Goal: Task Accomplishment & Management: Use online tool/utility

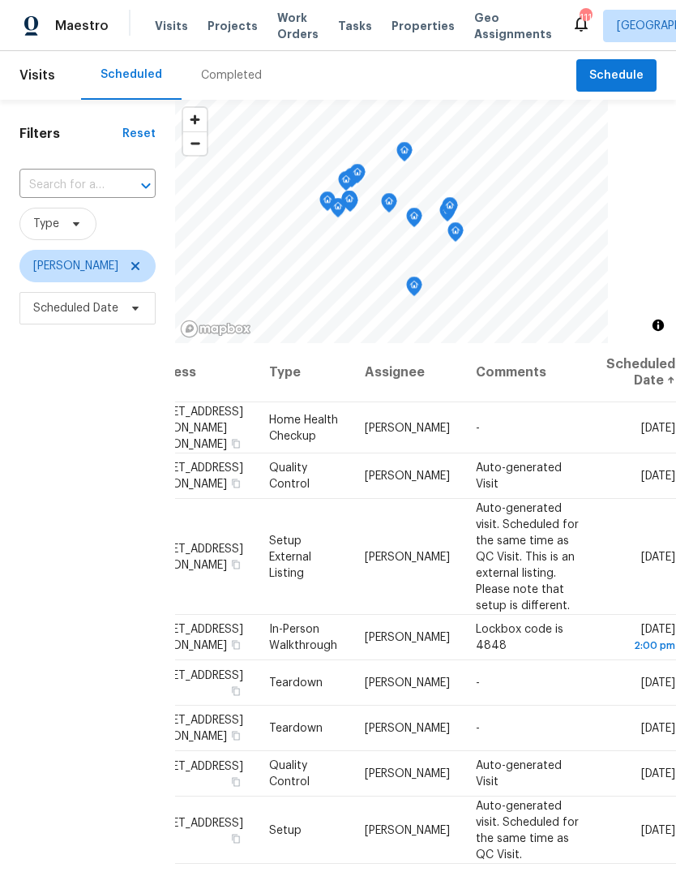
scroll to position [0, 129]
click at [0, 0] on icon at bounding box center [0, 0] width 0 height 0
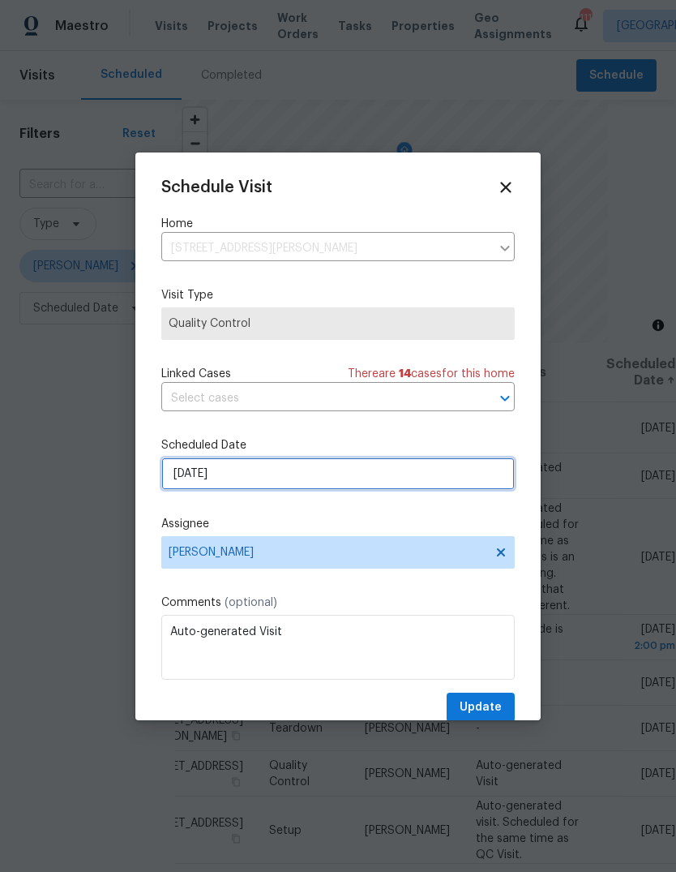
click at [473, 478] on input "9/24/2025" at bounding box center [337, 473] width 353 height 32
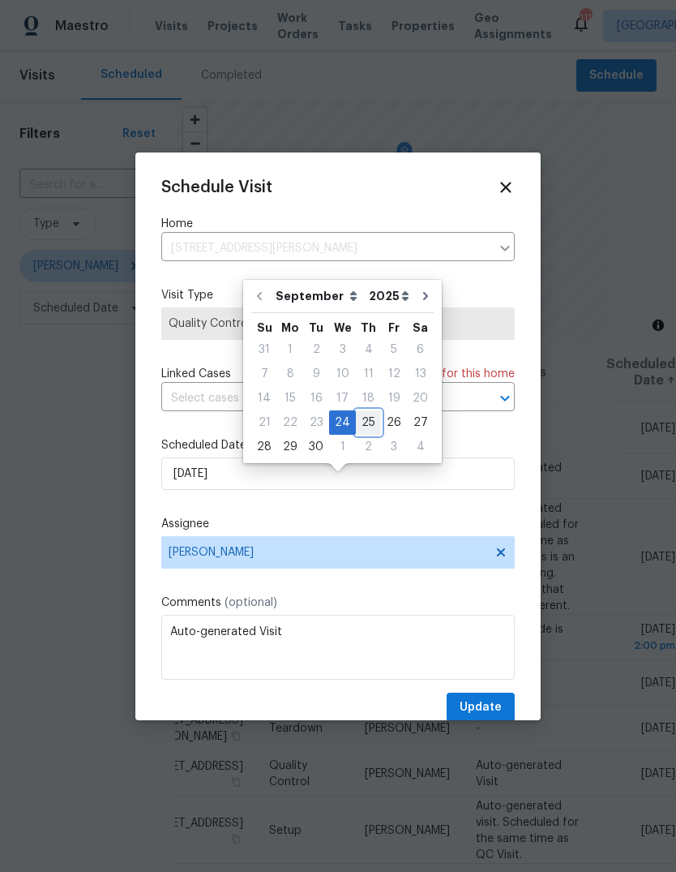
click at [366, 411] on div "25" at bounding box center [368, 422] width 25 height 23
type input "9/25/2025"
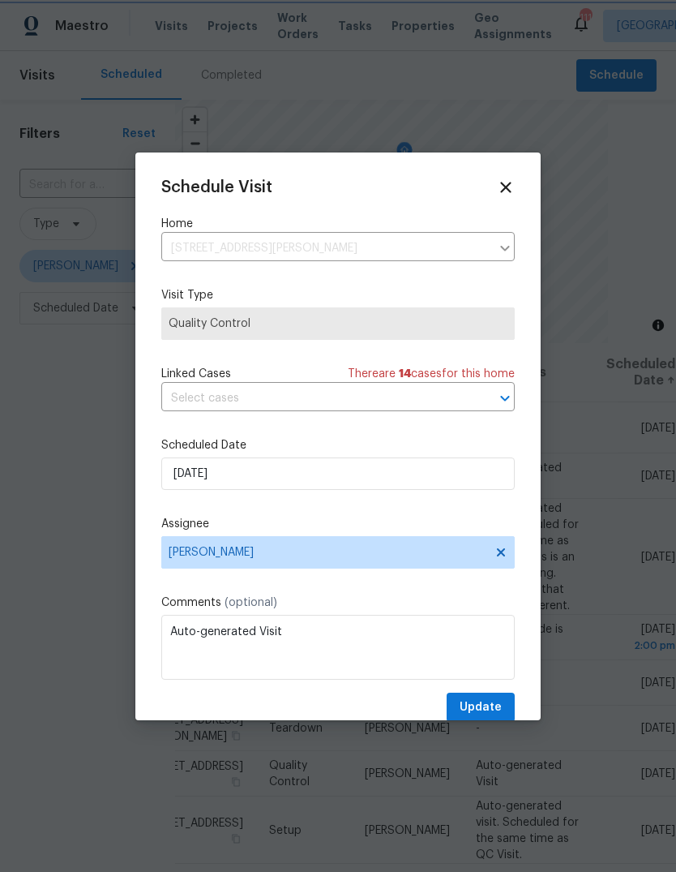
scroll to position [15, 0]
click at [495, 707] on span "Update" at bounding box center [481, 707] width 42 height 20
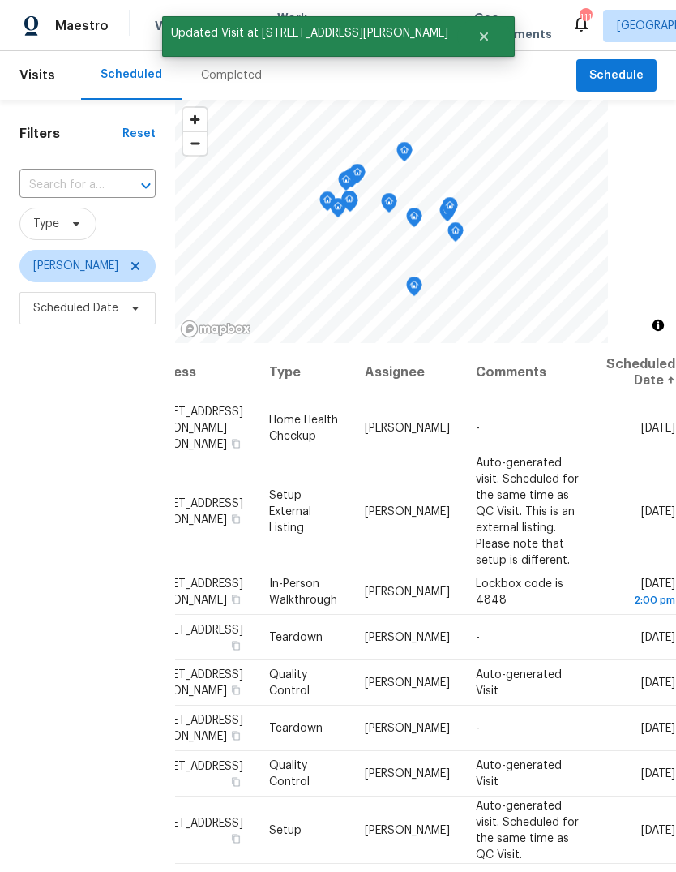
scroll to position [0, 129]
click at [0, 0] on icon at bounding box center [0, 0] width 0 height 0
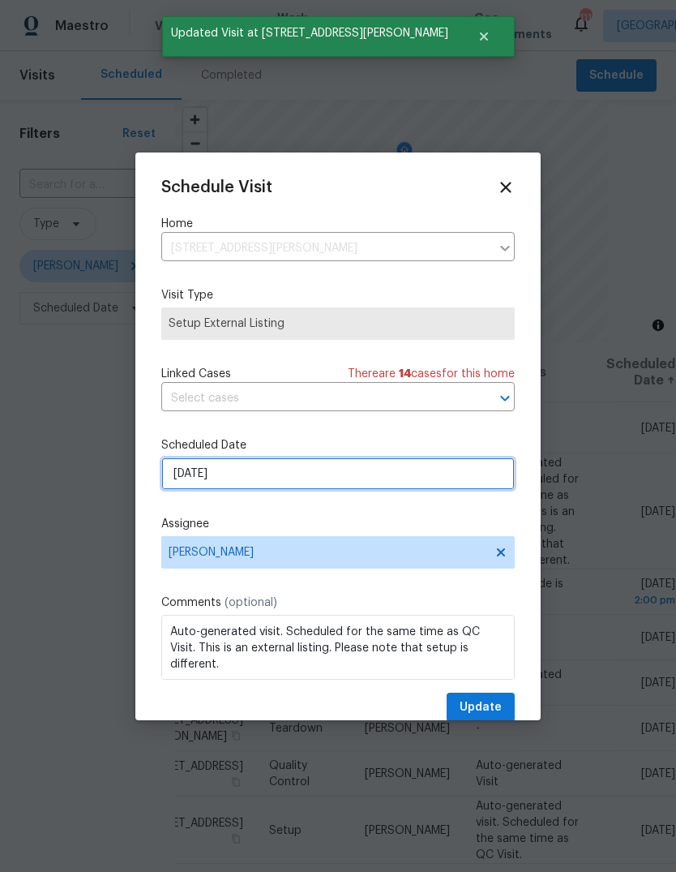
click at [470, 482] on input "[DATE]" at bounding box center [337, 473] width 353 height 32
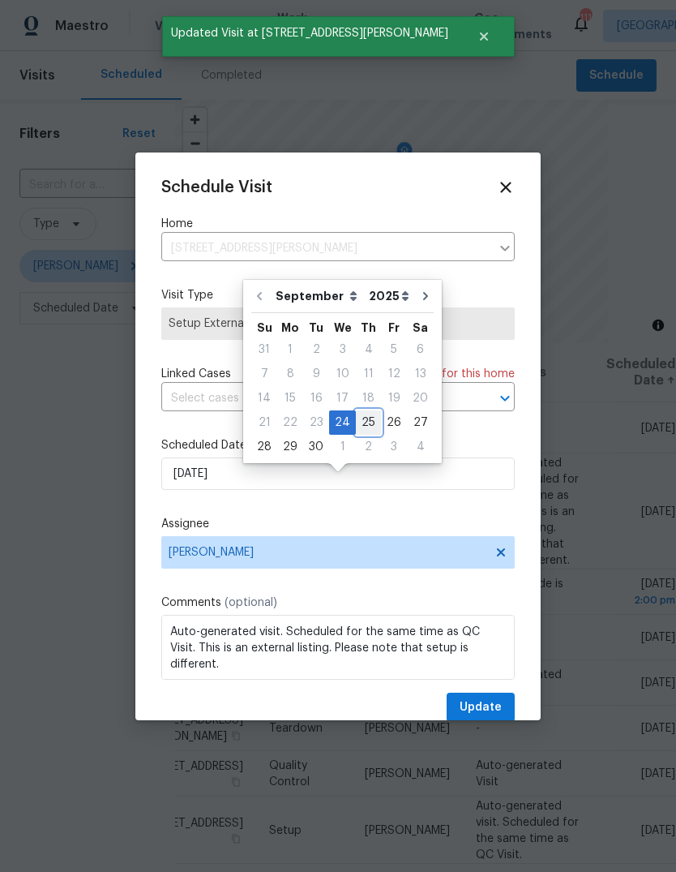
click at [367, 411] on div "25" at bounding box center [368, 422] width 25 height 23
type input "9/25/2025"
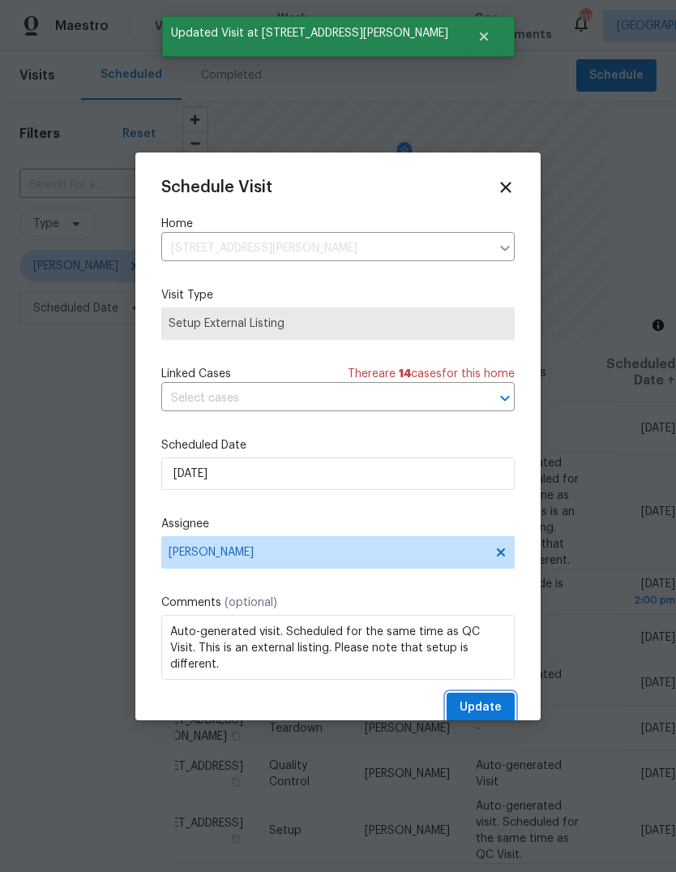
click at [501, 702] on span "Update" at bounding box center [481, 707] width 42 height 20
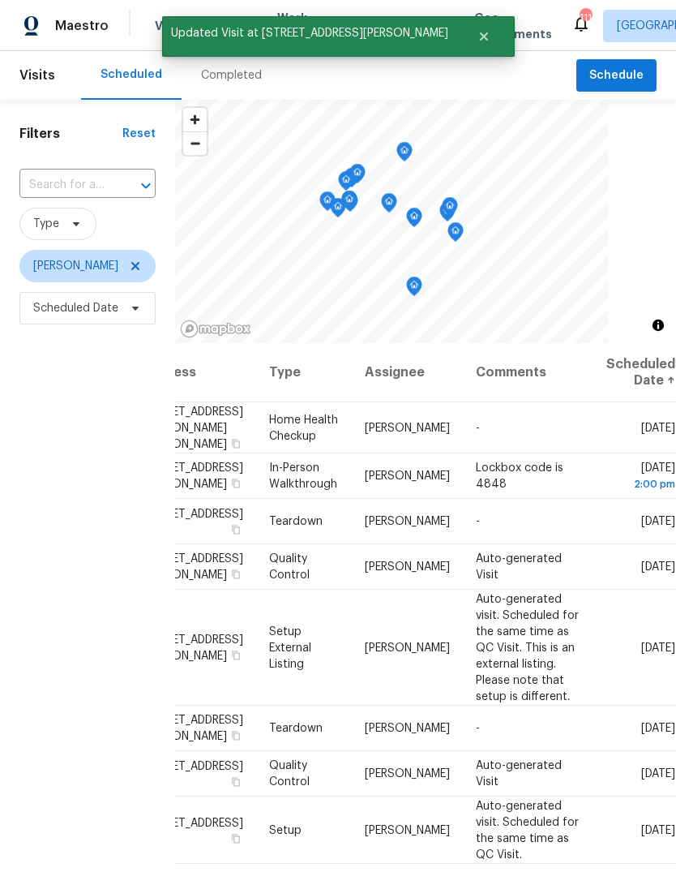
scroll to position [0, 129]
click at [0, 0] on icon at bounding box center [0, 0] width 0 height 0
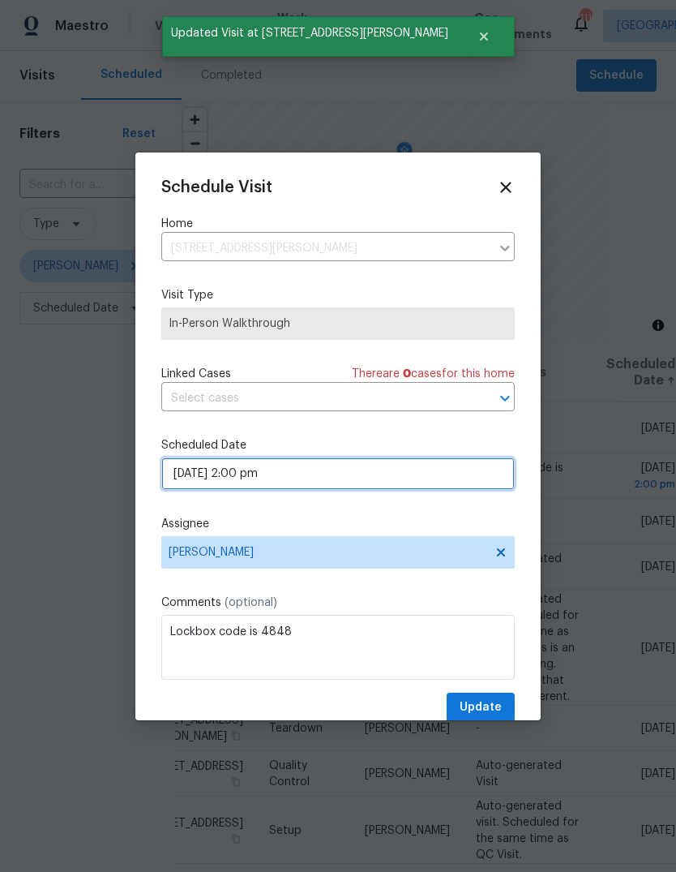
click at [458, 473] on input "09/24/2025 2:00 pm" at bounding box center [337, 473] width 353 height 32
select select "pm"
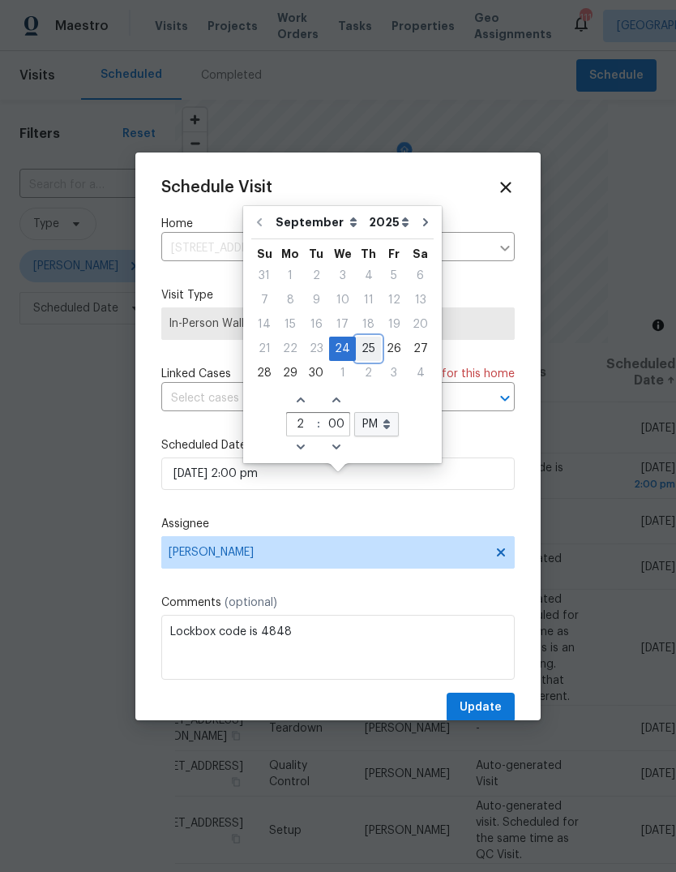
click at [362, 337] on div "25" at bounding box center [368, 348] width 25 height 23
type input "09/25/2025 2:00 pm"
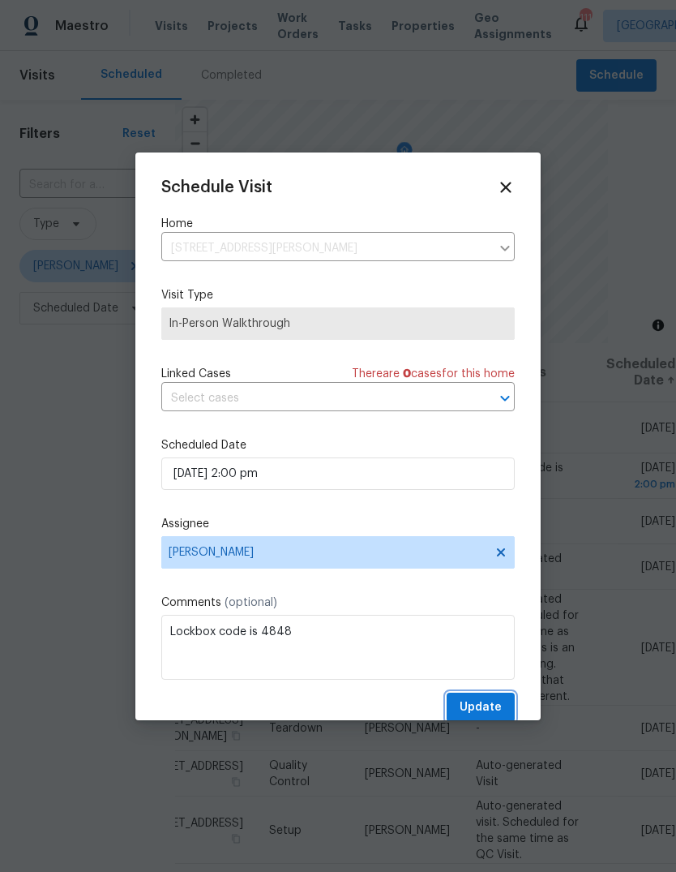
click at [499, 705] on span "Update" at bounding box center [481, 707] width 42 height 20
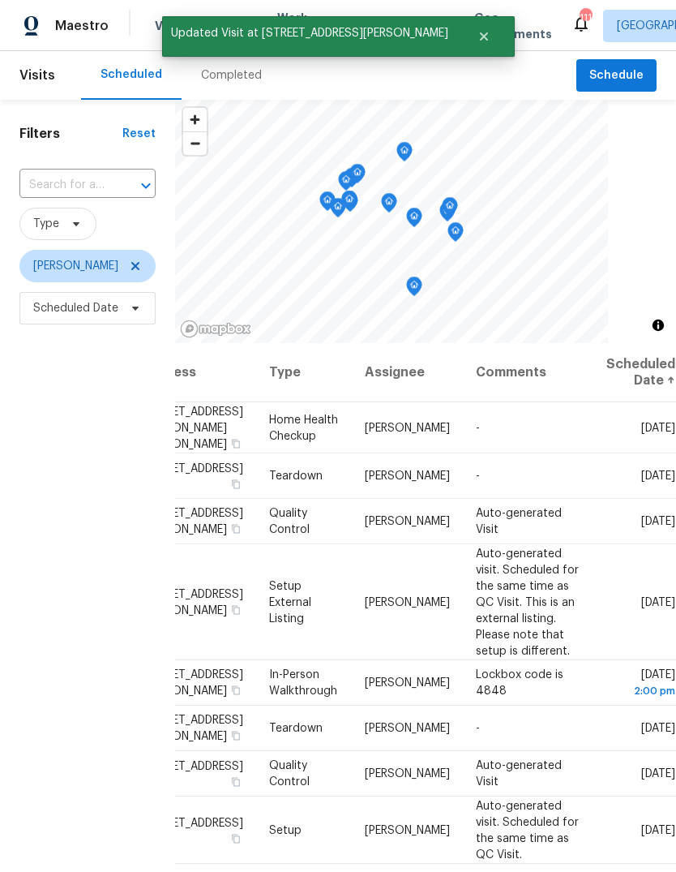
scroll to position [0, 129]
click at [0, 0] on icon at bounding box center [0, 0] width 0 height 0
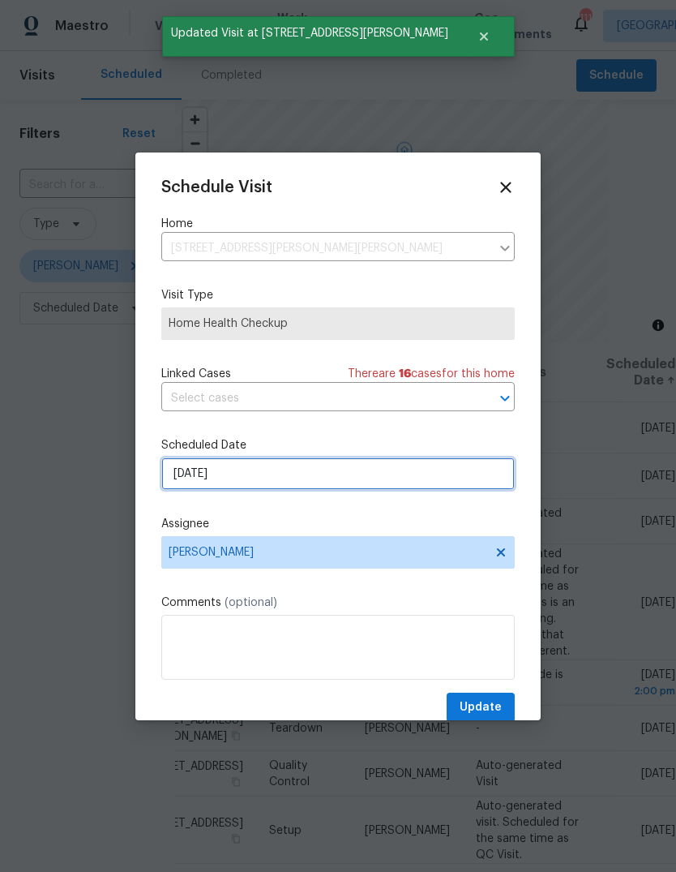
click at [469, 483] on input "[DATE]" at bounding box center [337, 473] width 353 height 32
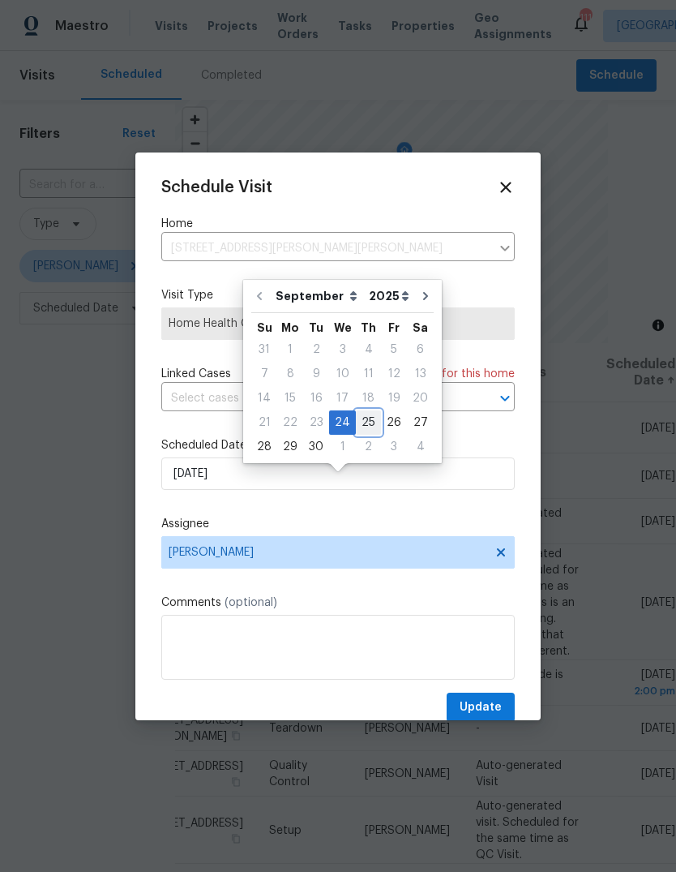
click at [365, 411] on div "25" at bounding box center [368, 422] width 25 height 23
type input "9/25/2025"
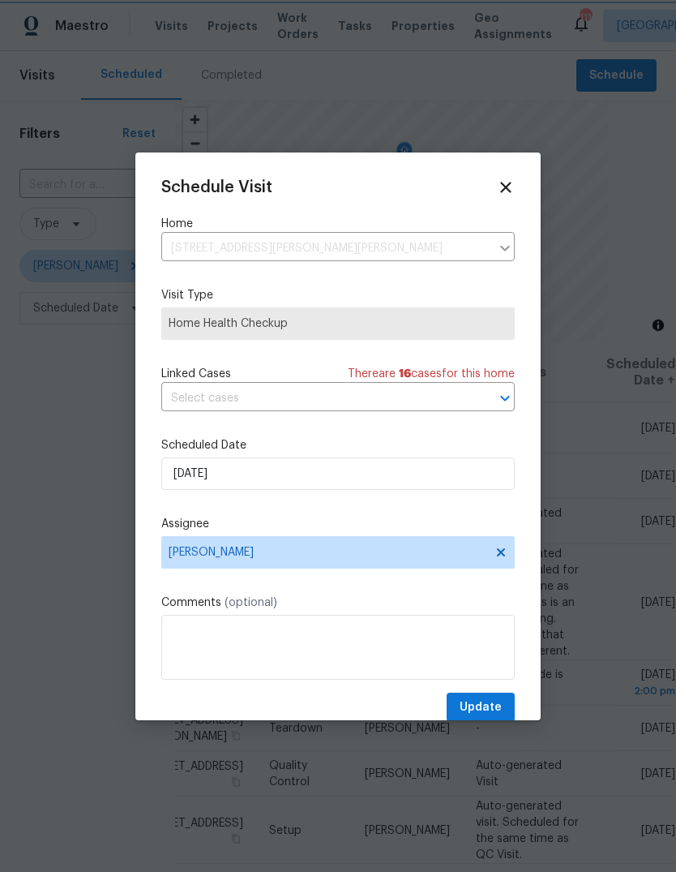
scroll to position [15, 0]
click at [505, 706] on button "Update" at bounding box center [481, 707] width 68 height 30
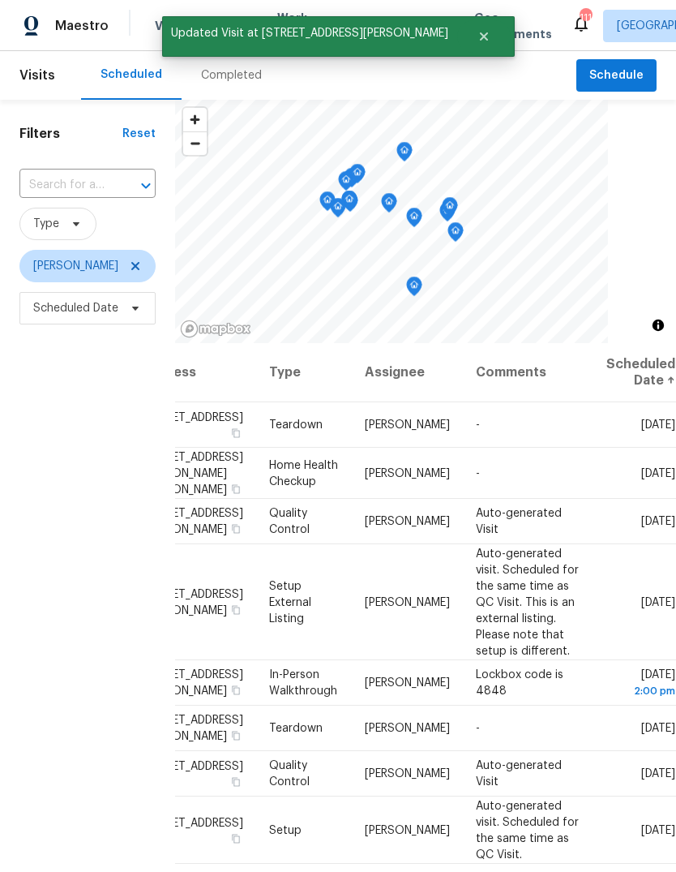
scroll to position [0, 129]
click at [0, 0] on icon at bounding box center [0, 0] width 0 height 0
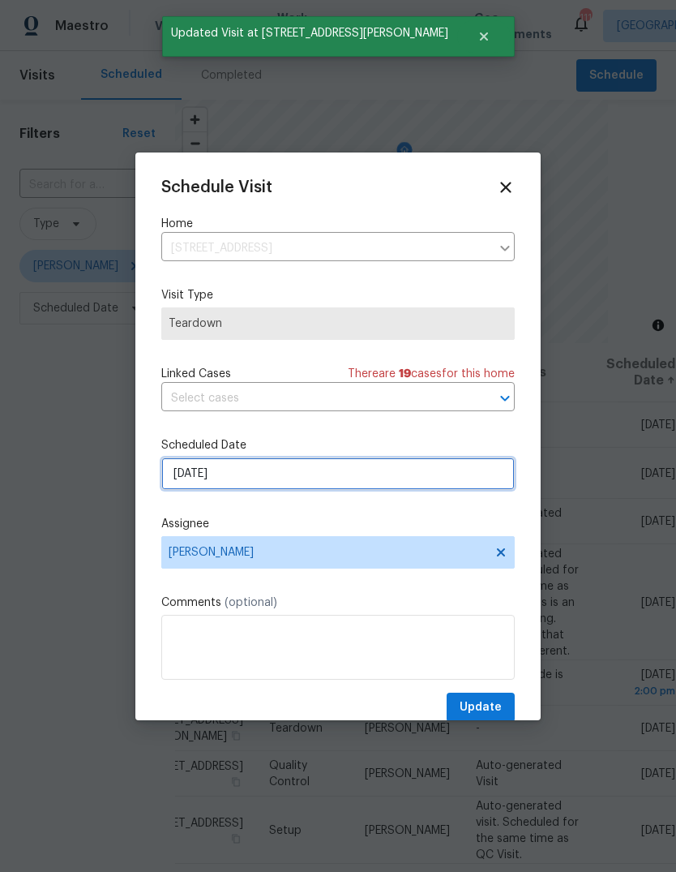
click at [460, 482] on input "[DATE]" at bounding box center [337, 473] width 353 height 32
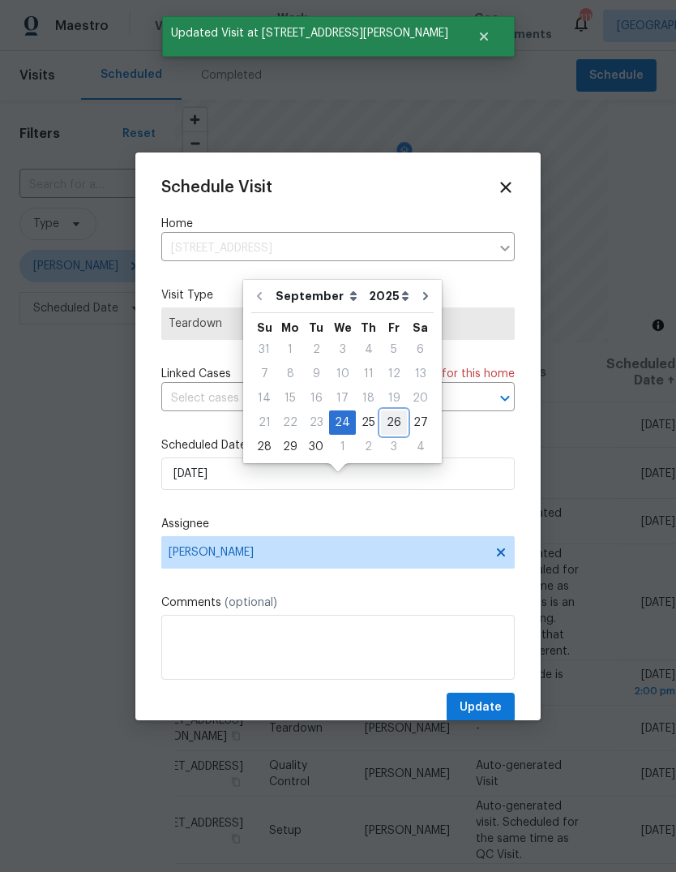
click at [394, 413] on div "26" at bounding box center [394, 422] width 26 height 23
type input "9/26/2025"
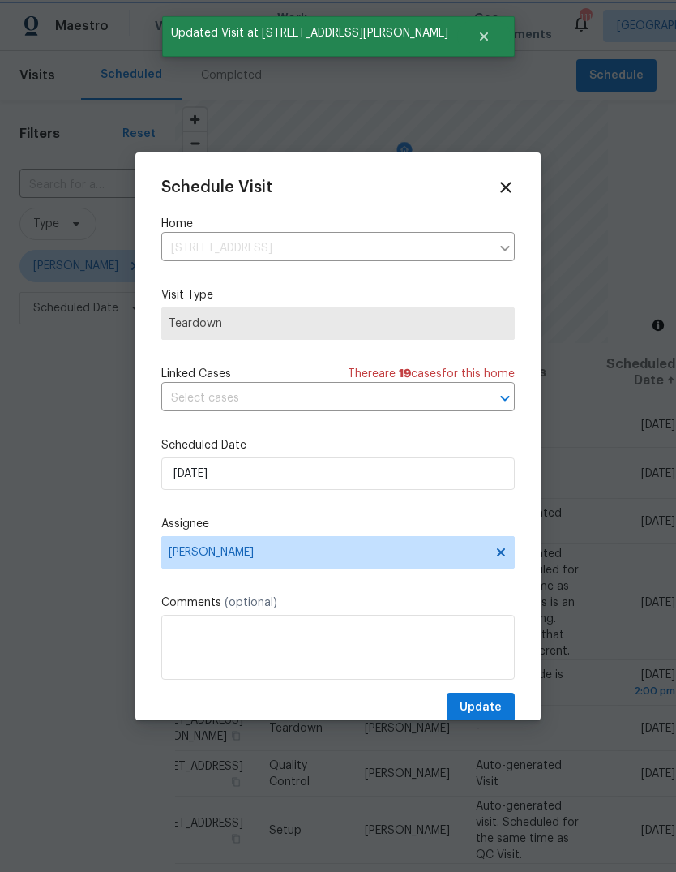
scroll to position [15, 0]
click at [498, 702] on span "Update" at bounding box center [481, 707] width 42 height 20
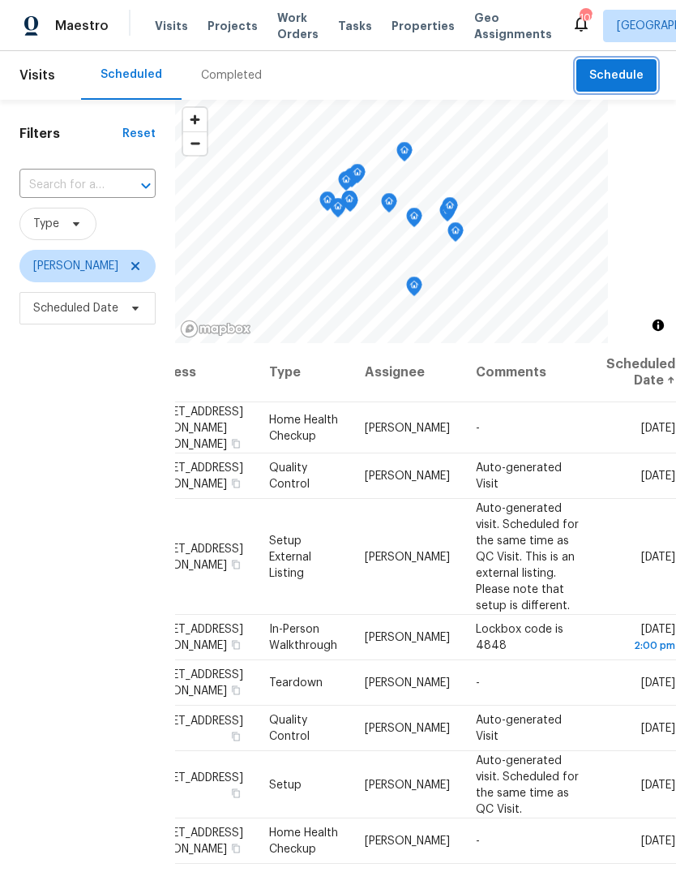
click at [621, 59] on button "Schedule" at bounding box center [616, 75] width 80 height 33
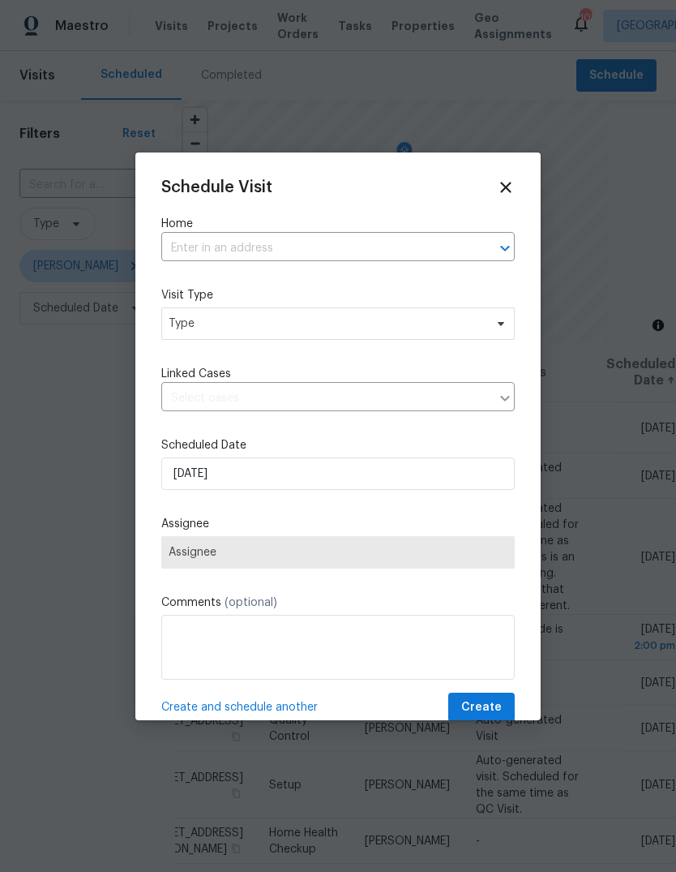
click at [423, 243] on input "text" at bounding box center [315, 248] width 308 height 25
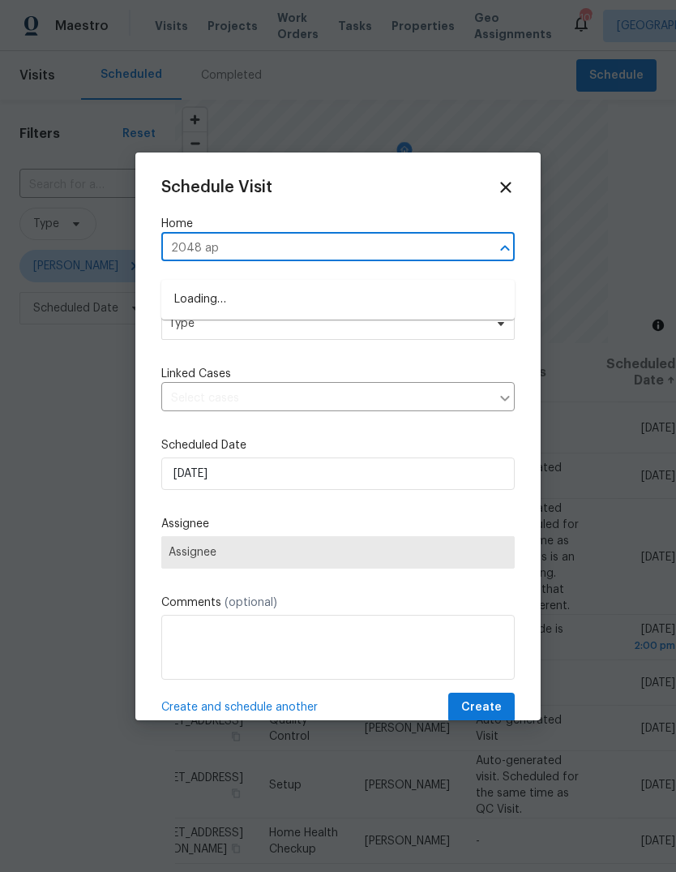
type input "2048 app"
click at [225, 286] on li "2048 Appaloosa Way, Conyers, GA 30012" at bounding box center [337, 299] width 353 height 27
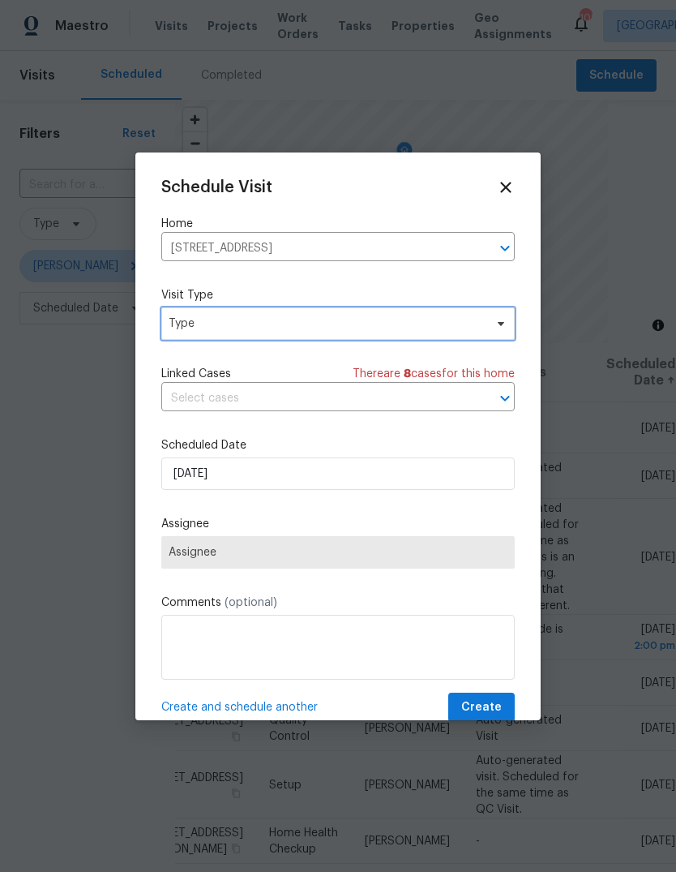
click at [199, 323] on span "Type" at bounding box center [326, 323] width 315 height 16
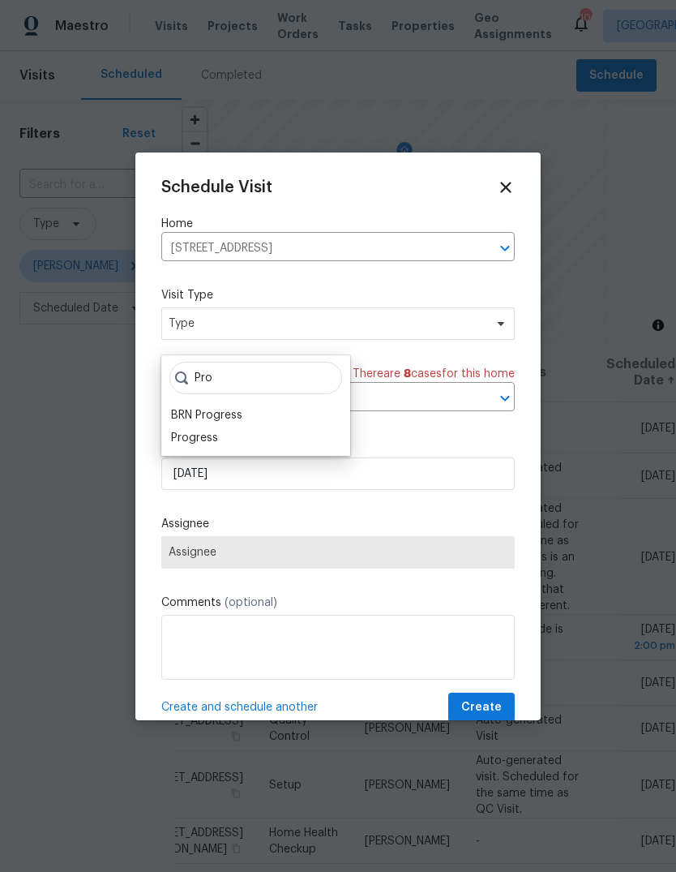
type input "Pro"
click at [189, 430] on div "Progress" at bounding box center [194, 438] width 47 height 16
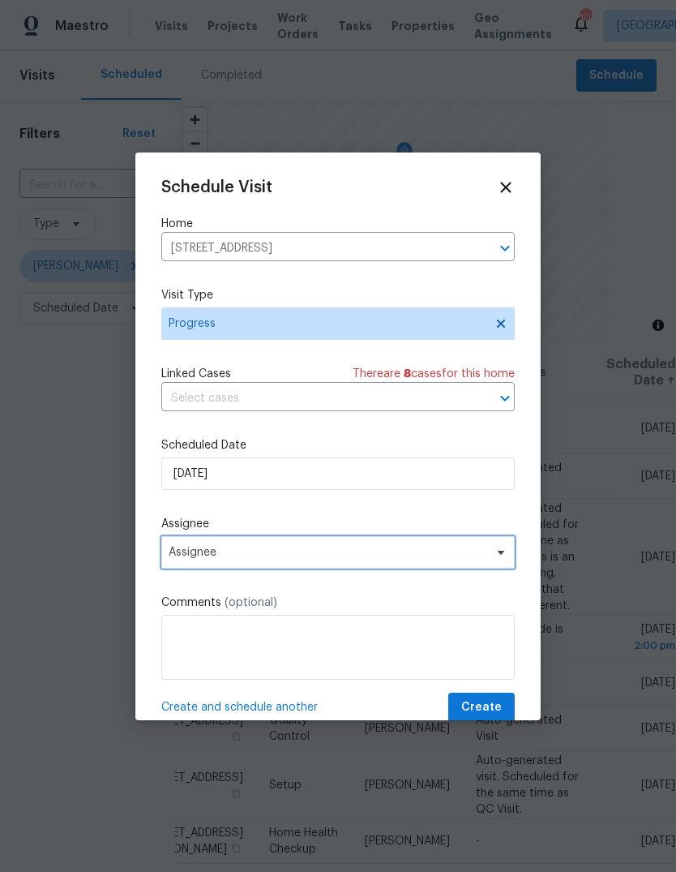
click at [197, 553] on span "Assignee" at bounding box center [328, 552] width 318 height 13
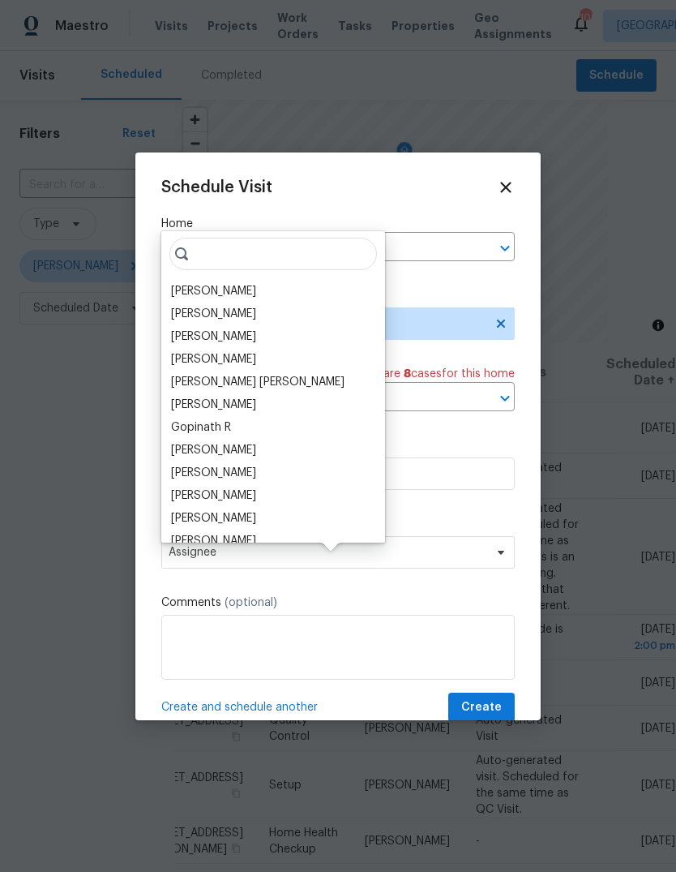
click at [202, 283] on div "[PERSON_NAME]" at bounding box center [213, 291] width 85 height 16
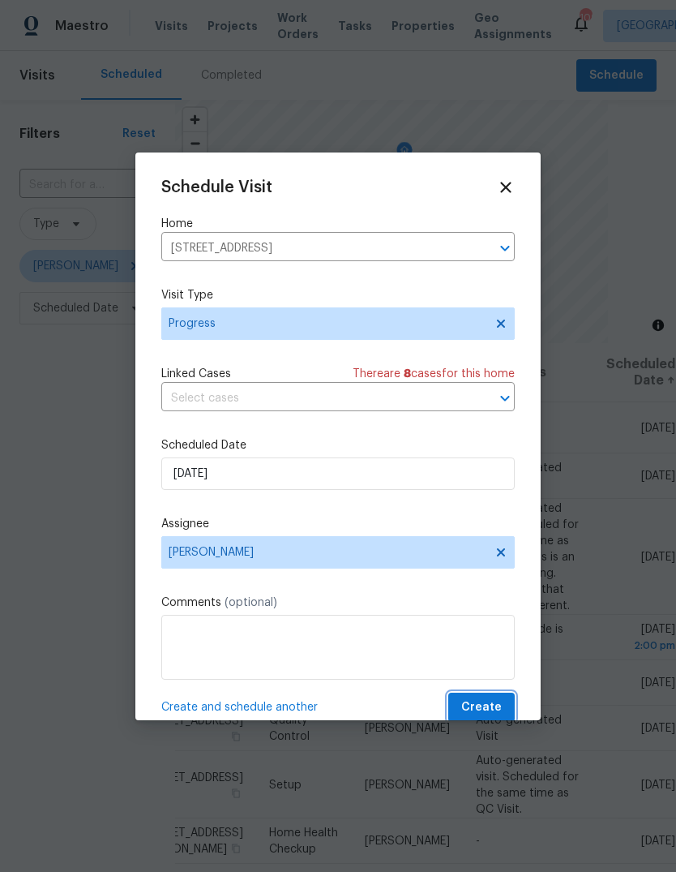
click at [509, 700] on button "Create" at bounding box center [481, 707] width 66 height 30
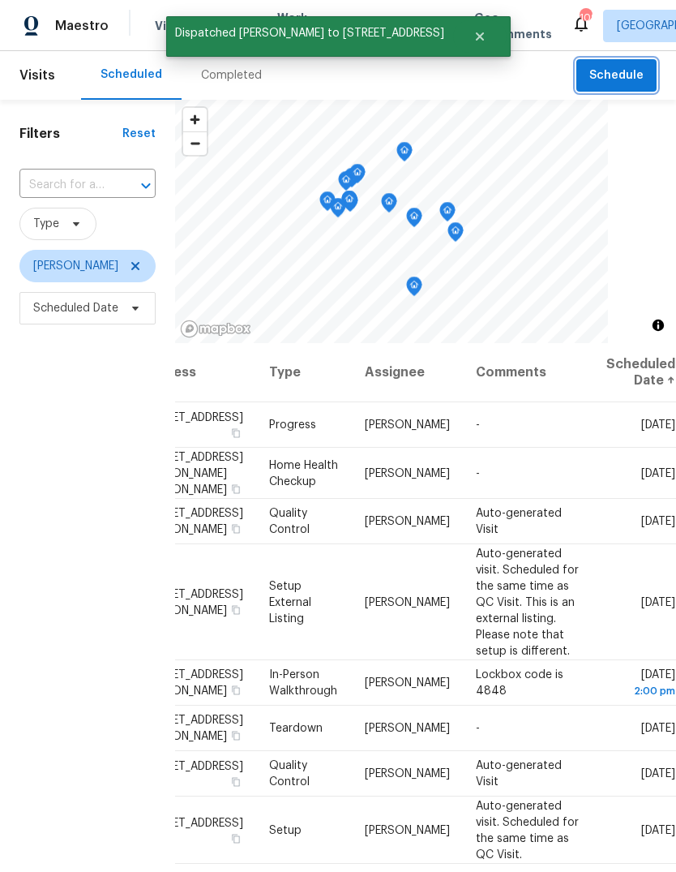
click at [626, 63] on button "Schedule" at bounding box center [616, 75] width 80 height 33
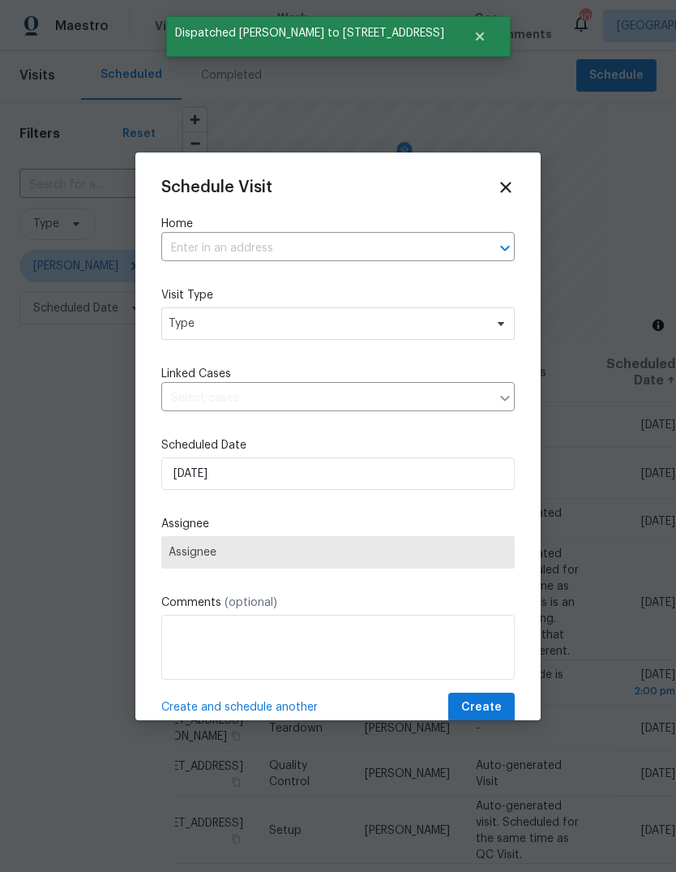
click at [424, 236] on input "text" at bounding box center [315, 248] width 308 height 25
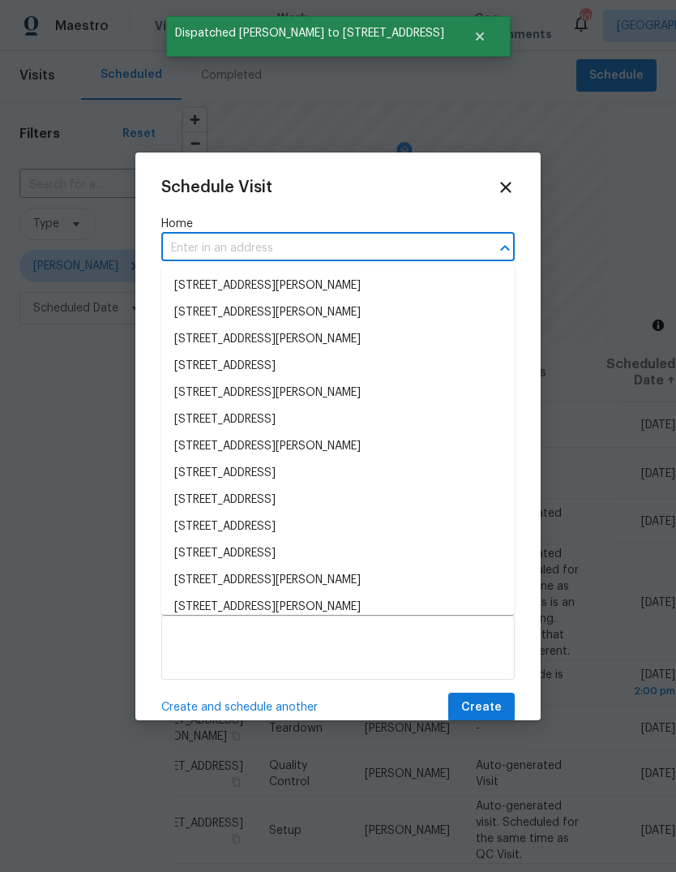
click at [499, 191] on icon at bounding box center [506, 187] width 18 height 18
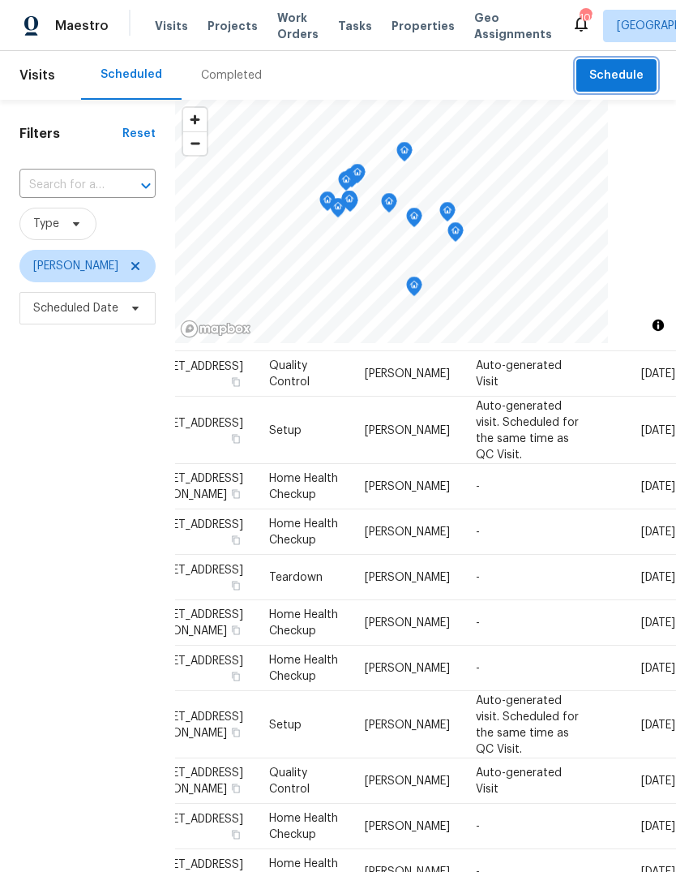
scroll to position [400, 129]
click at [0, 0] on icon at bounding box center [0, 0] width 0 height 0
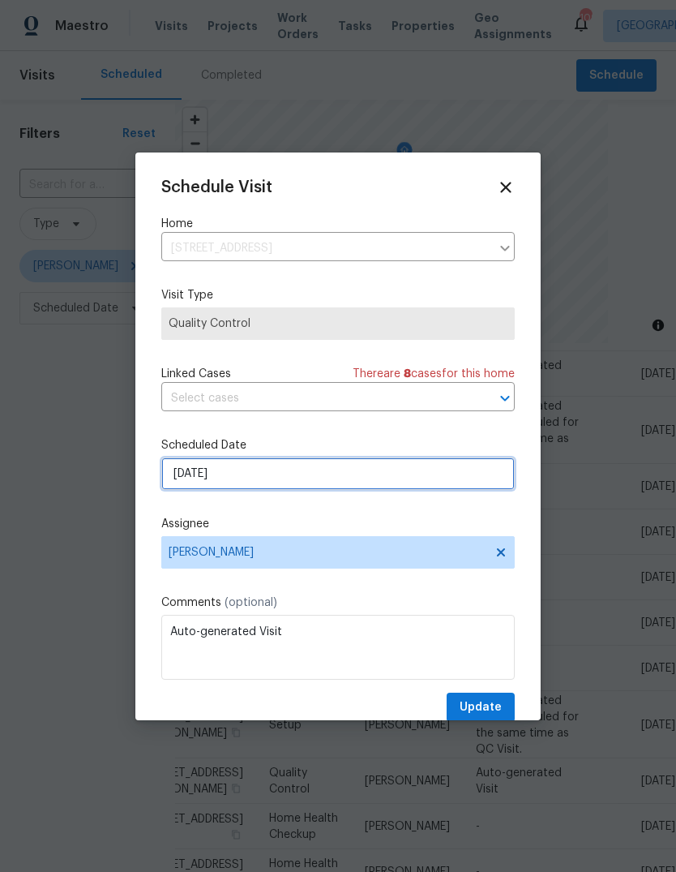
click at [467, 482] on input "9/26/2025" at bounding box center [337, 473] width 353 height 32
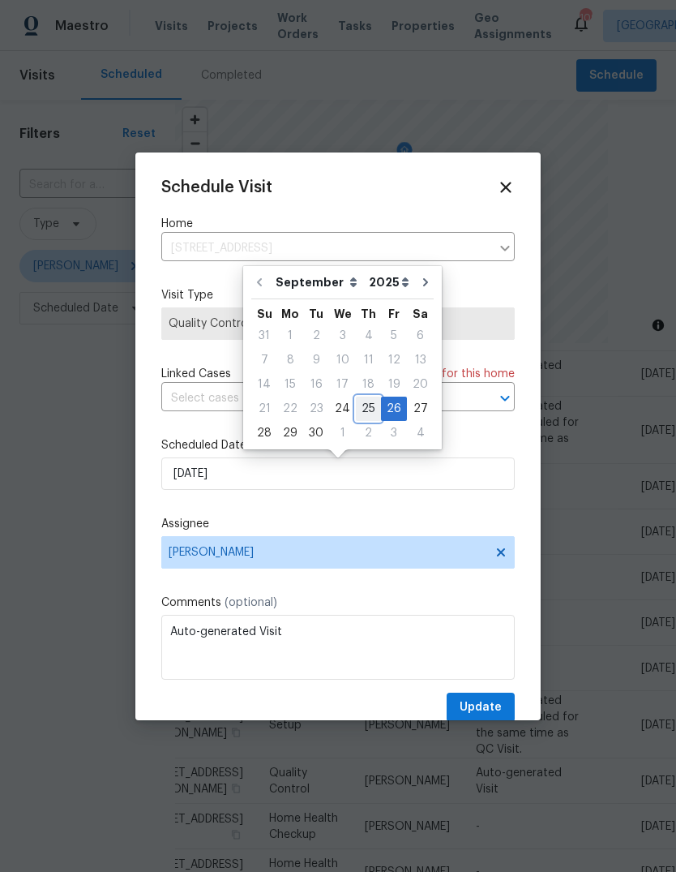
click at [367, 402] on div "25" at bounding box center [368, 408] width 25 height 23
type input "9/25/2025"
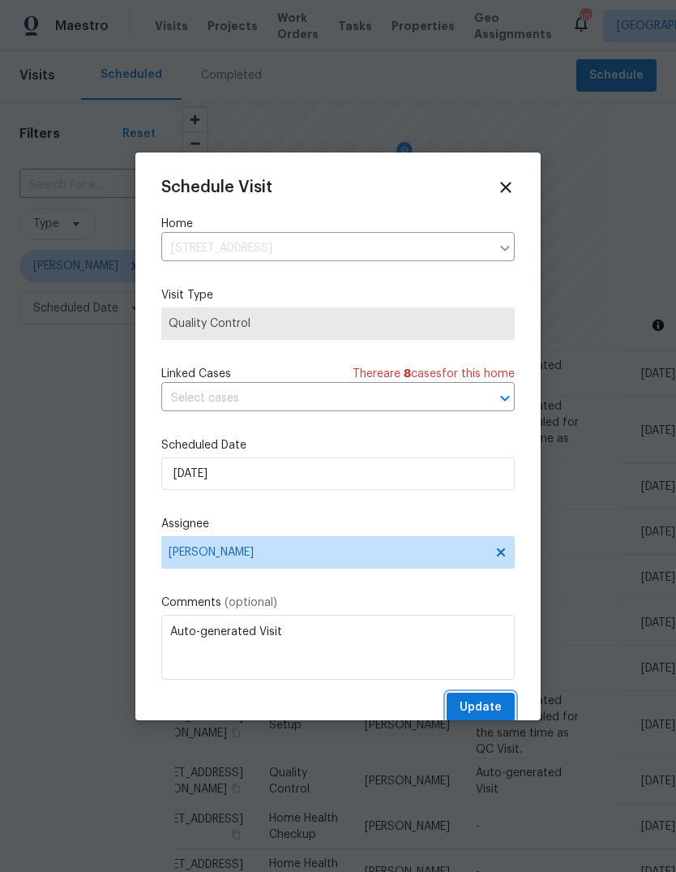
click at [501, 701] on span "Update" at bounding box center [481, 707] width 42 height 20
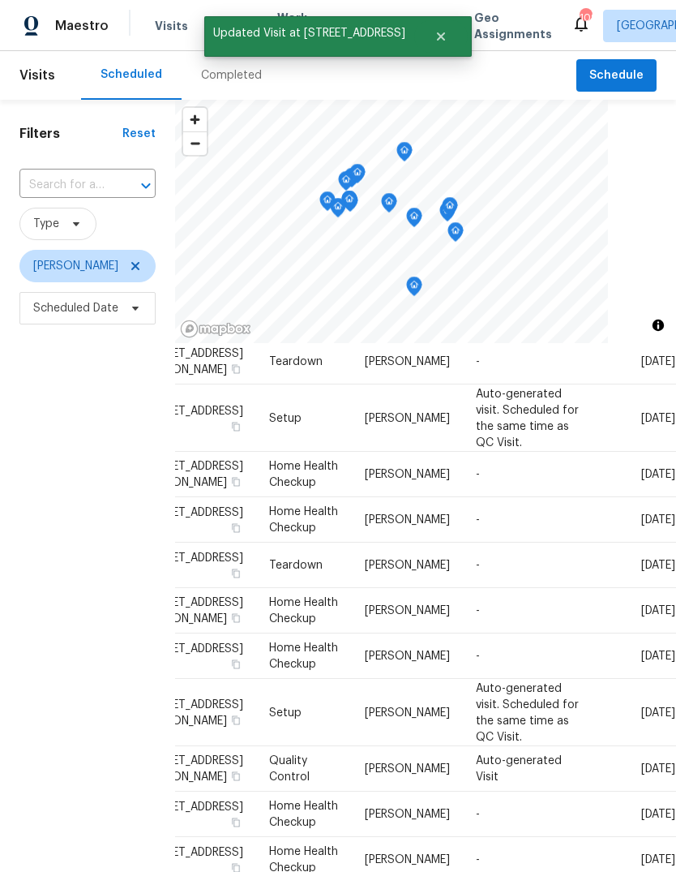
scroll to position [367, 129]
click at [0, 0] on icon at bounding box center [0, 0] width 0 height 0
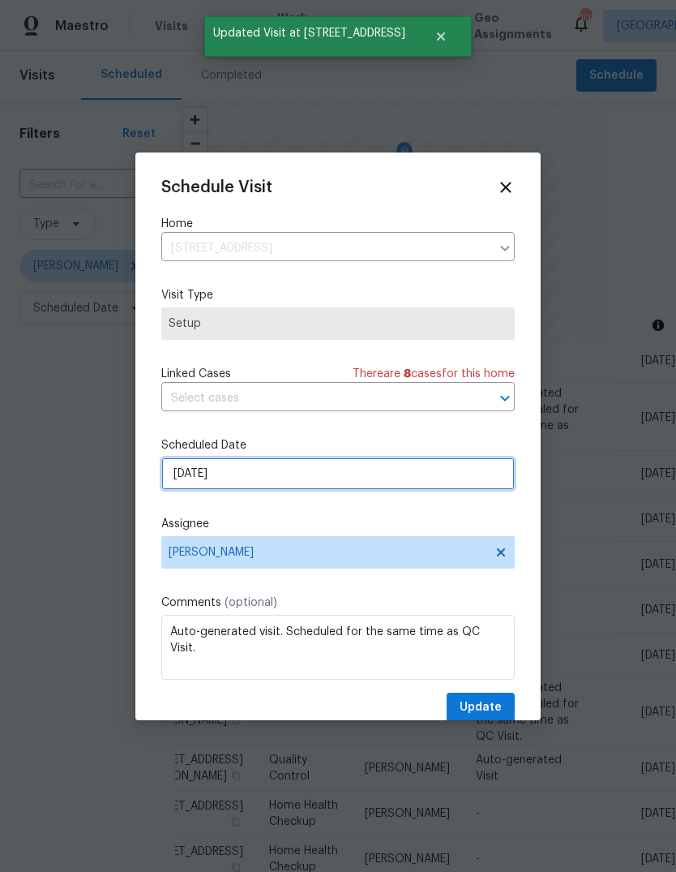
click at [460, 487] on input "9/26/2025" at bounding box center [337, 473] width 353 height 32
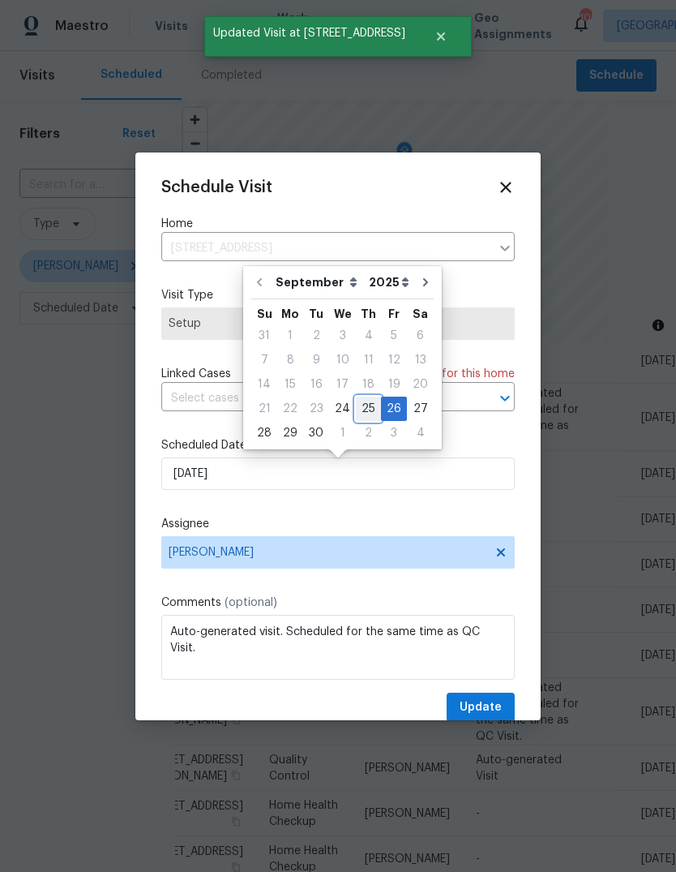
click at [369, 407] on div "25" at bounding box center [368, 408] width 25 height 23
type input "9/25/2025"
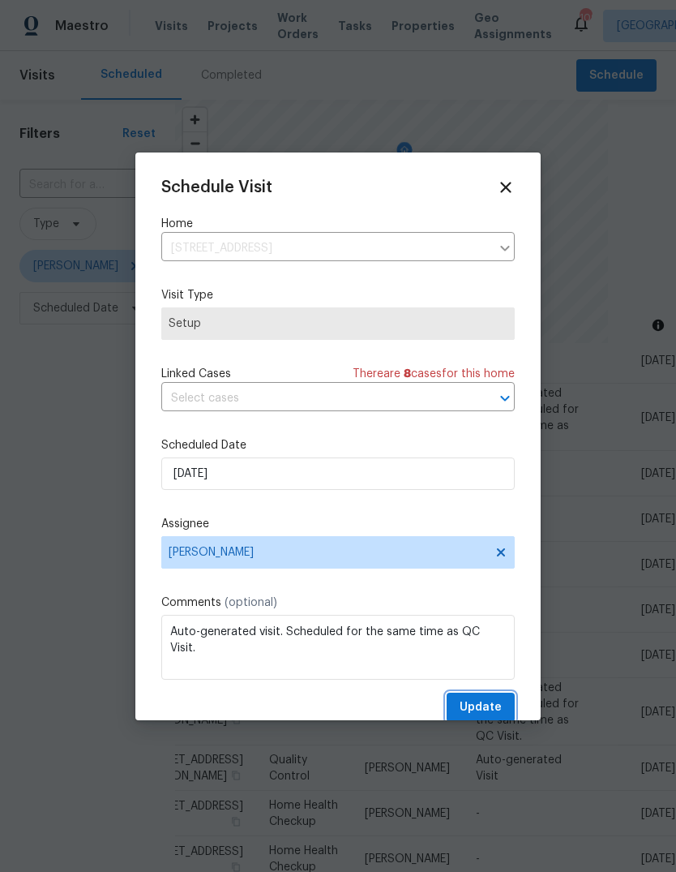
click at [499, 700] on span "Update" at bounding box center [481, 707] width 42 height 20
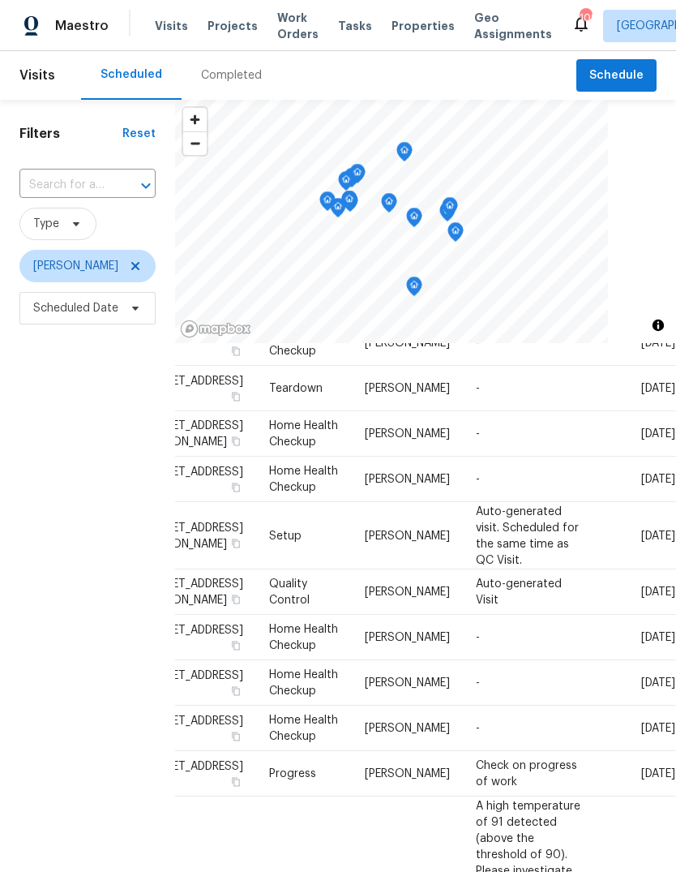
scroll to position [542, 129]
click at [0, 0] on icon at bounding box center [0, 0] width 0 height 0
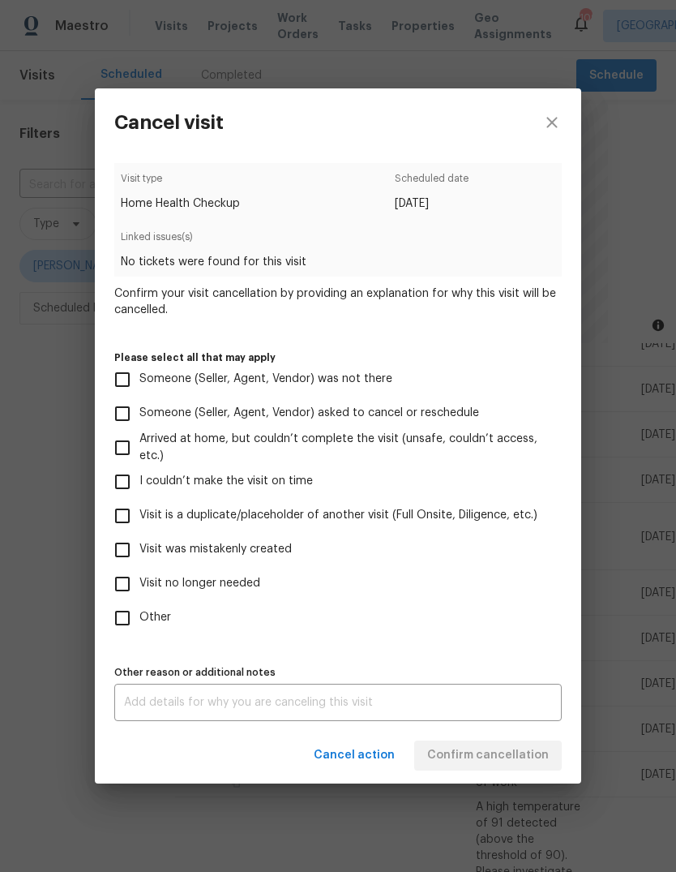
click at [127, 590] on input "Visit no longer needed" at bounding box center [122, 584] width 34 height 34
checkbox input "true"
click at [126, 552] on input "Visit was mistakenly created" at bounding box center [122, 550] width 34 height 34
click at [128, 558] on input "Visit was mistakenly created" at bounding box center [122, 550] width 34 height 34
checkbox input "false"
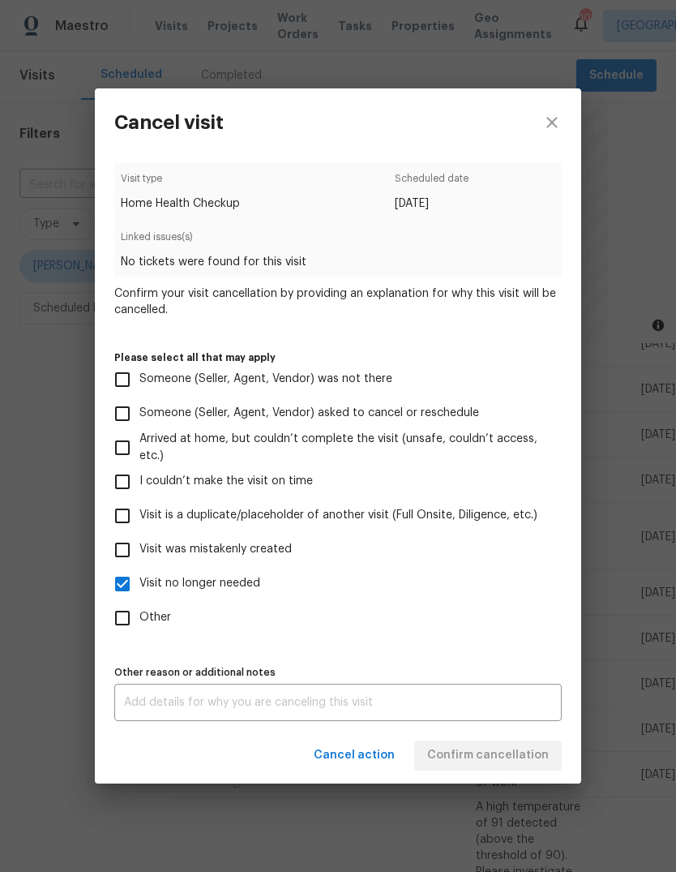
click at [499, 701] on textarea at bounding box center [338, 701] width 428 height 11
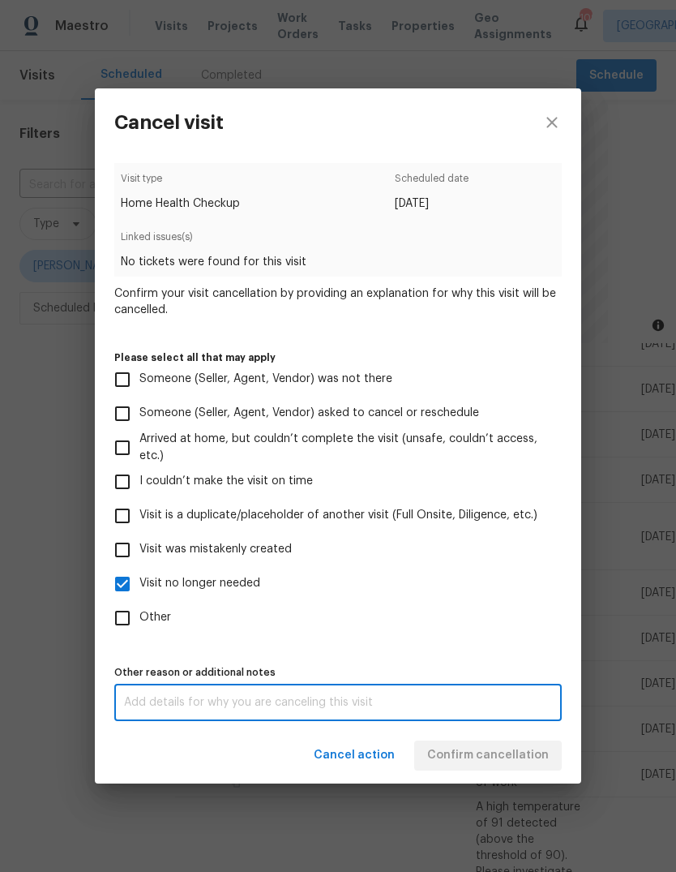
scroll to position [61, 0]
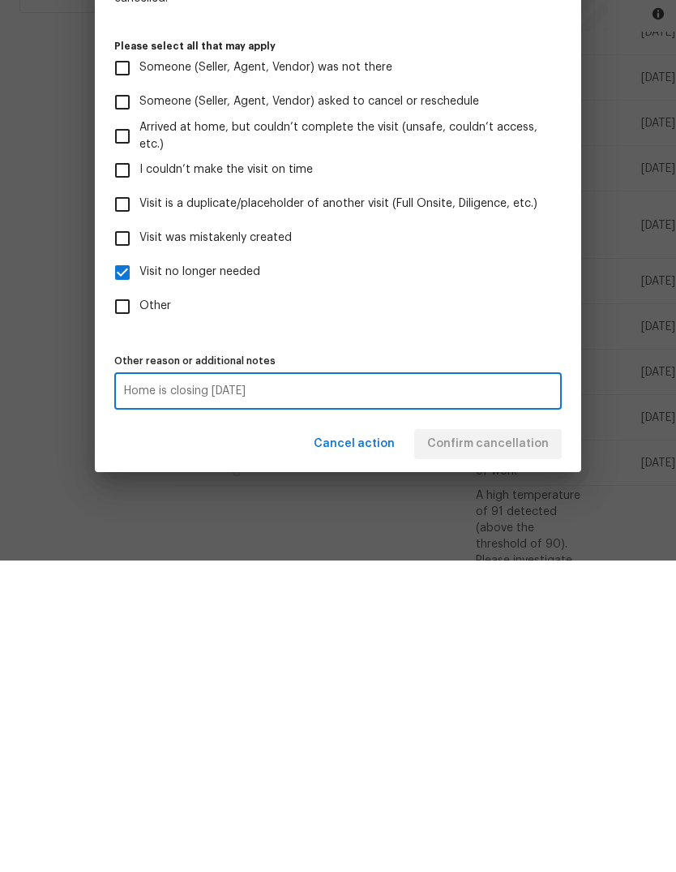
type textarea "Home is closing today"
click at [513, 601] on label "Other" at bounding box center [326, 618] width 443 height 34
click at [139, 601] on input "Other" at bounding box center [122, 618] width 34 height 34
checkbox input "true"
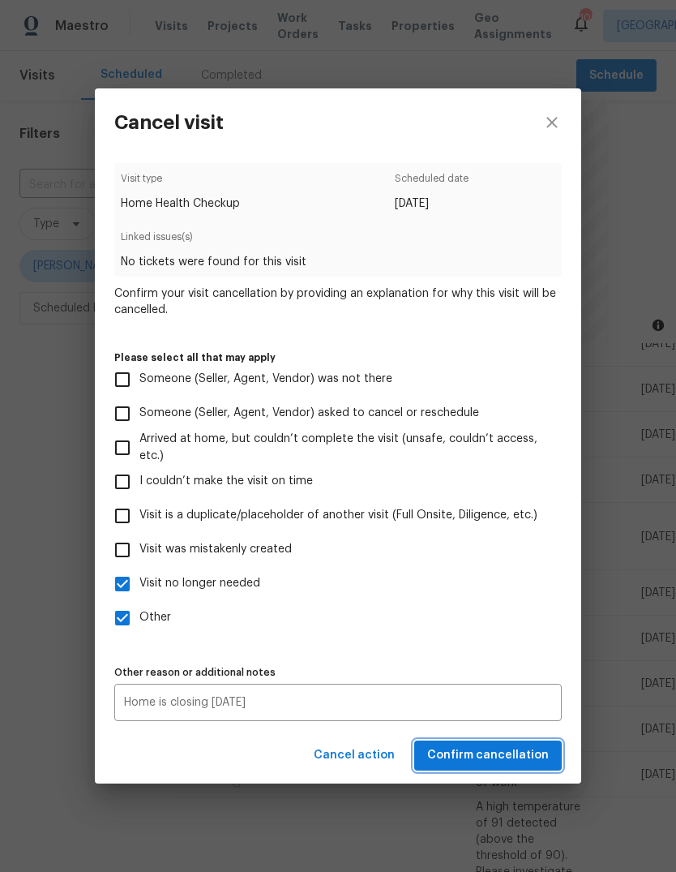
click at [522, 752] on span "Confirm cancellation" at bounding box center [488, 755] width 122 height 20
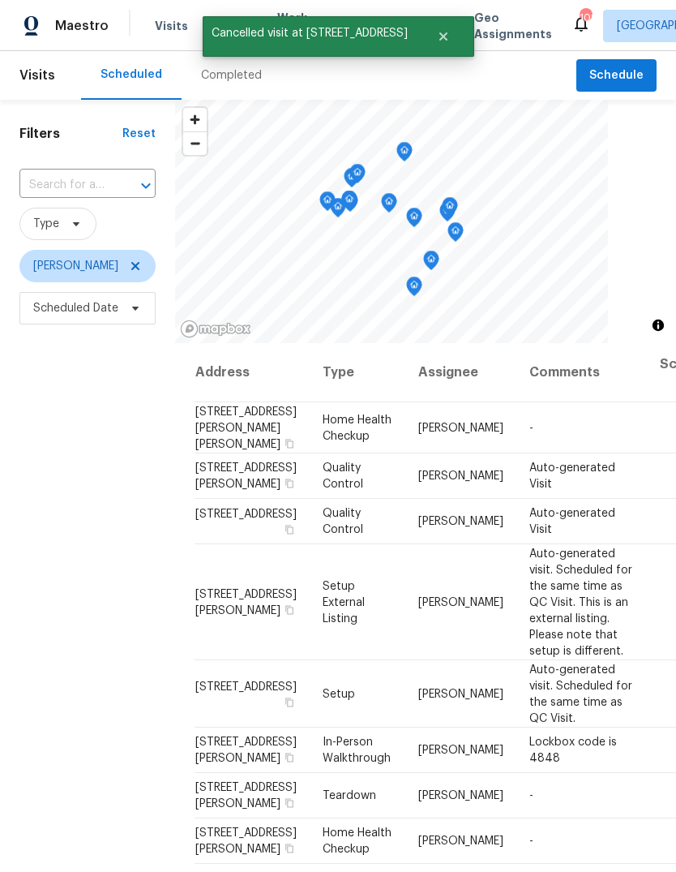
scroll to position [0, 0]
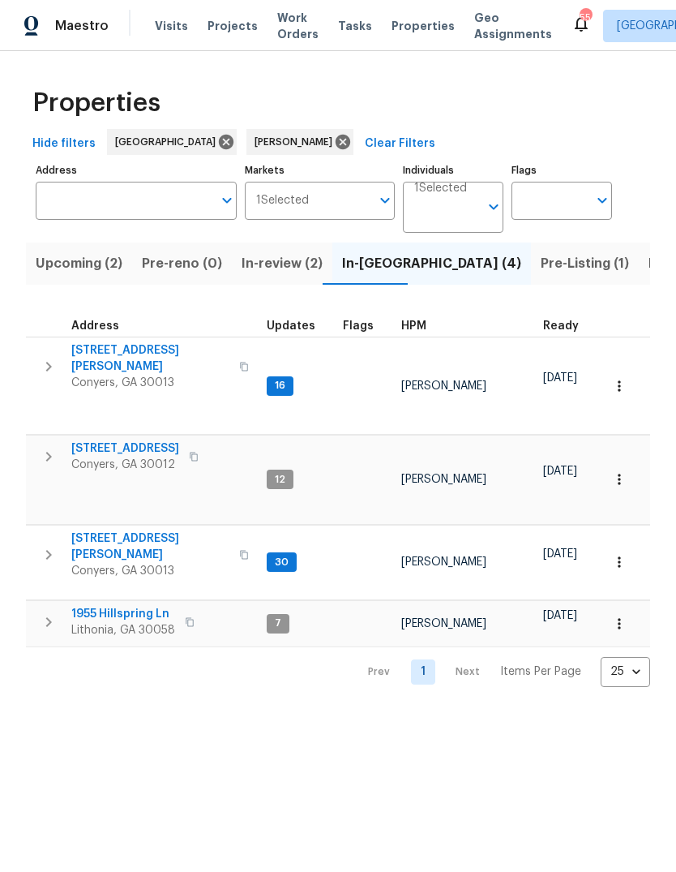
click at [649, 262] on span "Listed (18)" at bounding box center [682, 263] width 67 height 23
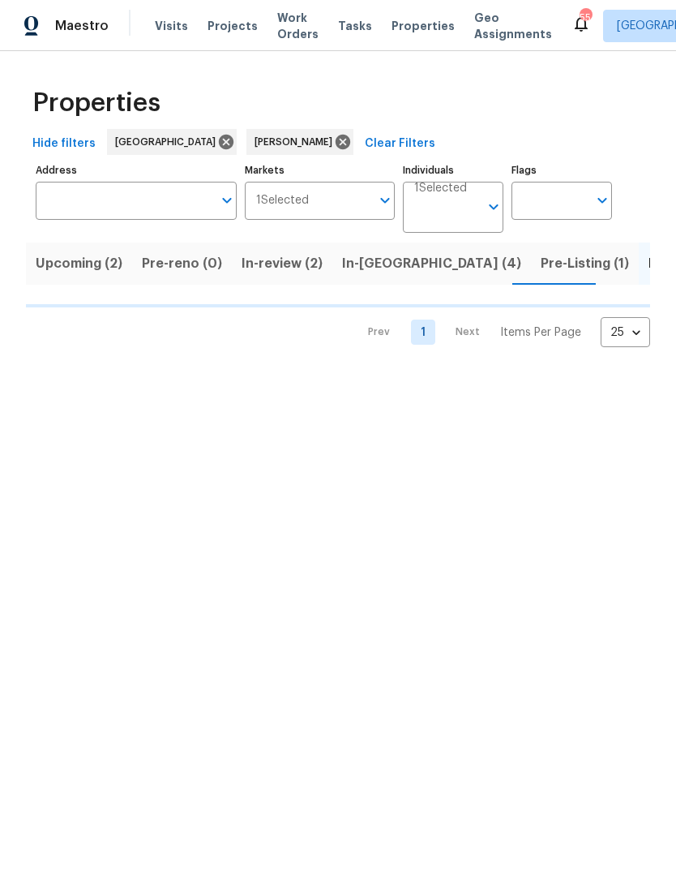
click at [541, 270] on span "Pre-Listing (1)" at bounding box center [585, 263] width 88 height 23
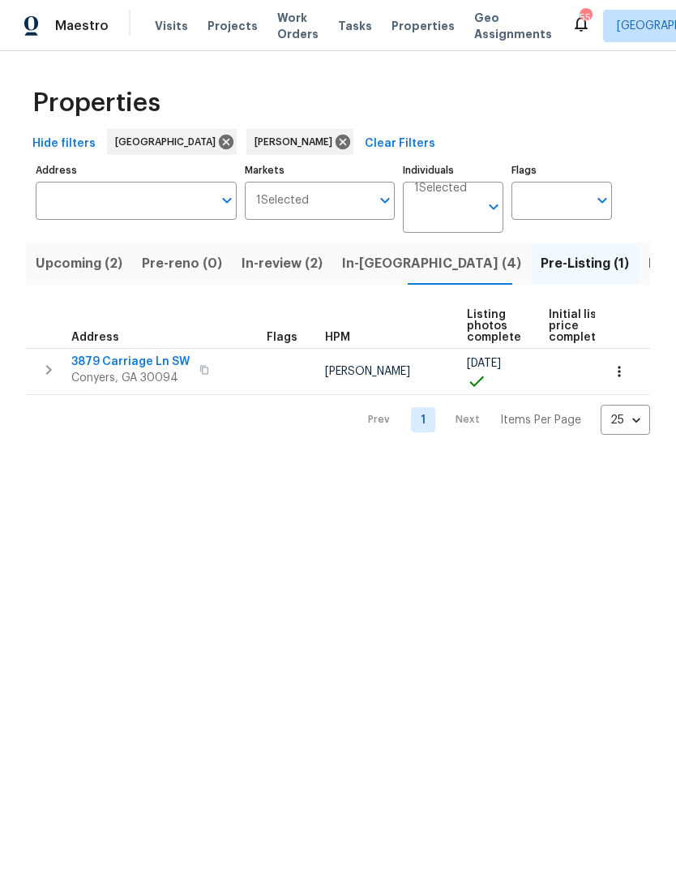
click at [649, 263] on span "Listed (18)" at bounding box center [682, 263] width 67 height 23
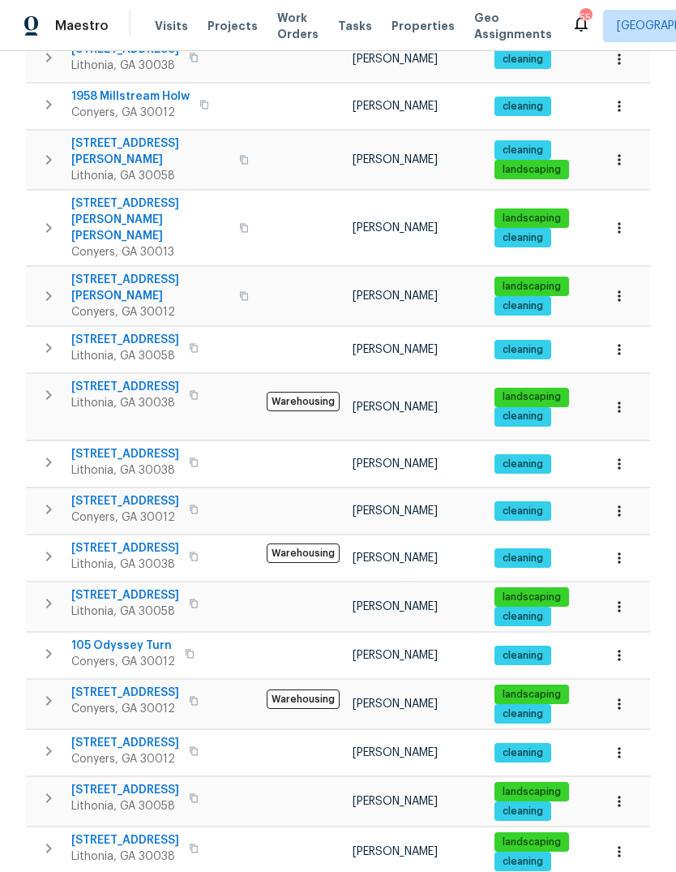
scroll to position [358, 0]
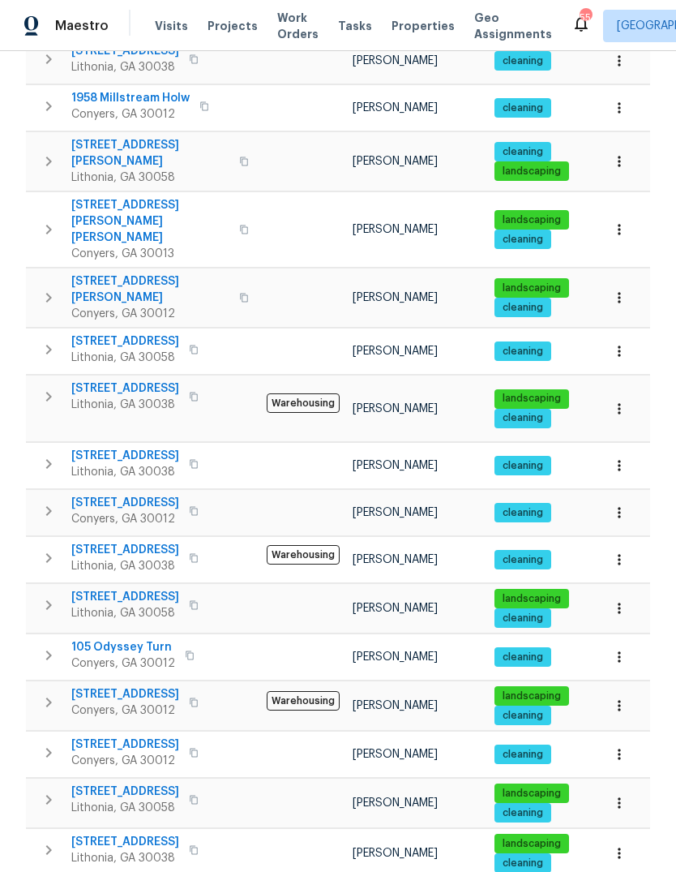
click at [95, 833] on span "7699 Wild Cherry Ln" at bounding box center [125, 841] width 108 height 16
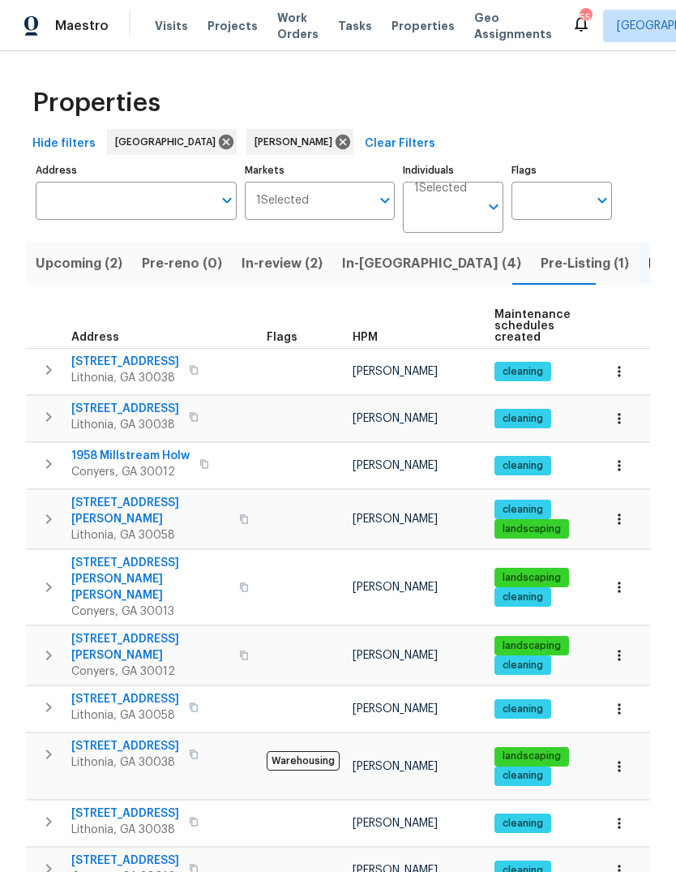
scroll to position [0, 0]
click at [259, 268] on span "In-review (2)" at bounding box center [282, 263] width 81 height 23
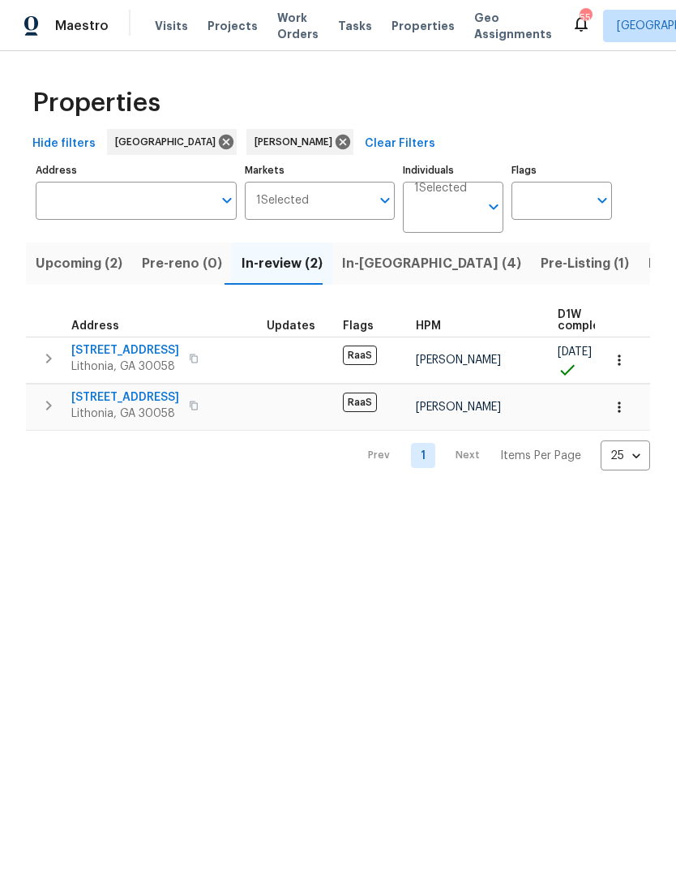
click at [106, 390] on span "541 Shadow Valley Ct" at bounding box center [125, 397] width 108 height 16
click at [388, 263] on span "In-reno (4)" at bounding box center [431, 263] width 179 height 23
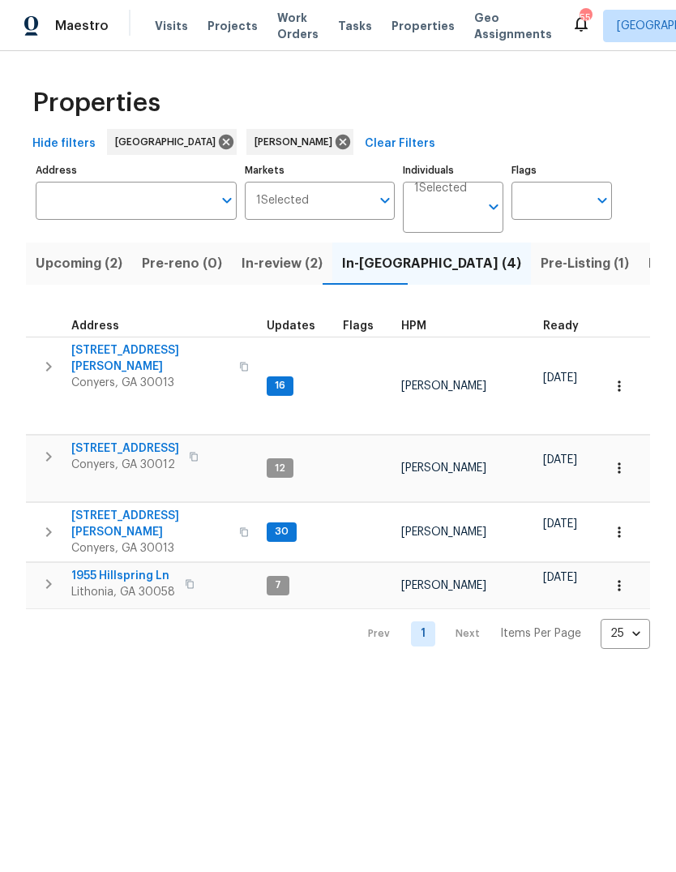
click at [98, 568] on span "1955 Hillspring Ln" at bounding box center [123, 576] width 104 height 16
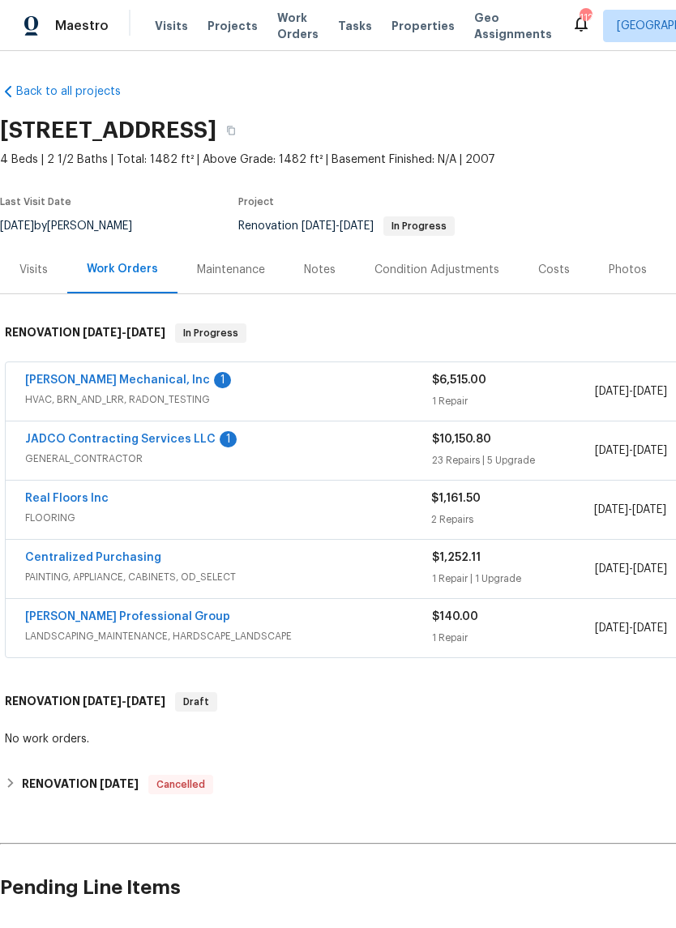
click at [79, 435] on link "JADCO Contracting Services LLC" at bounding box center [120, 439] width 191 height 11
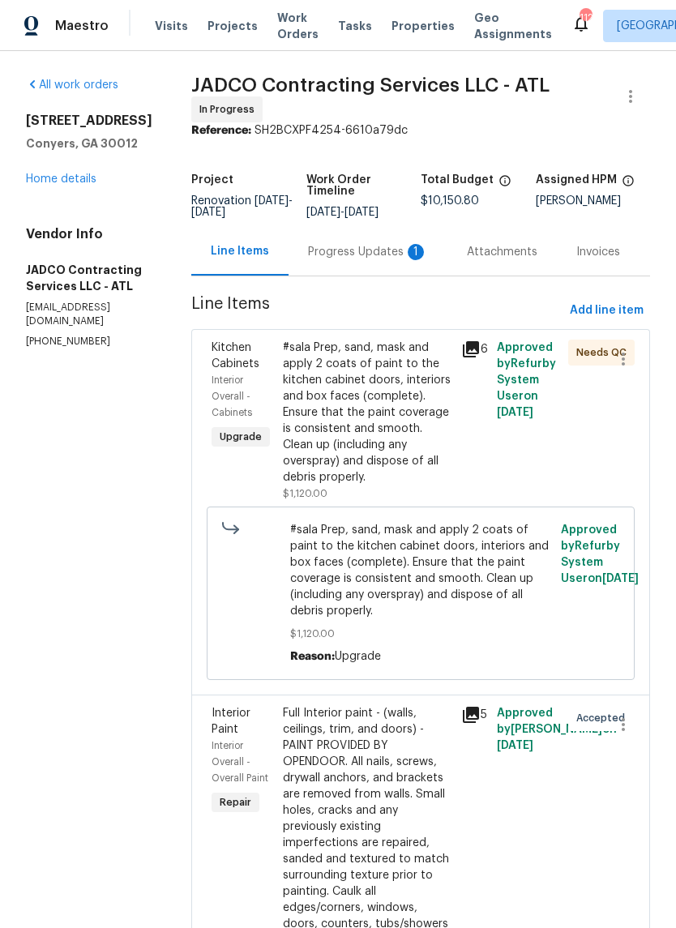
click at [376, 255] on div "Progress Updates 1" at bounding box center [368, 252] width 120 height 16
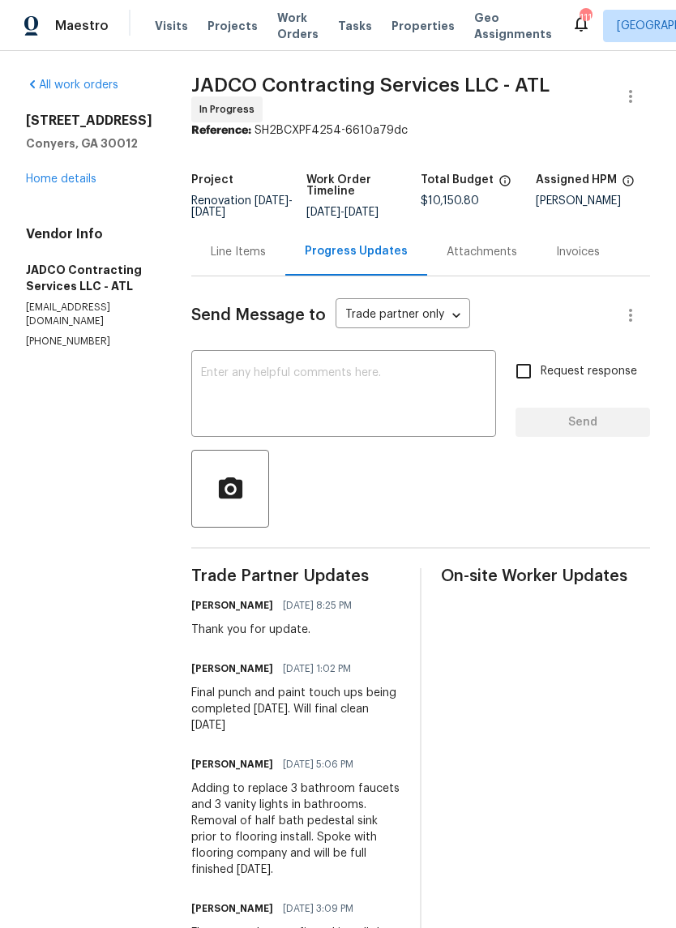
click at [266, 260] on div "Line Items" at bounding box center [238, 252] width 55 height 16
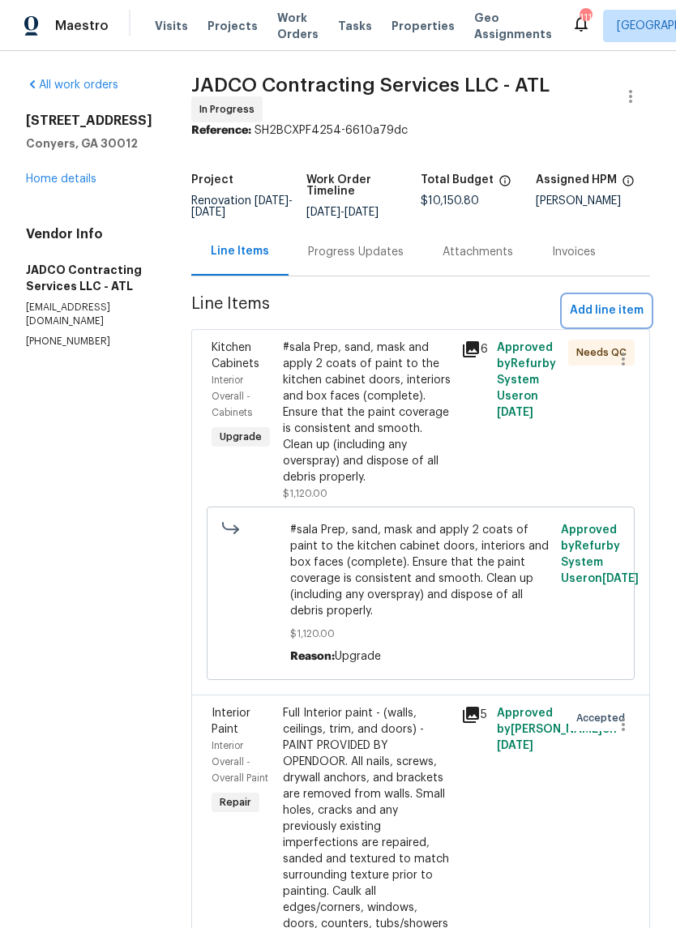
click at [621, 321] on span "Add line item" at bounding box center [607, 311] width 74 height 20
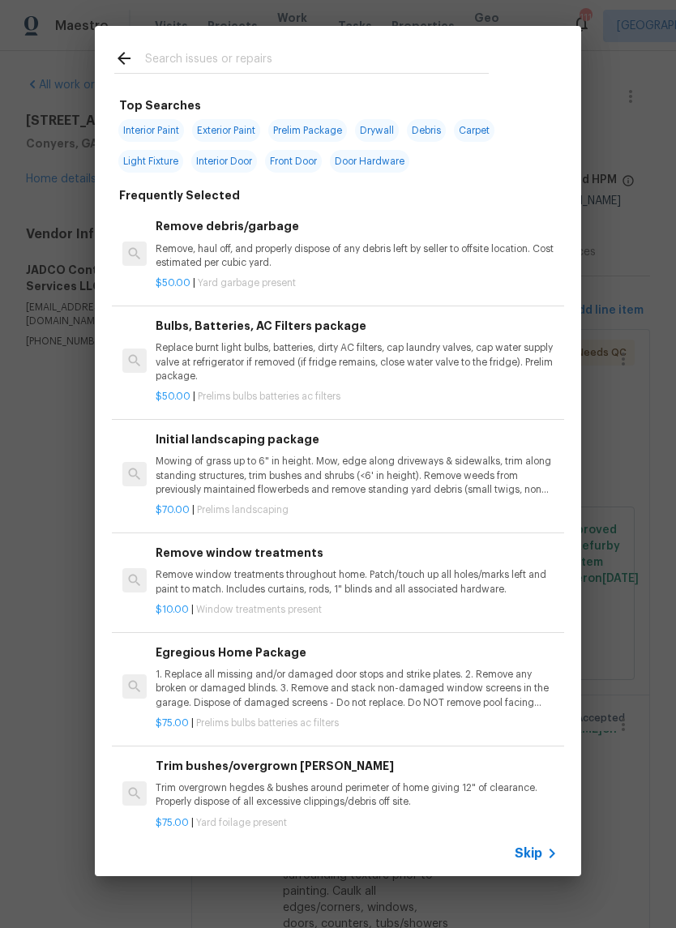
click at [455, 62] on input "text" at bounding box center [317, 61] width 344 height 24
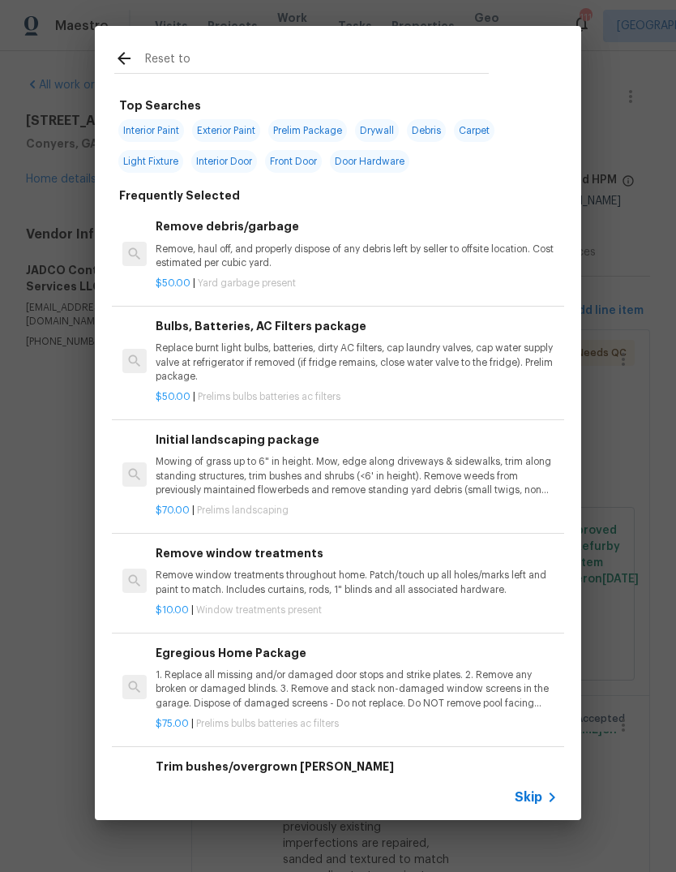
type input "Reset toi"
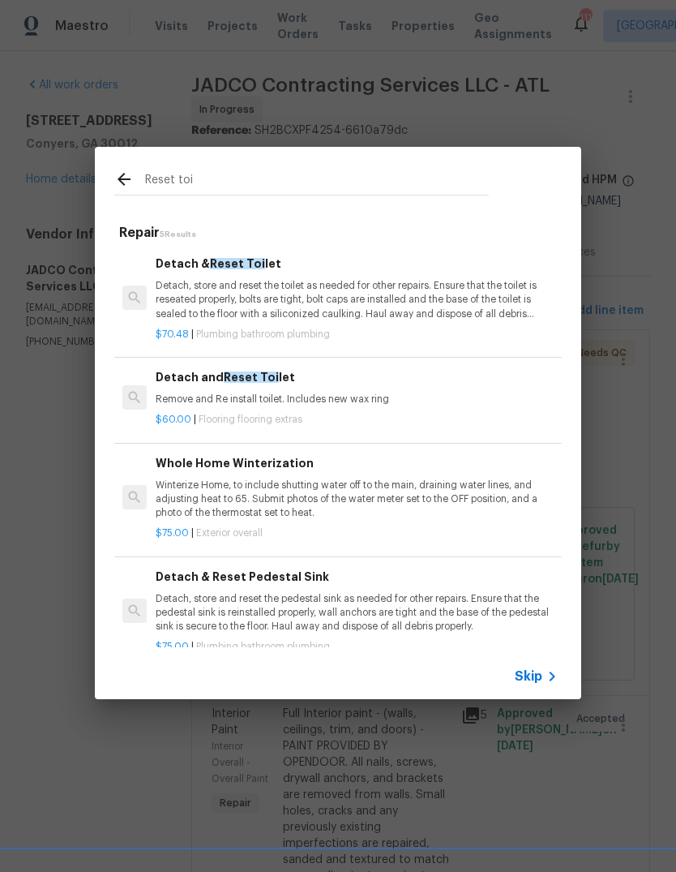
click at [178, 280] on p "Detach, store and reset the toilet as needed for other repairs. Ensure that the…" at bounding box center [357, 299] width 402 height 41
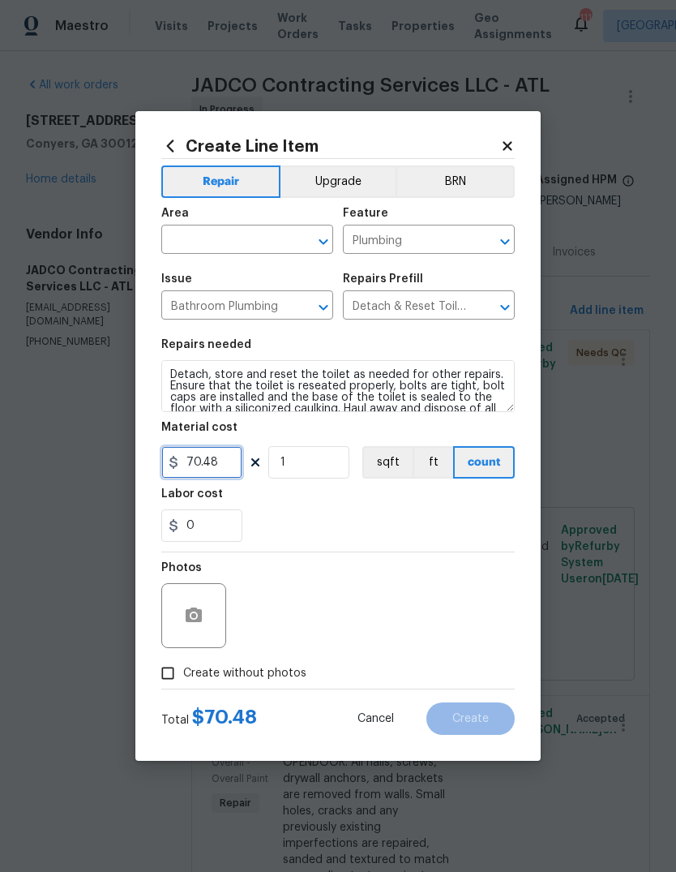
click at [217, 468] on input "70.48" at bounding box center [201, 462] width 81 height 32
type input "45"
click at [308, 465] on input "1" at bounding box center [308, 462] width 81 height 32
type input "3"
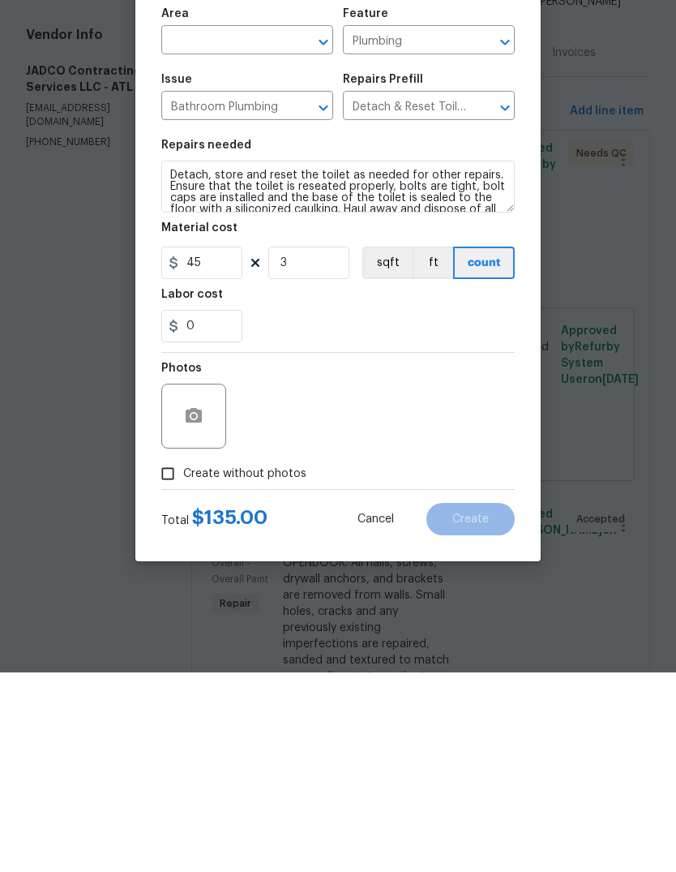
click at [173, 657] on input "Create without photos" at bounding box center [167, 672] width 31 height 31
checkbox input "true"
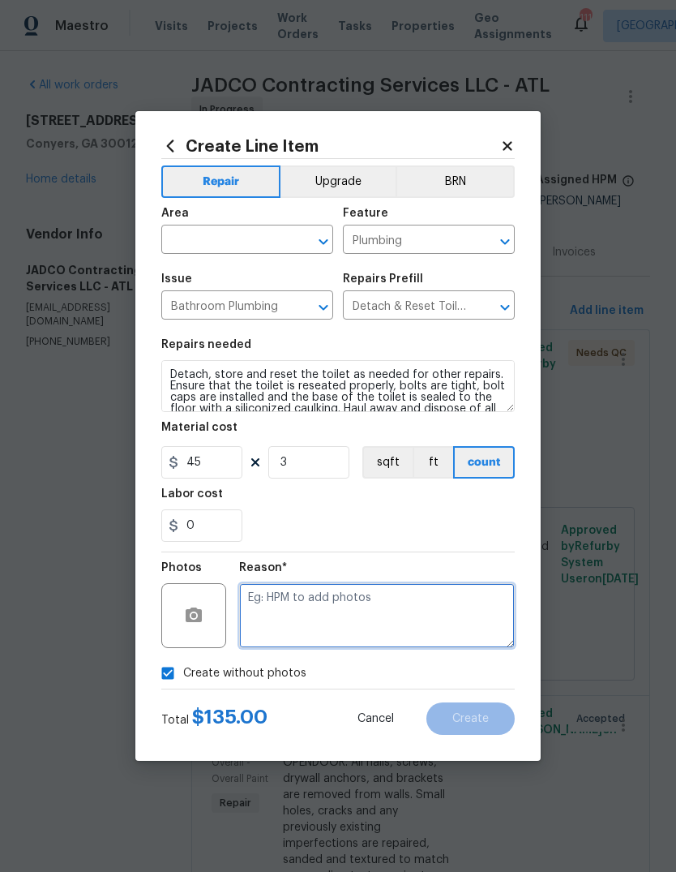
click at [454, 606] on textarea at bounding box center [377, 615] width 276 height 65
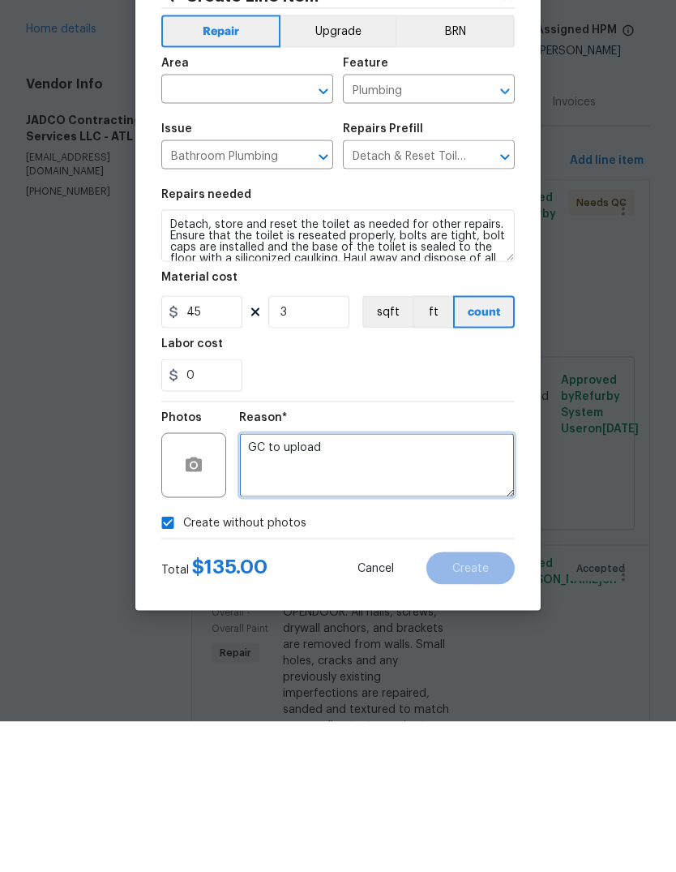
type textarea "GC to upload"
click at [271, 229] on input "text" at bounding box center [224, 241] width 126 height 25
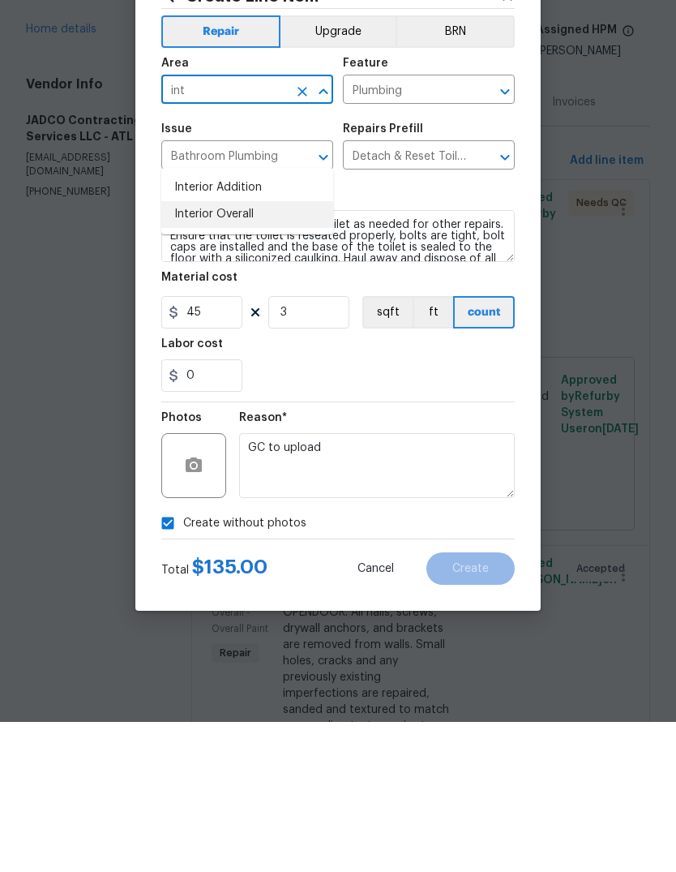
click at [254, 351] on li "Interior Overall" at bounding box center [247, 364] width 172 height 27
type input "Interior Overall"
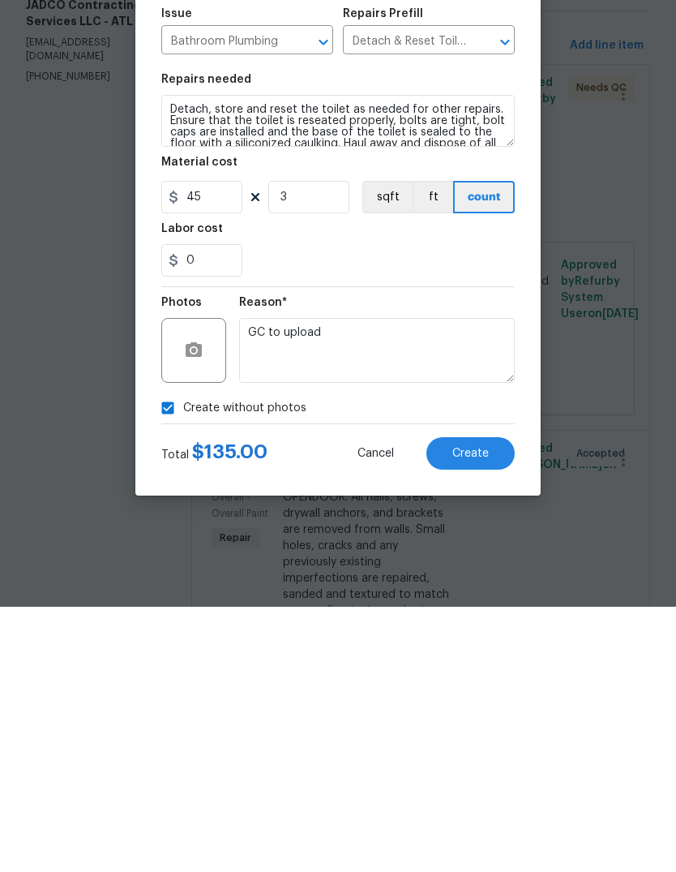
click at [492, 702] on button "Create" at bounding box center [470, 718] width 88 height 32
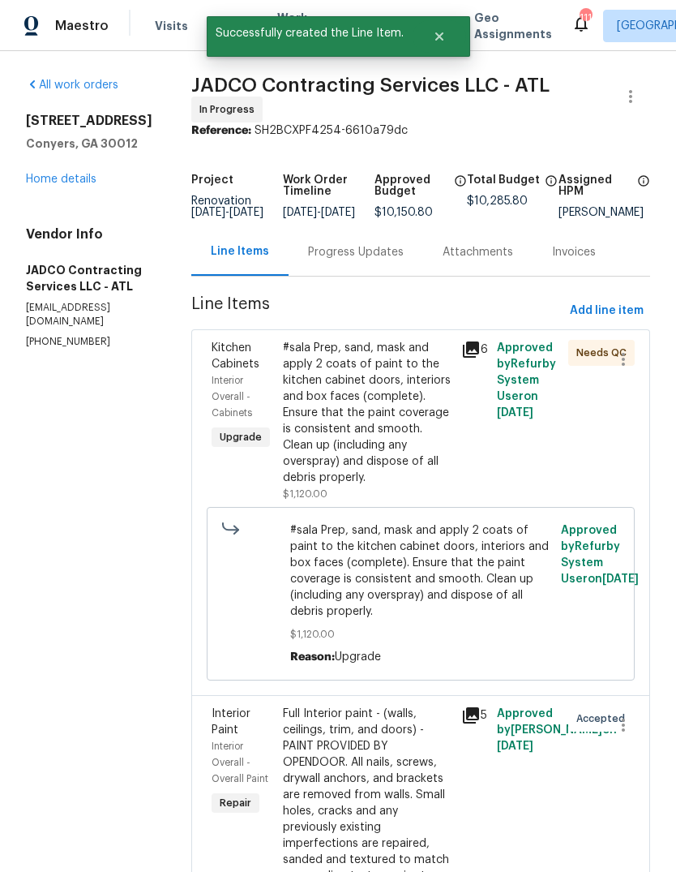
scroll to position [0, 0]
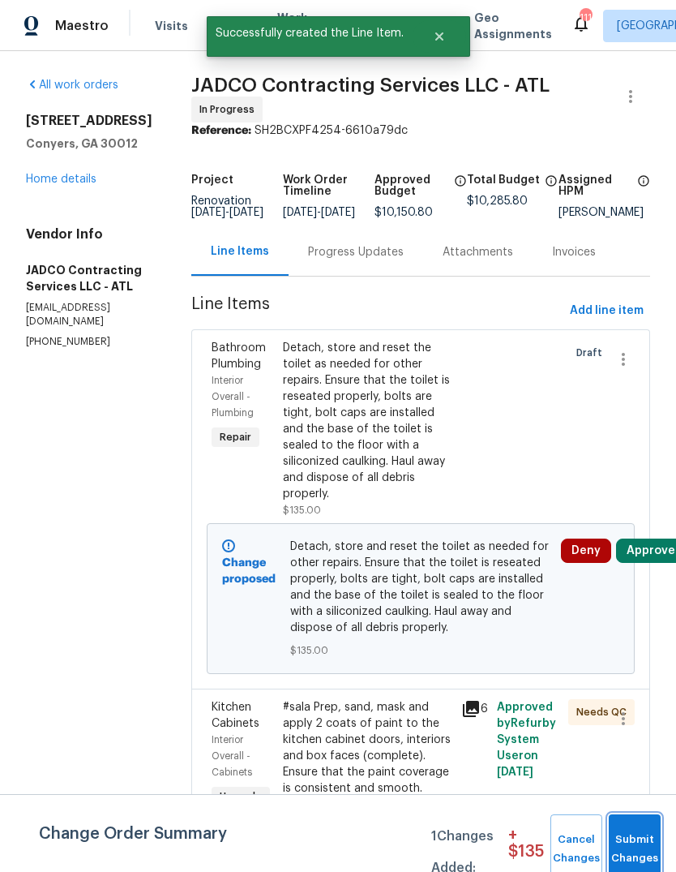
click at [642, 830] on button "Submit Changes" at bounding box center [635, 849] width 52 height 70
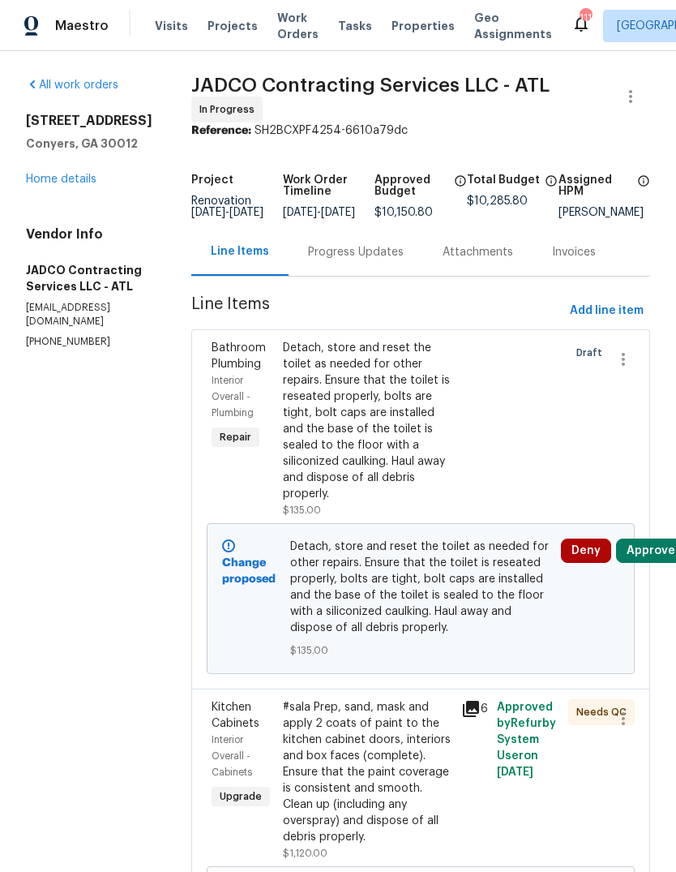
click at [54, 177] on link "Home details" at bounding box center [61, 178] width 71 height 11
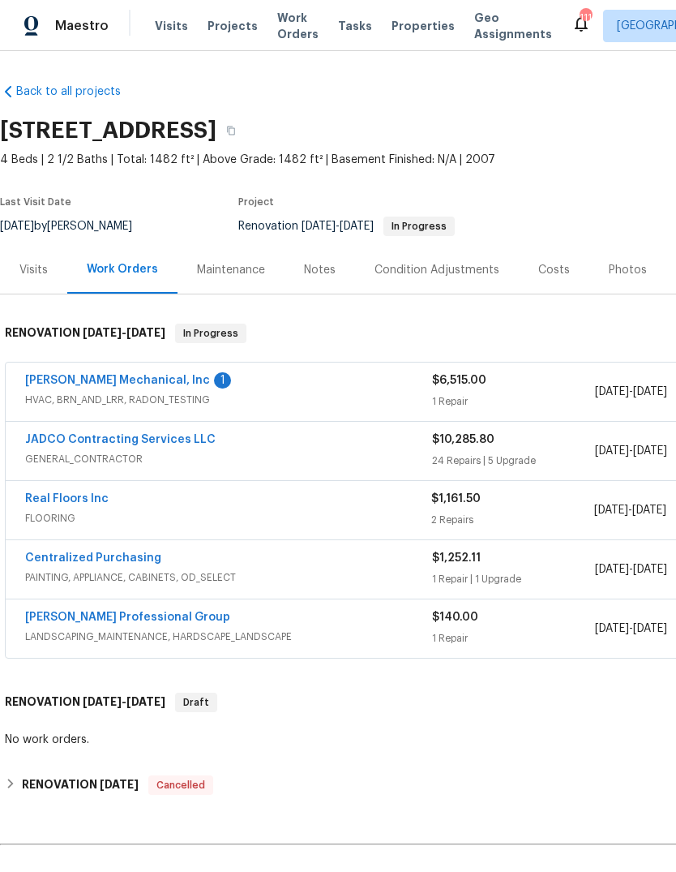
click at [69, 378] on link "[PERSON_NAME] Mechanical, Inc" at bounding box center [117, 380] width 185 height 11
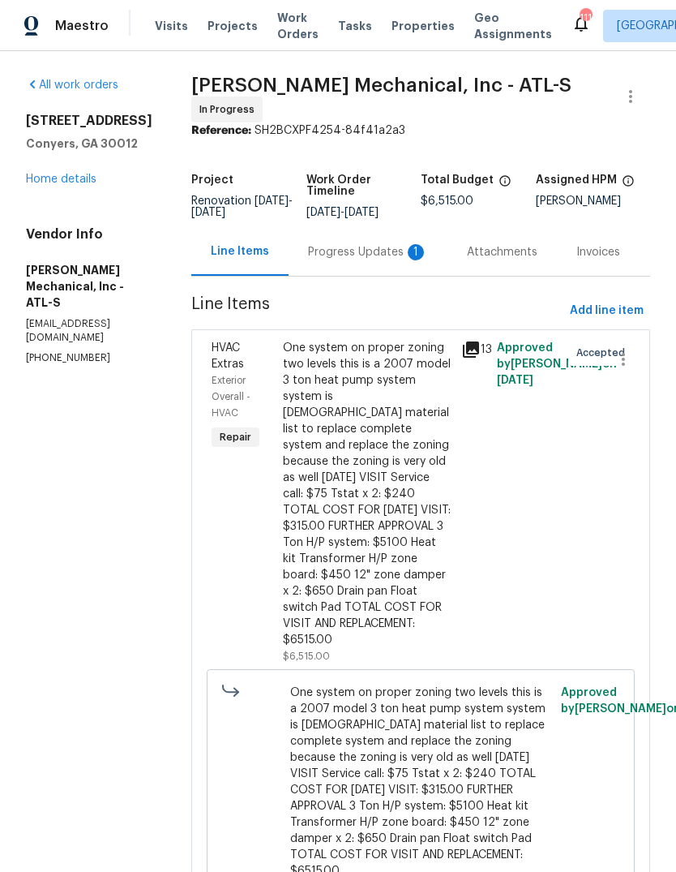
click at [373, 259] on div "Progress Updates 1" at bounding box center [368, 252] width 120 height 16
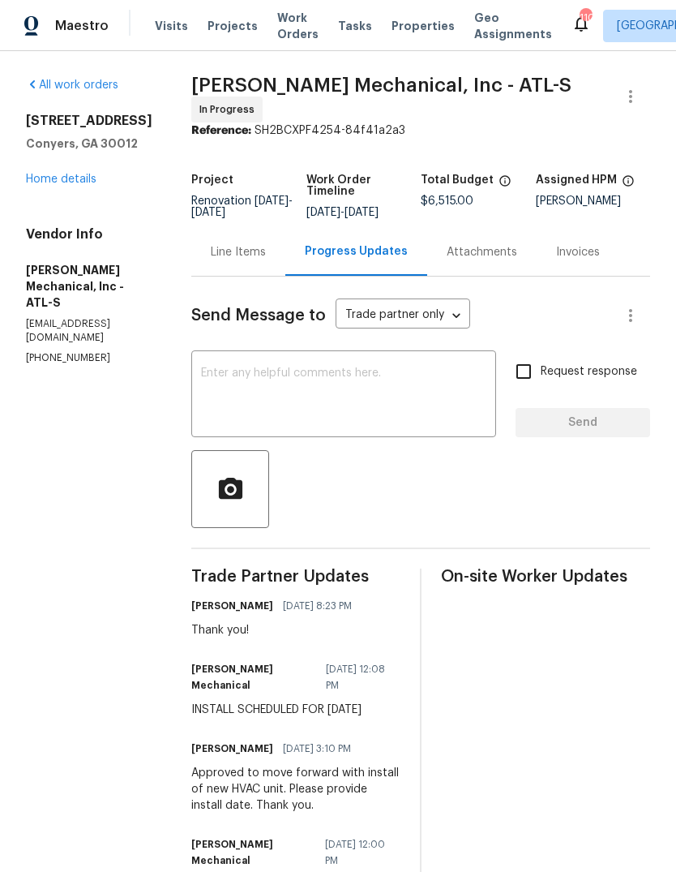
click at [53, 178] on link "Home details" at bounding box center [61, 178] width 71 height 11
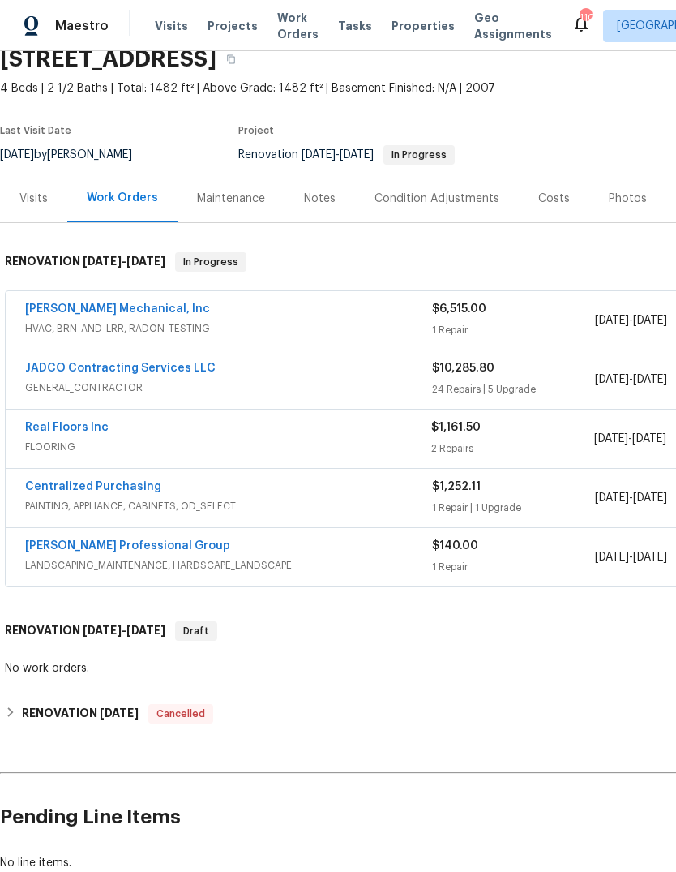
scroll to position [71, 0]
click at [324, 198] on div "Notes" at bounding box center [320, 199] width 32 height 16
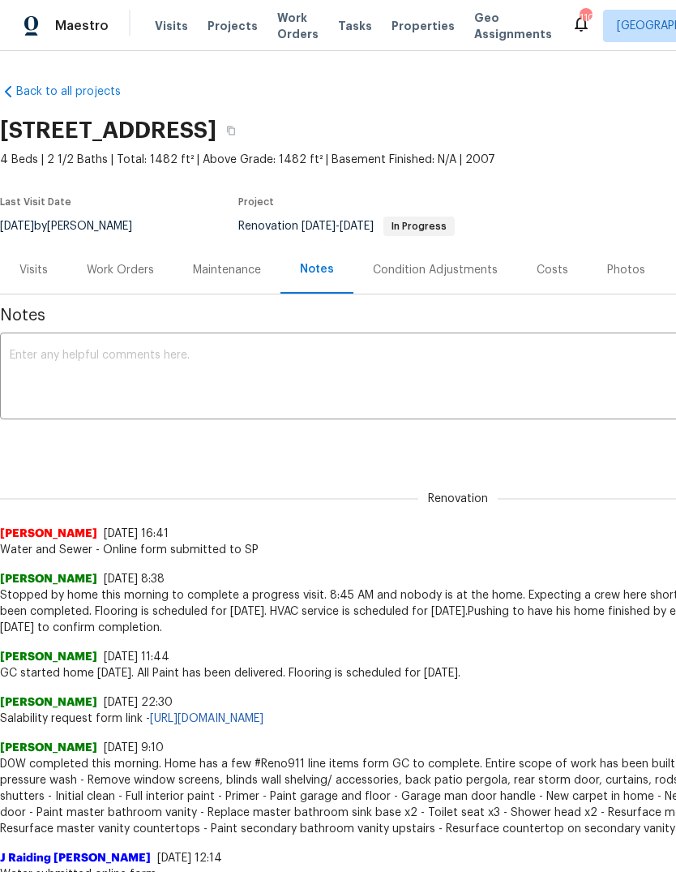
click at [468, 369] on textarea at bounding box center [458, 377] width 897 height 57
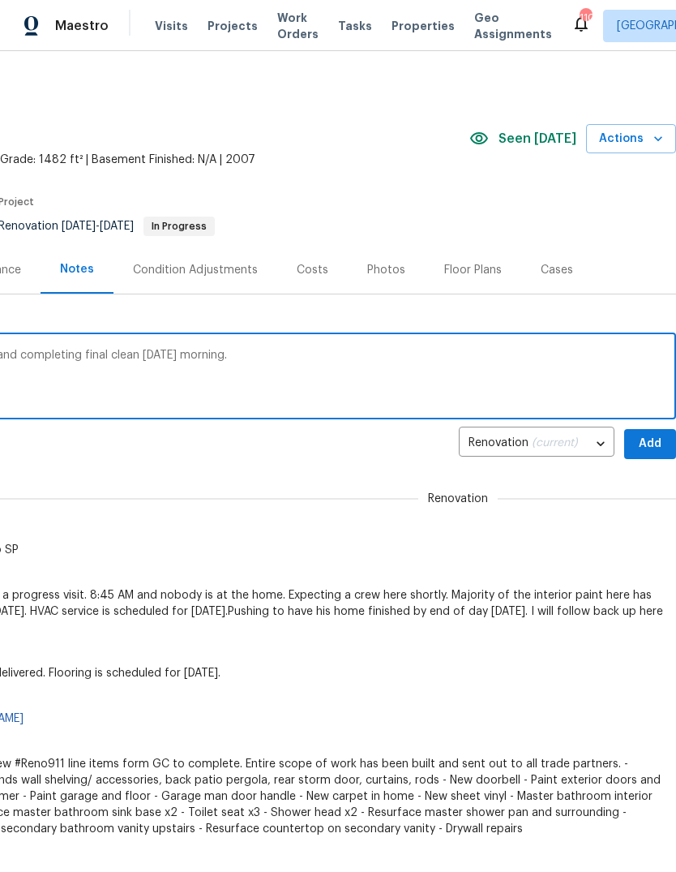
scroll to position [0, 240]
type textarea "GC was finishing the rest of scope today and completing final clean tomorrow mo…"
click at [652, 445] on span "Add" at bounding box center [650, 444] width 26 height 20
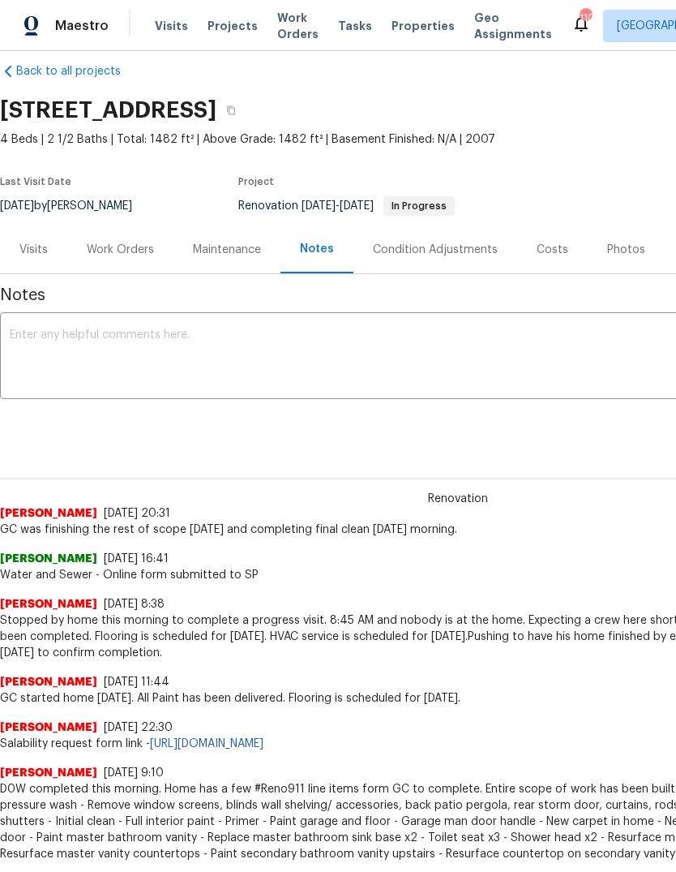
scroll to position [21, 0]
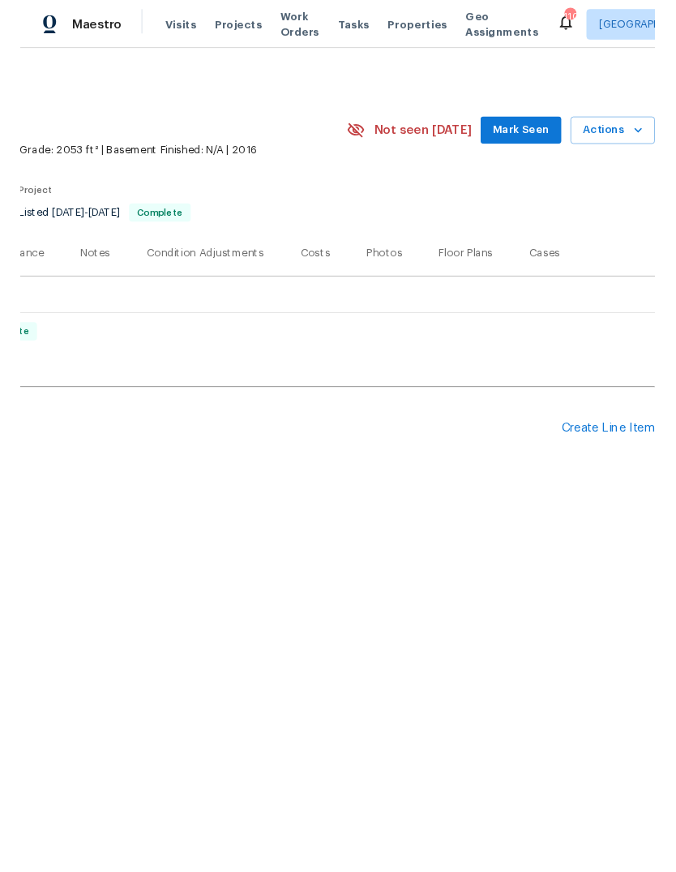
scroll to position [0, 240]
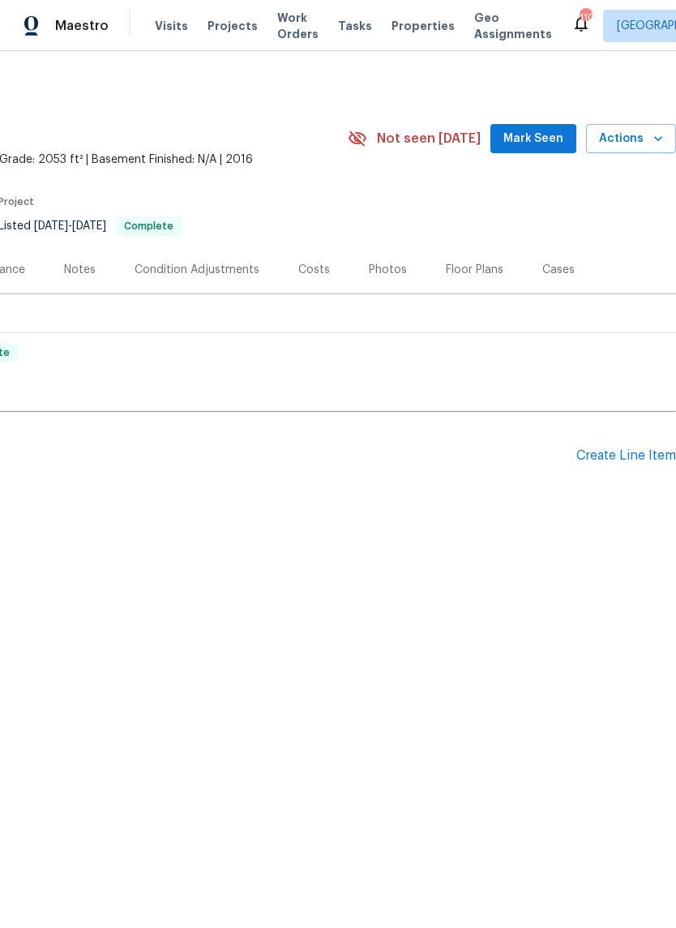
click at [625, 462] on div "Create Line Item" at bounding box center [626, 455] width 100 height 15
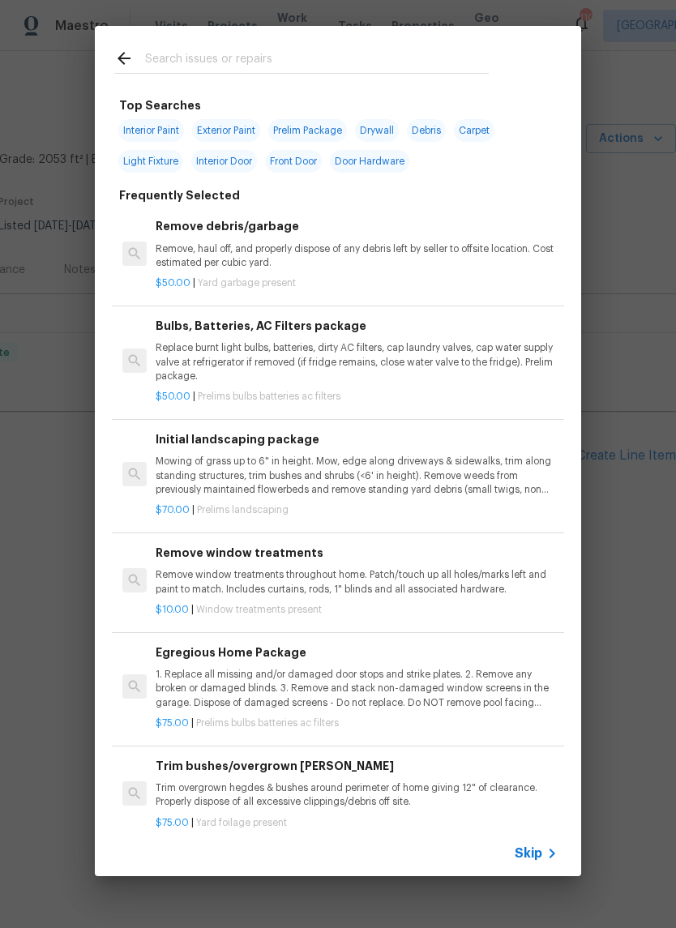
click at [431, 64] on input "text" at bounding box center [317, 61] width 344 height 24
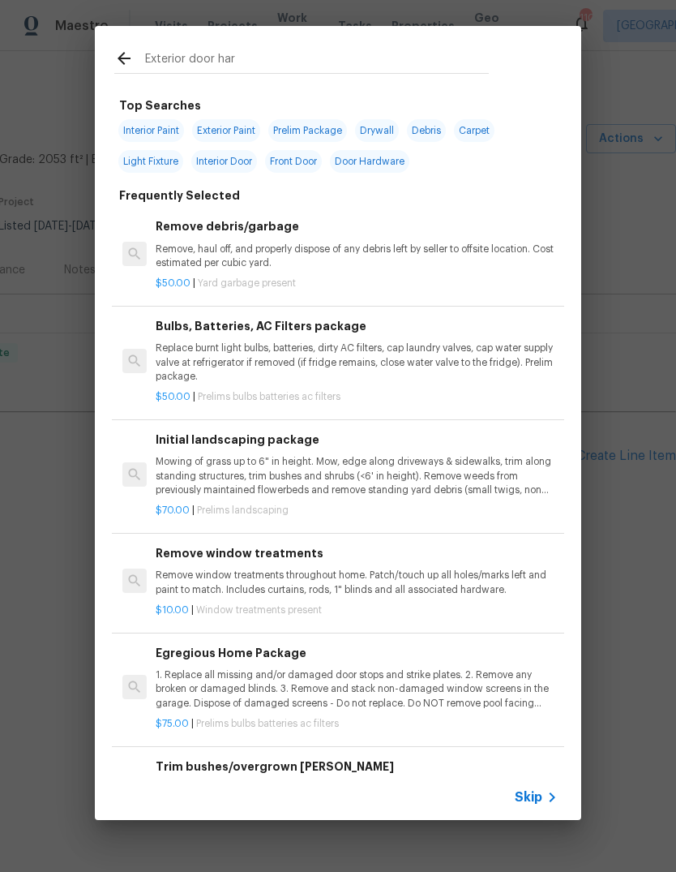
type input "Exterior door hard"
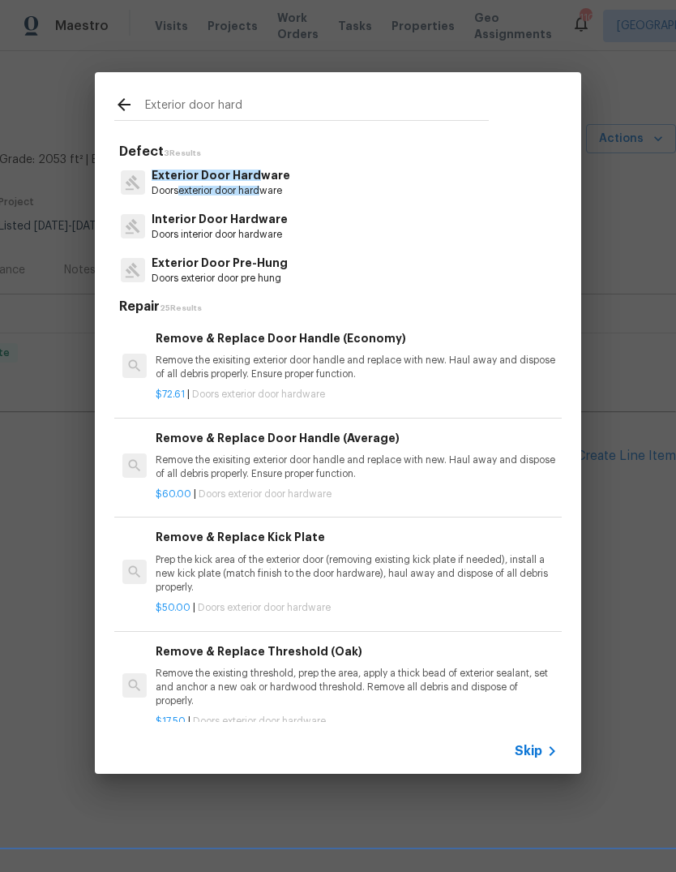
click at [268, 186] on p "Doors exterior door hard ware" at bounding box center [221, 191] width 139 height 14
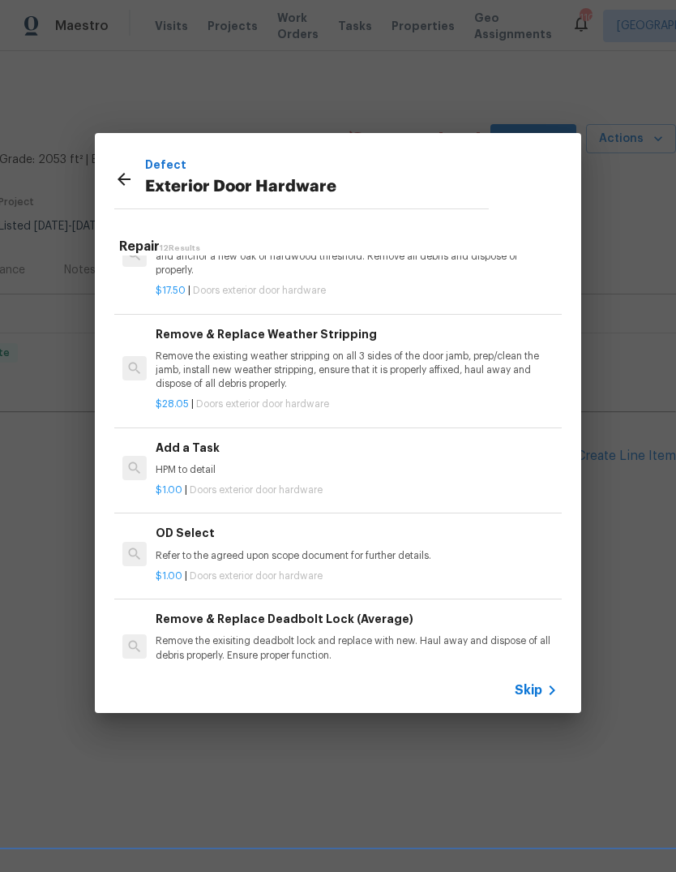
scroll to position [370, 0]
click at [202, 453] on div "Add a Task HPM to detail" at bounding box center [357, 458] width 402 height 39
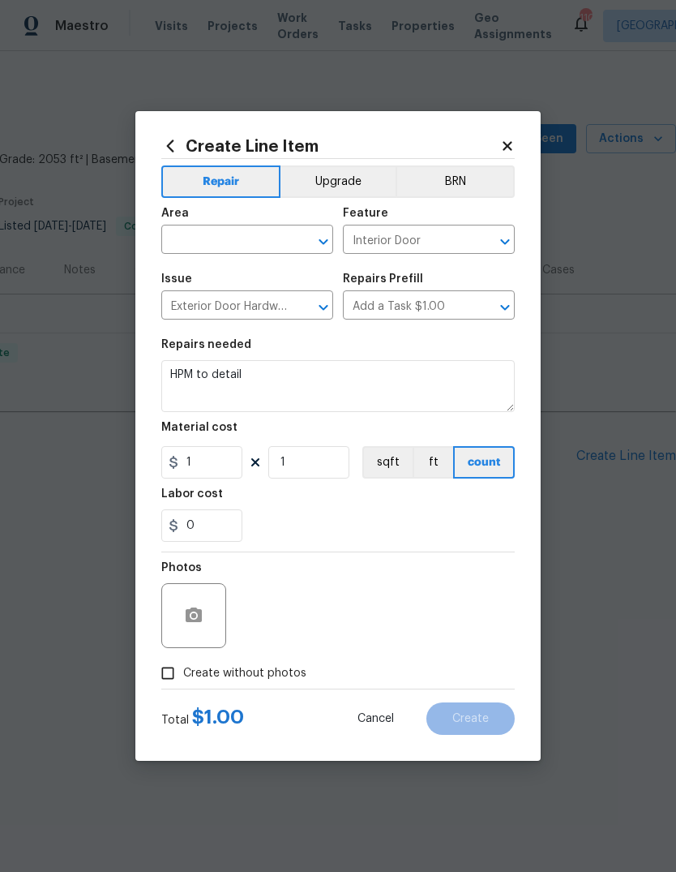
click at [279, 235] on input "text" at bounding box center [224, 241] width 126 height 25
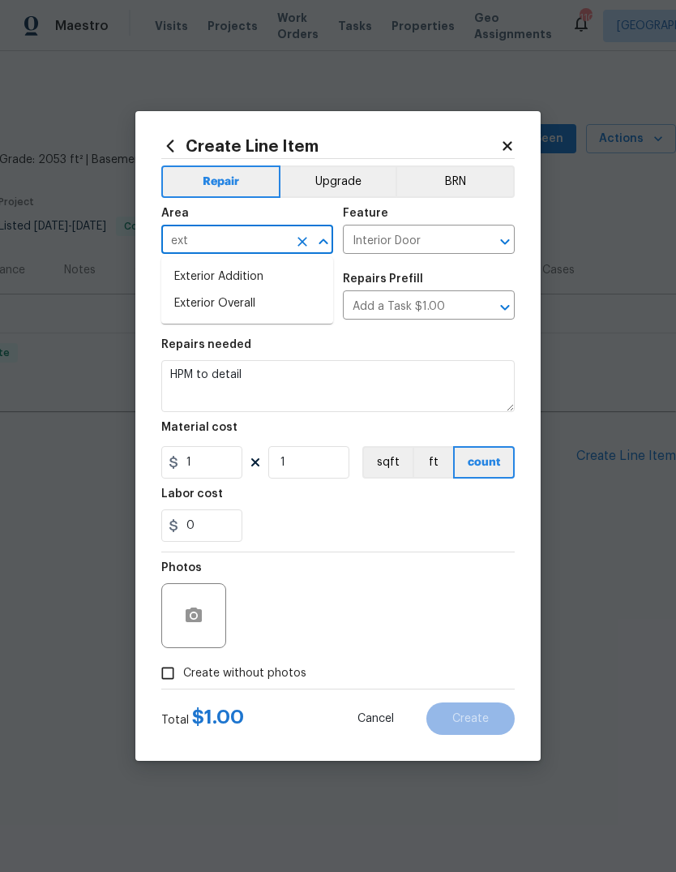
click at [199, 302] on li "Exterior Overall" at bounding box center [247, 303] width 172 height 27
type input "Exterior Overall"
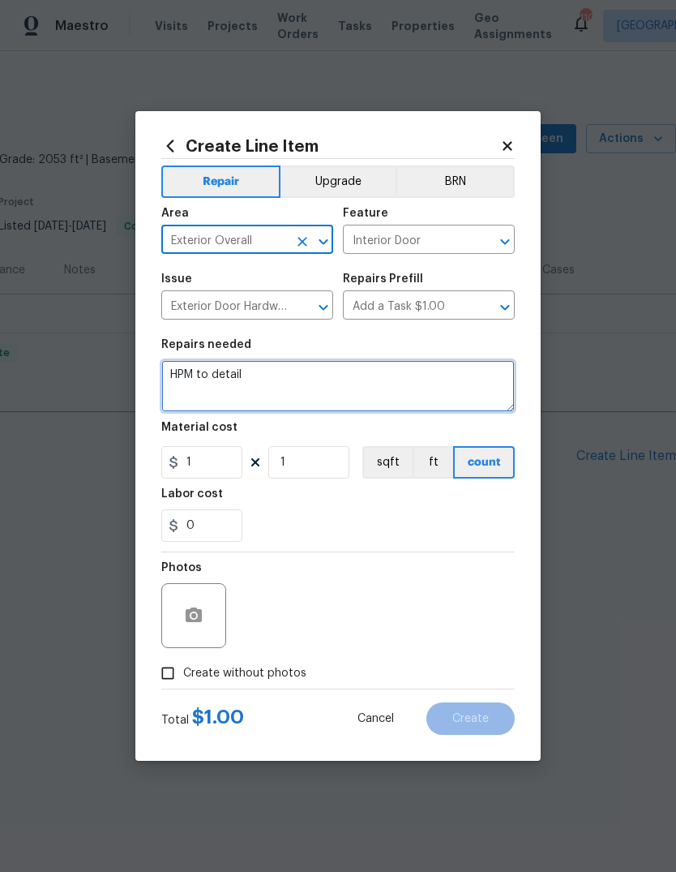
click at [268, 383] on textarea "HPM to detail" at bounding box center [337, 386] width 353 height 52
type textarea "H"
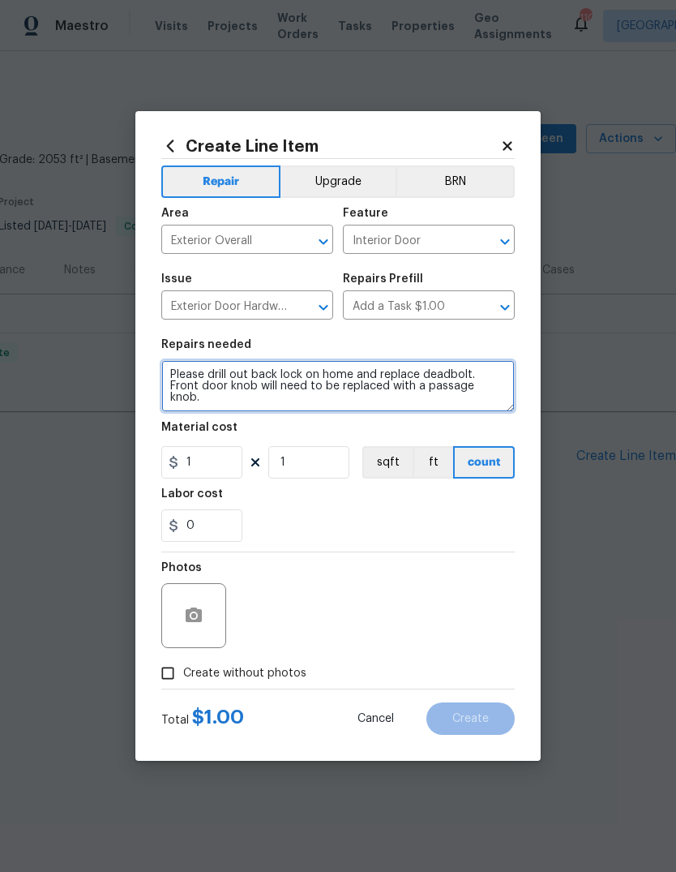
type textarea "Please drill out back lock on home and replace deadbolt. Front door knob will n…"
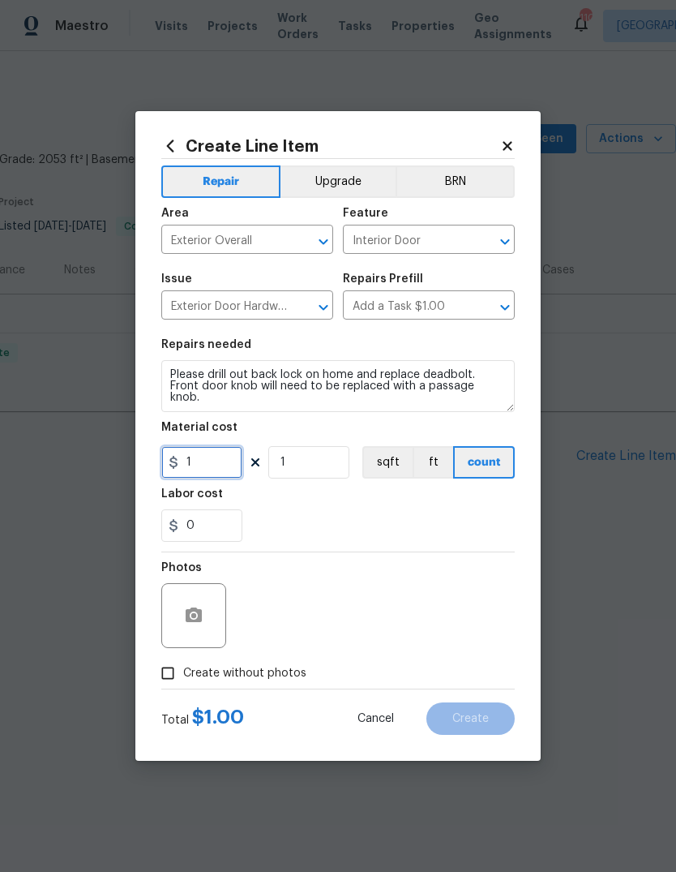
click at [212, 463] on input "1" at bounding box center [201, 462] width 81 height 32
type input "75"
click at [302, 478] on input "1" at bounding box center [308, 462] width 81 height 32
type input "2"
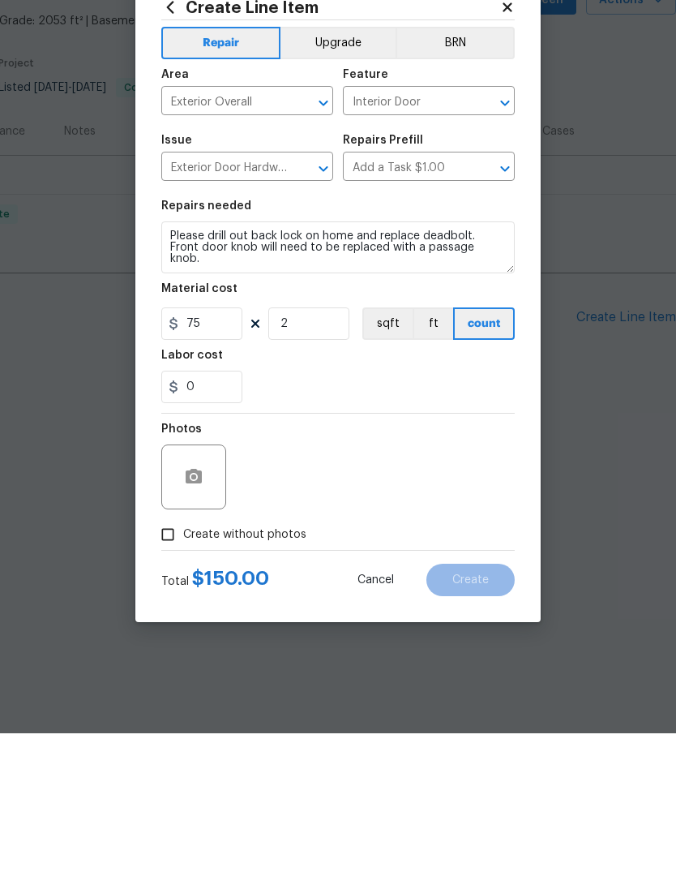
click at [172, 657] on input "Create without photos" at bounding box center [167, 672] width 31 height 31
checkbox input "true"
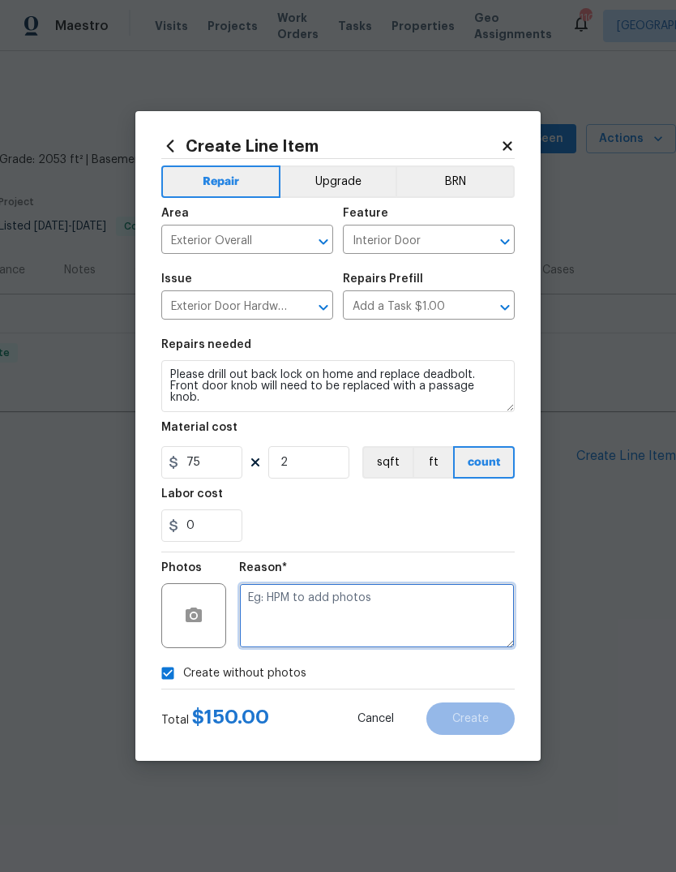
click at [438, 619] on textarea at bounding box center [377, 615] width 276 height 65
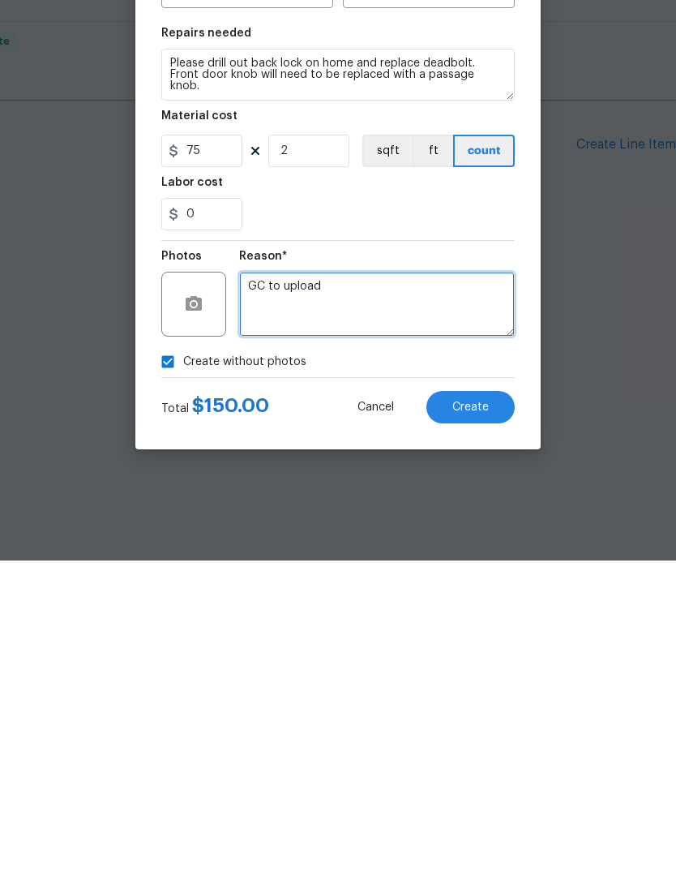
type textarea "GC to upload"
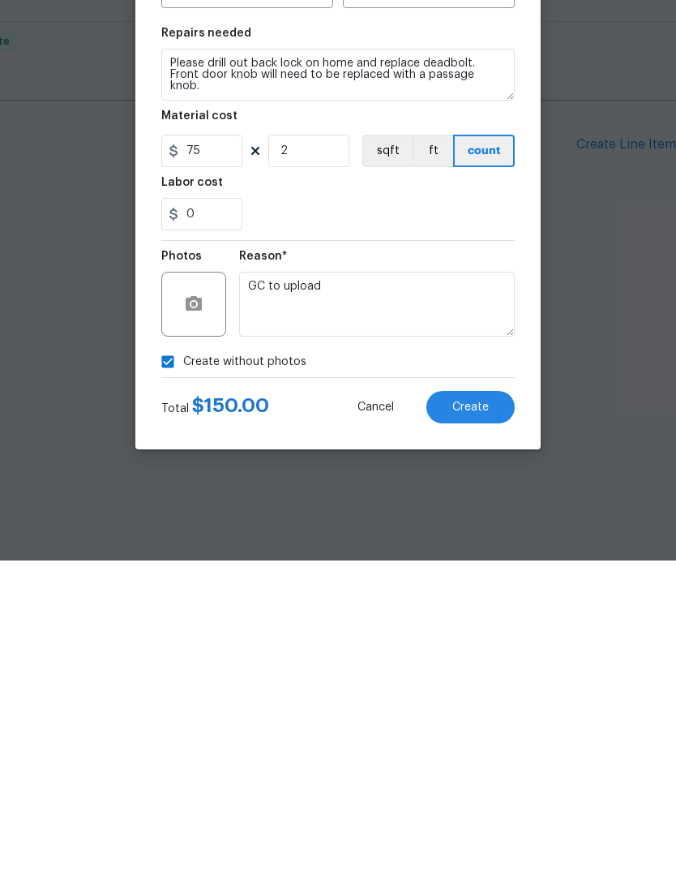
click at [490, 702] on button "Create" at bounding box center [470, 718] width 88 height 32
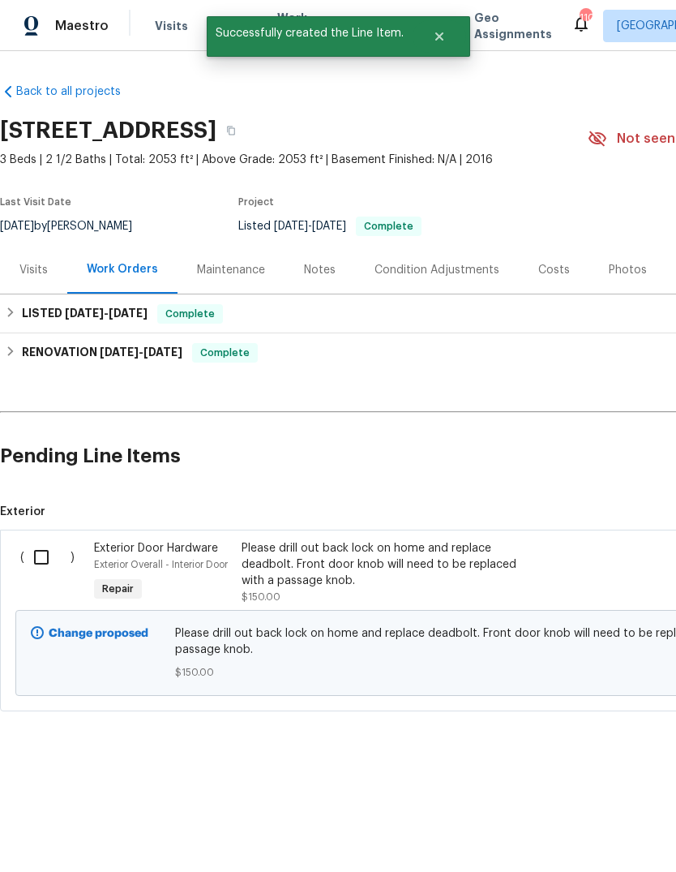
scroll to position [0, 0]
click at [39, 557] on input "checkbox" at bounding box center [47, 557] width 46 height 34
checkbox input "true"
click at [597, 833] on span "Create Work Order" at bounding box center [583, 831] width 108 height 20
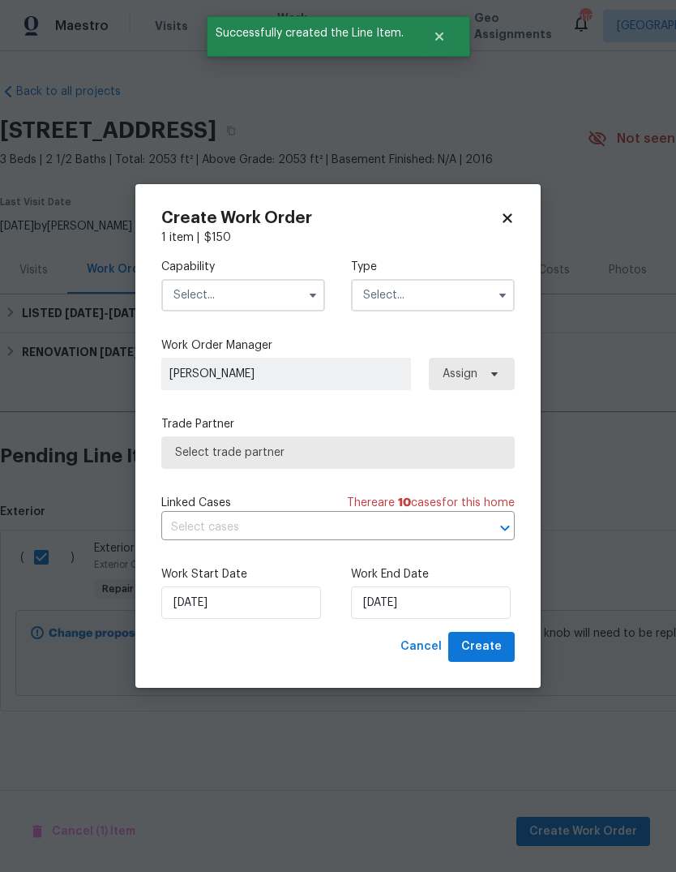
click at [306, 298] on button "button" at bounding box center [312, 294] width 19 height 19
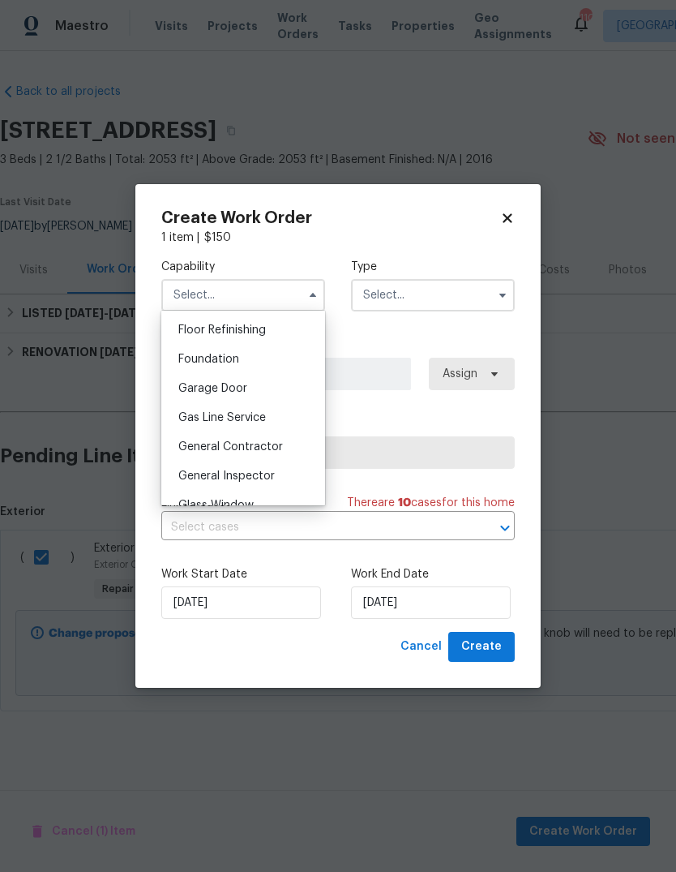
scroll to position [659, 0]
click at [275, 441] on span "General Contractor" at bounding box center [230, 444] width 105 height 11
type input "General Contractor"
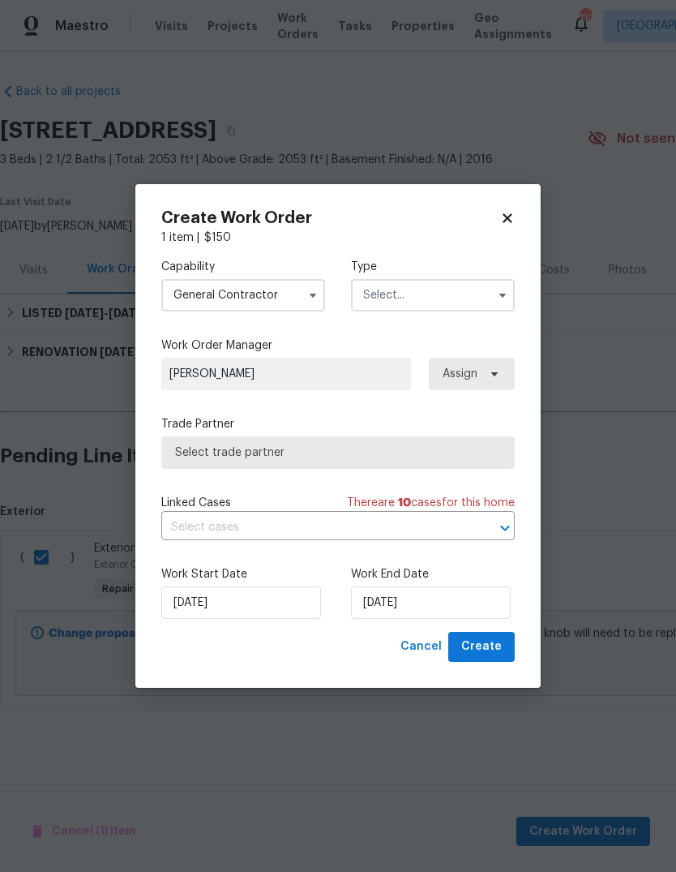
click at [469, 302] on input "text" at bounding box center [433, 295] width 164 height 32
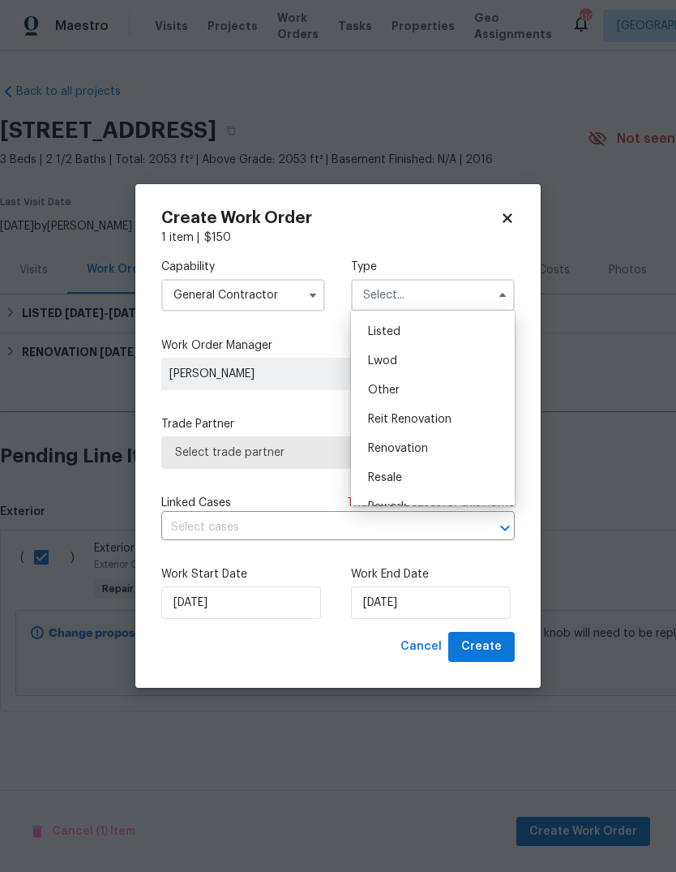
scroll to position [134, 0]
click at [454, 338] on div "Listed" at bounding box center [433, 341] width 156 height 29
type input "Listed"
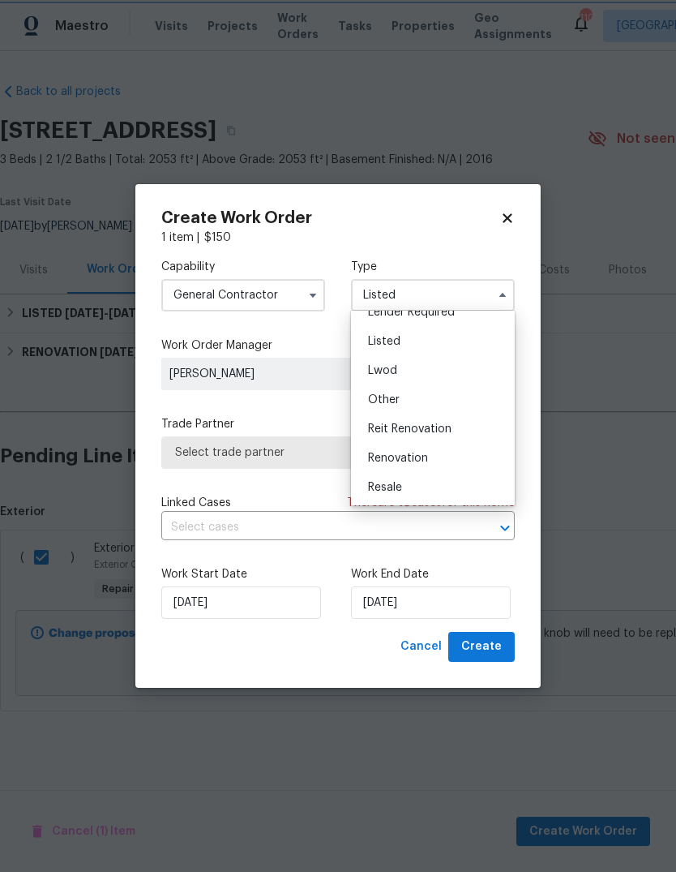
scroll to position [0, 0]
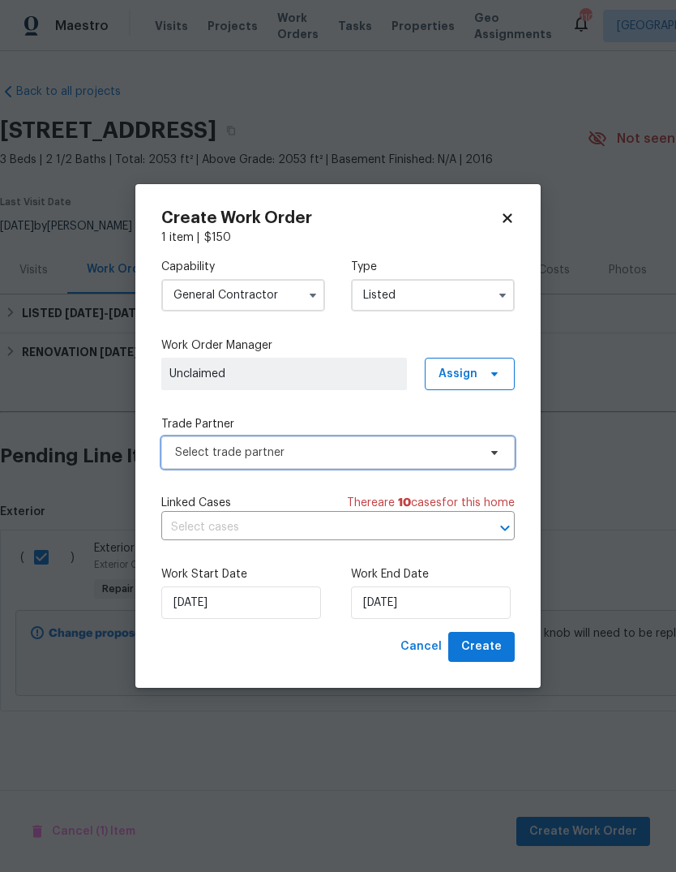
click at [485, 455] on span at bounding box center [492, 452] width 18 height 13
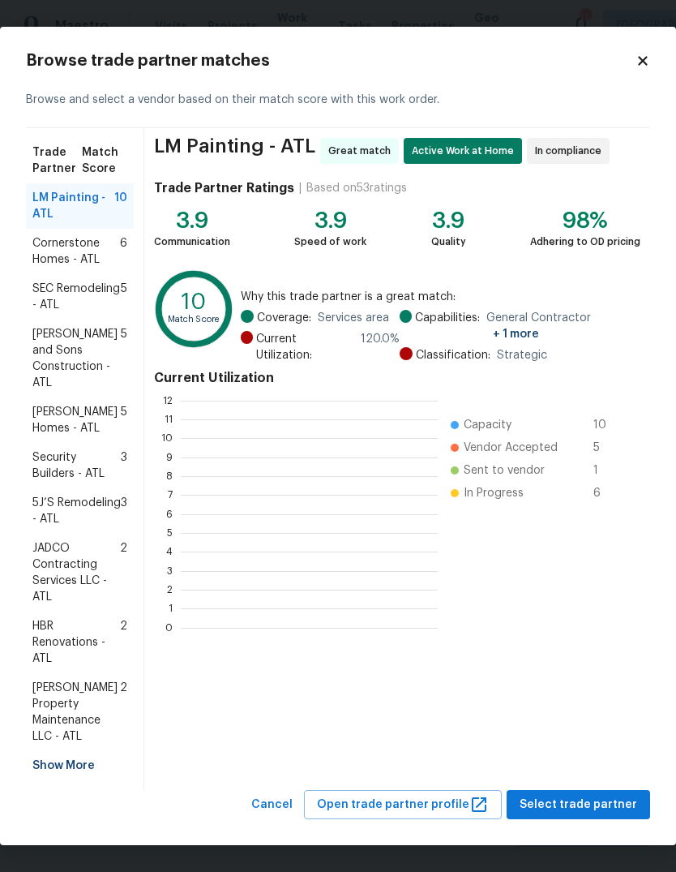
scroll to position [227, 257]
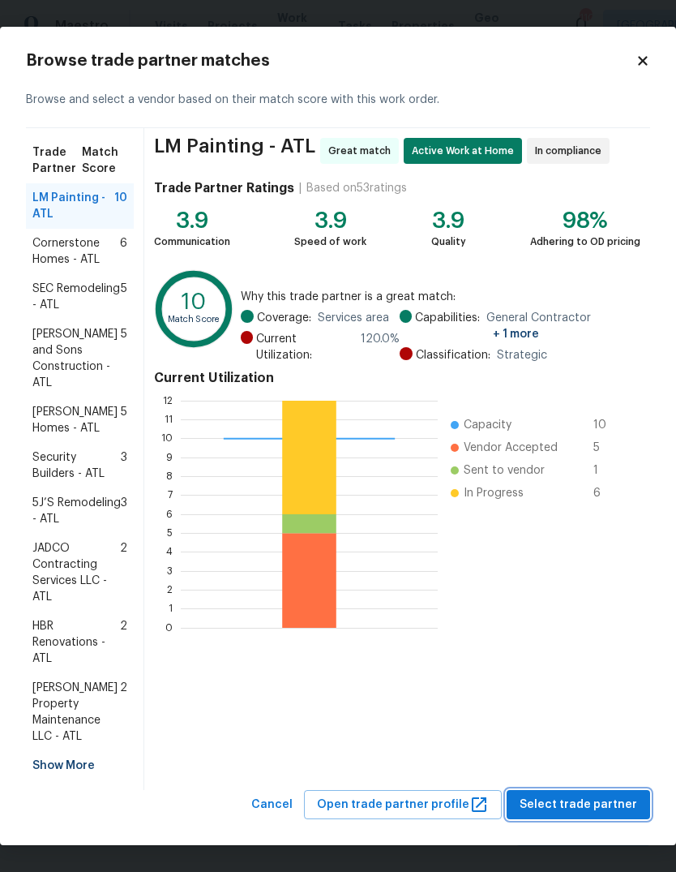
click at [611, 795] on span "Select trade partner" at bounding box center [579, 805] width 118 height 20
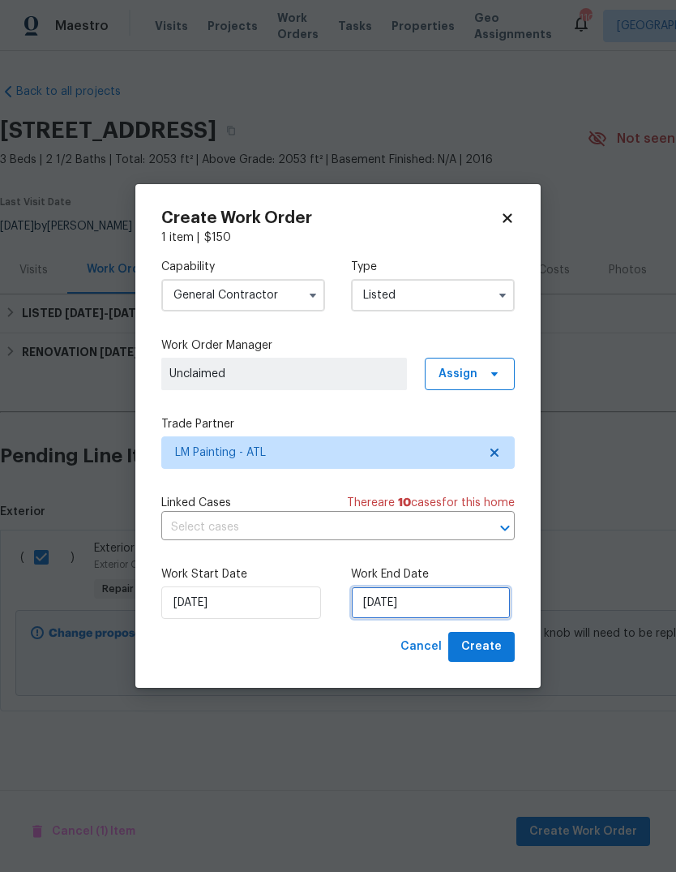
click at [472, 610] on input "9/24/2025" at bounding box center [431, 602] width 160 height 32
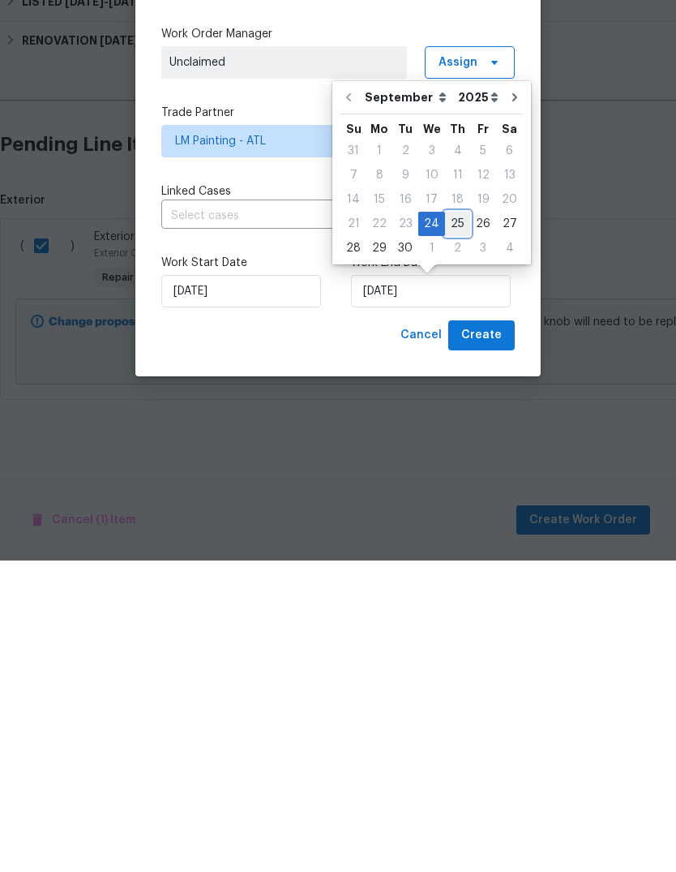
click at [456, 524] on div "25" at bounding box center [457, 535] width 25 height 23
type input "9/25/2025"
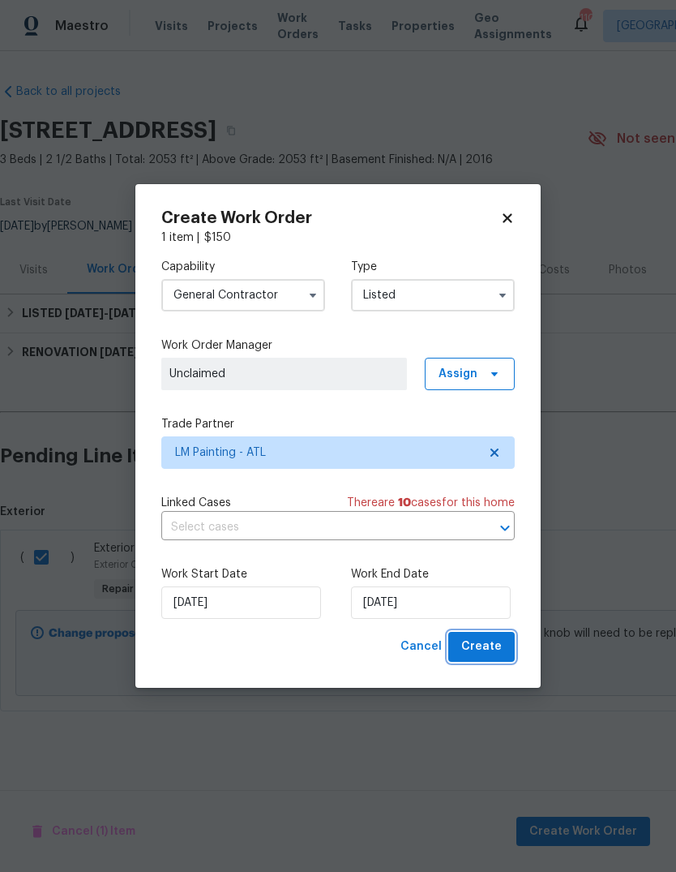
click at [498, 640] on span "Create" at bounding box center [481, 646] width 41 height 20
checkbox input "false"
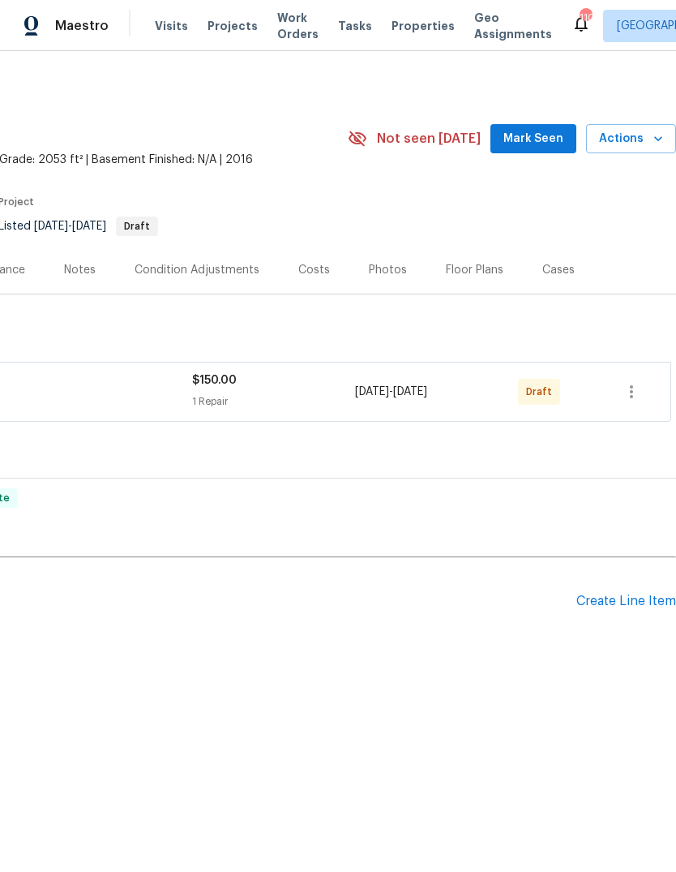
scroll to position [0, 240]
click at [638, 389] on icon "button" at bounding box center [631, 391] width 19 height 19
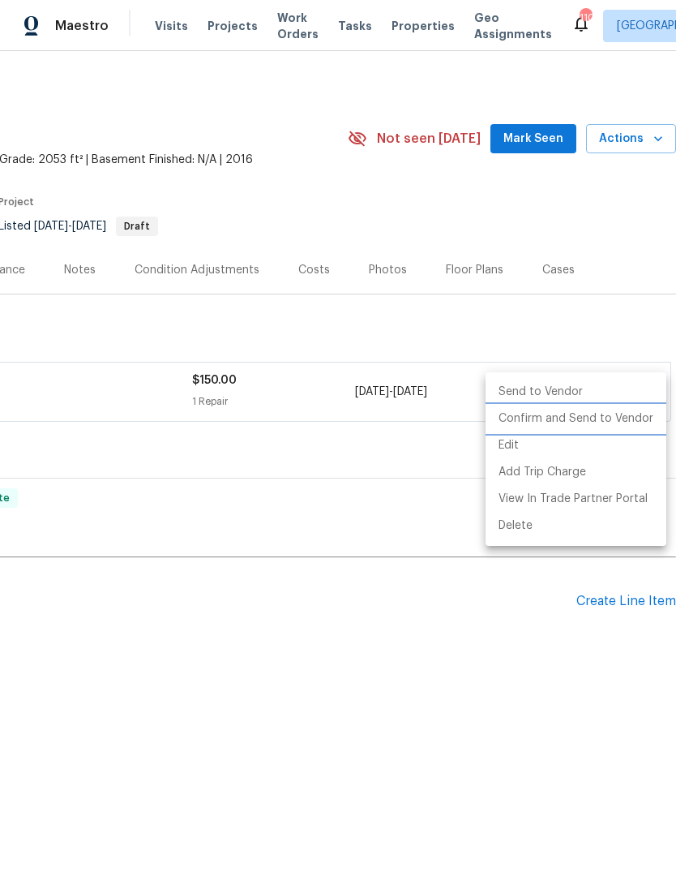
click at [604, 418] on li "Confirm and Send to Vendor" at bounding box center [576, 418] width 181 height 27
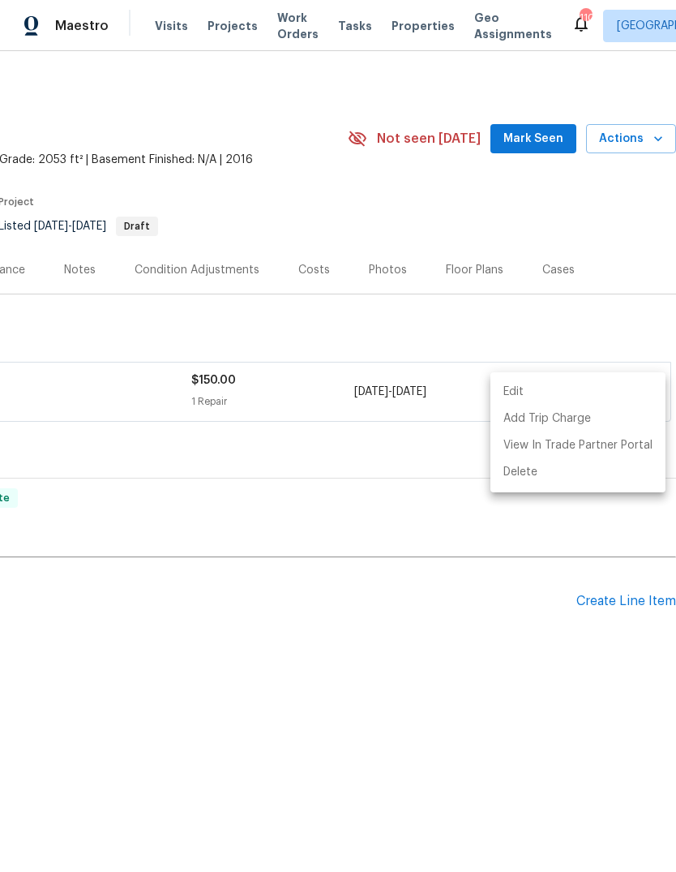
click at [615, 316] on div at bounding box center [338, 436] width 676 height 872
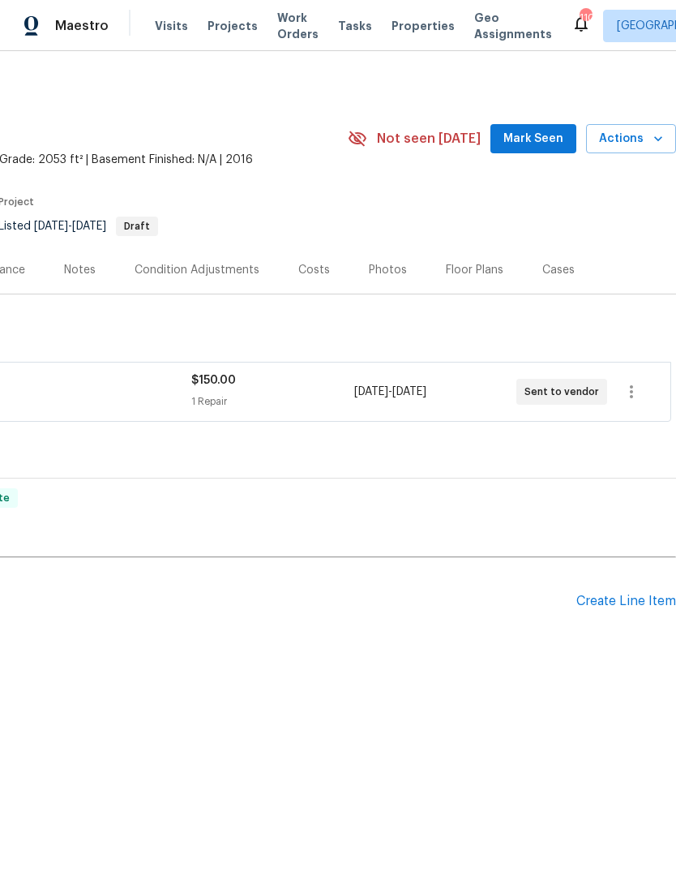
click at [551, 141] on span "Mark Seen" at bounding box center [533, 139] width 60 height 20
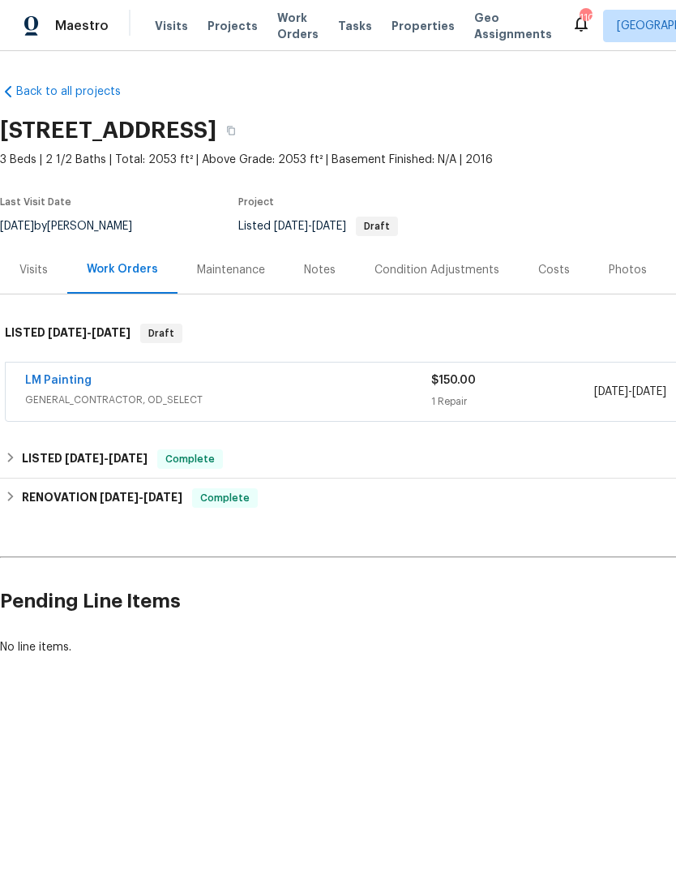
scroll to position [0, 0]
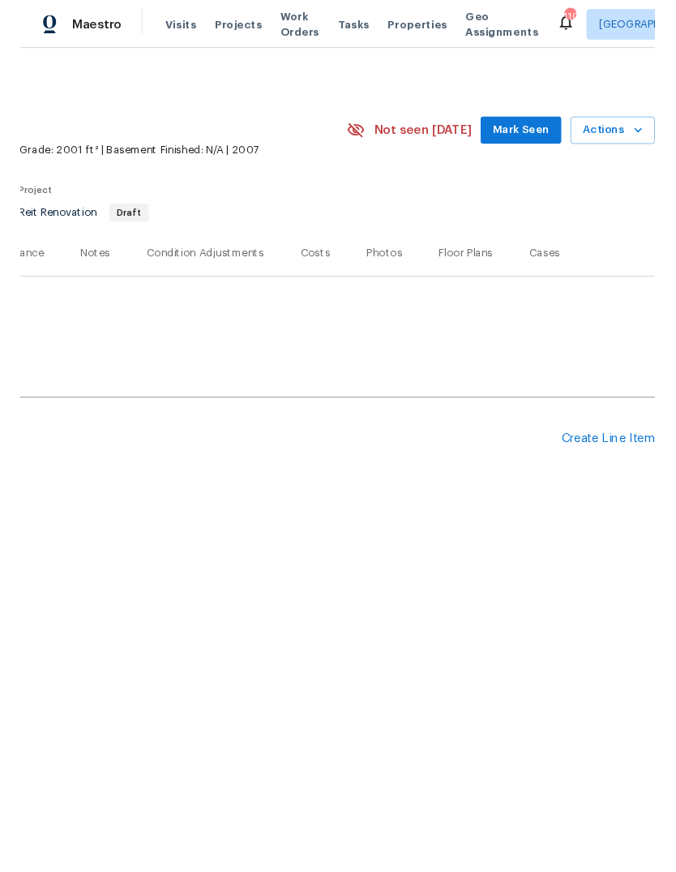
scroll to position [0, 240]
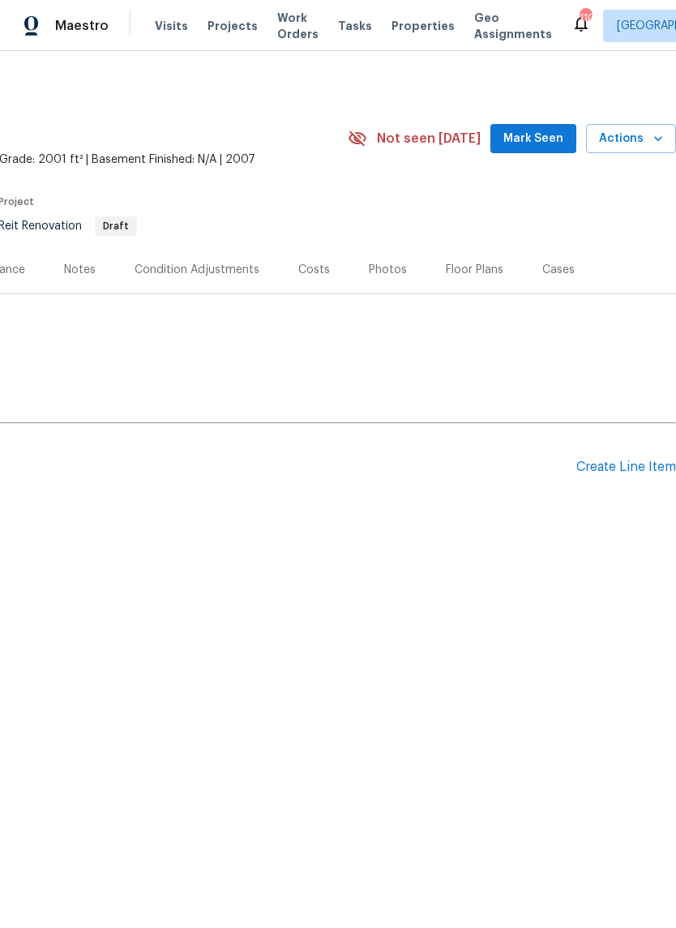
click at [624, 474] on div "Create Line Item" at bounding box center [626, 467] width 100 height 15
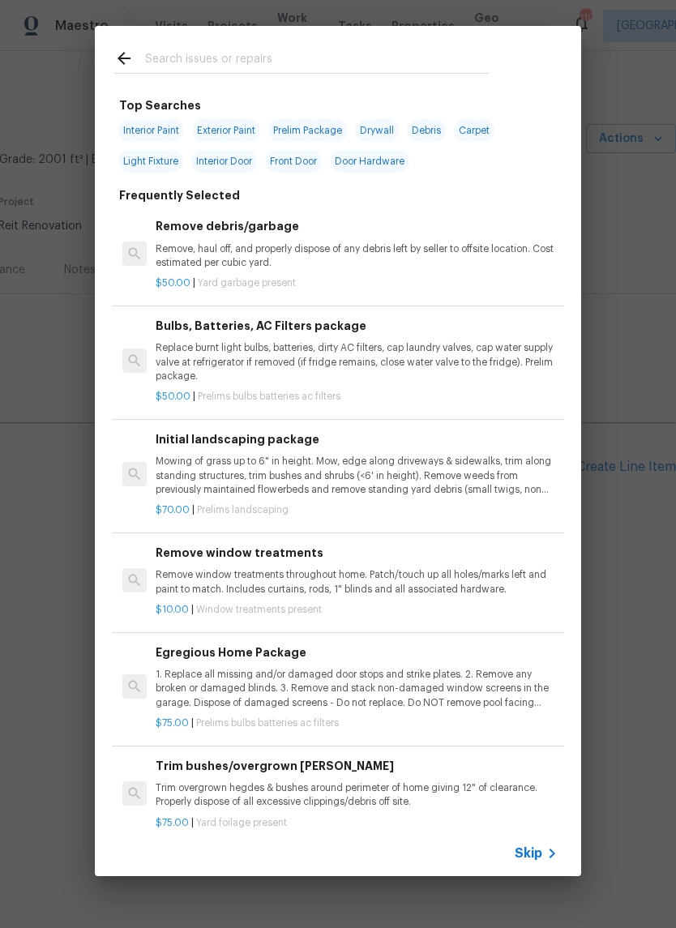
click at [186, 64] on input "text" at bounding box center [317, 61] width 344 height 24
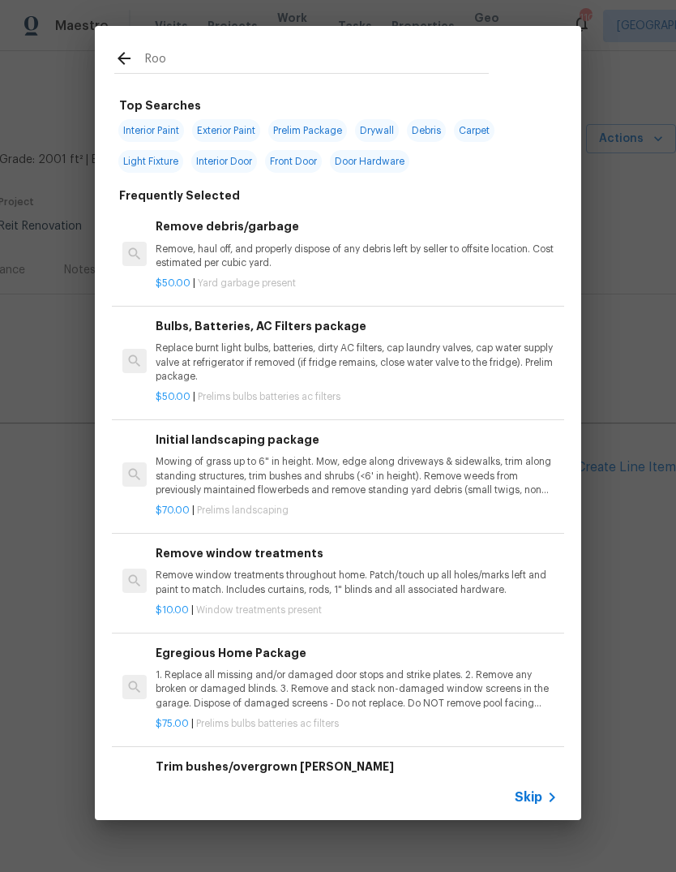
type input "Roof"
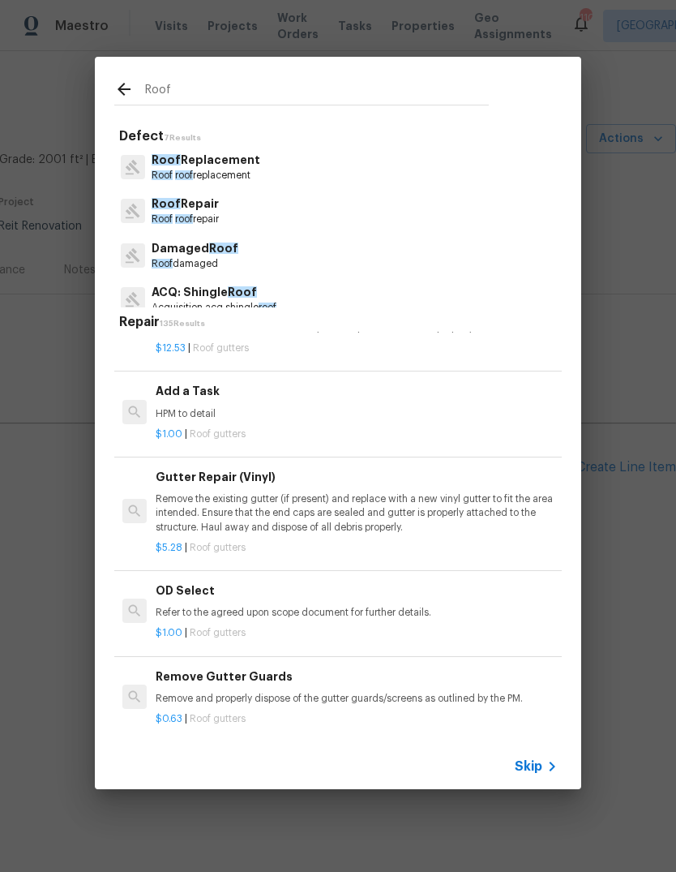
scroll to position [2964, 0]
click at [184, 407] on p "HPM to detail" at bounding box center [357, 414] width 402 height 14
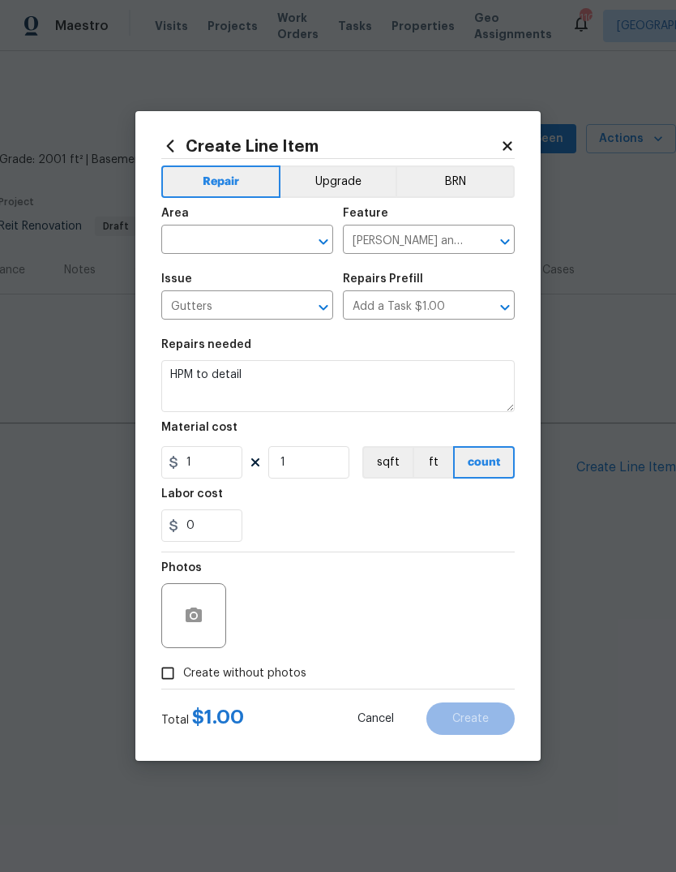
click at [207, 253] on input "text" at bounding box center [224, 241] width 126 height 25
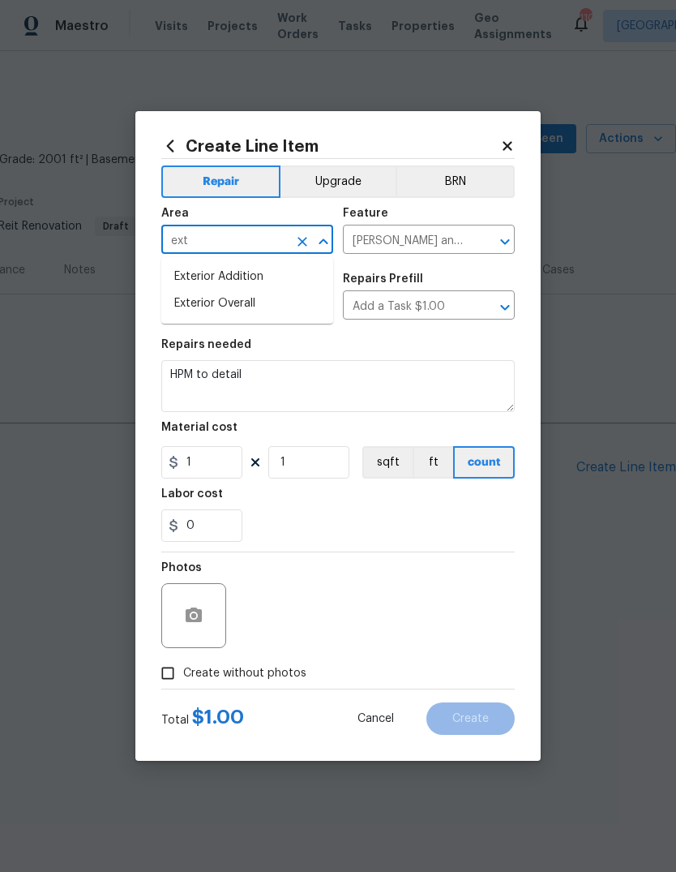
click at [199, 301] on li "Exterior Overall" at bounding box center [247, 303] width 172 height 27
type input "Exterior Overall"
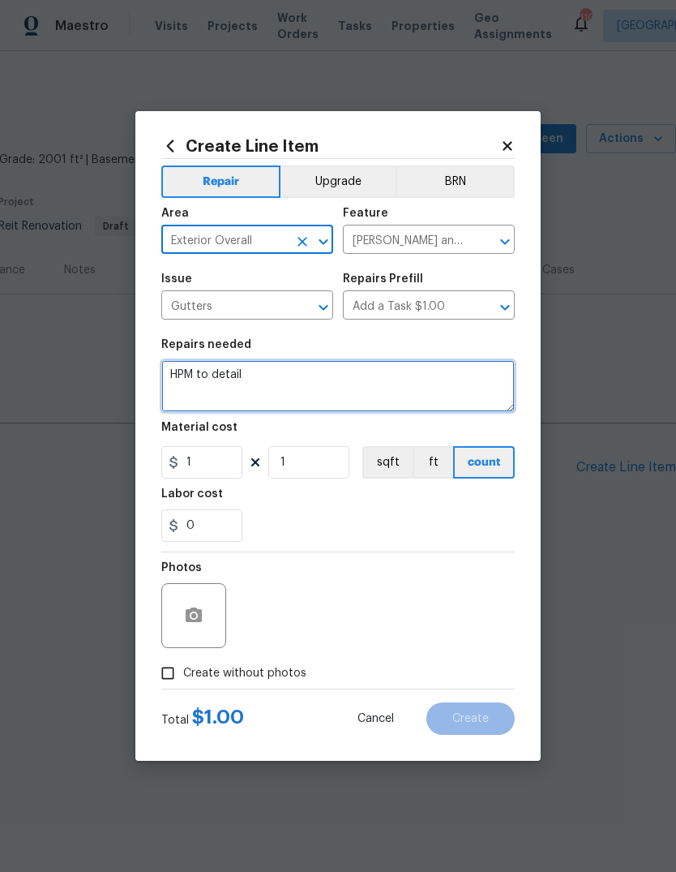
click at [480, 381] on textarea "HPM to detail" at bounding box center [337, 386] width 353 height 52
type textarea "H"
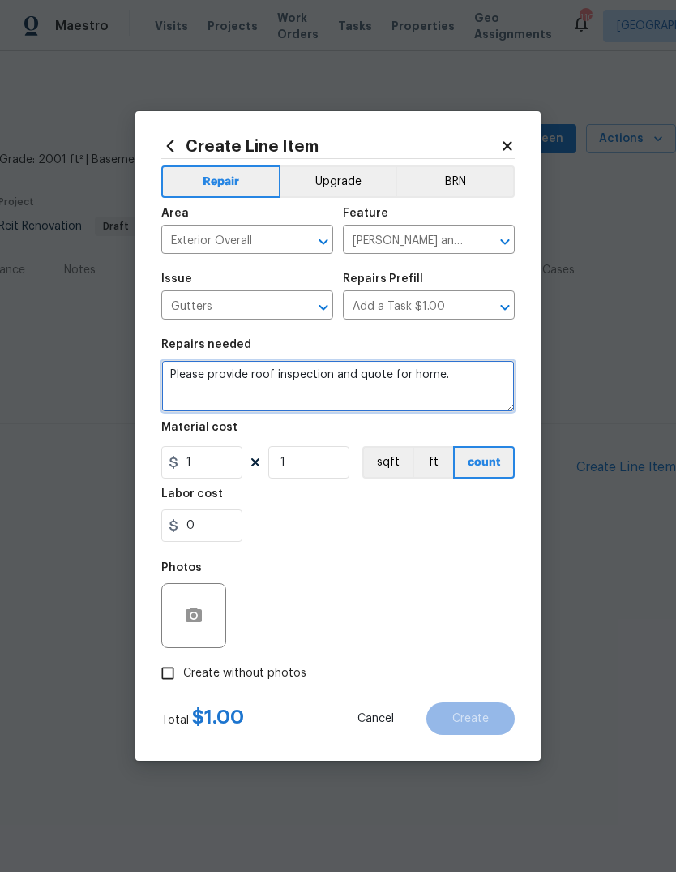
type textarea "Please provide roof inspection and quote for home."
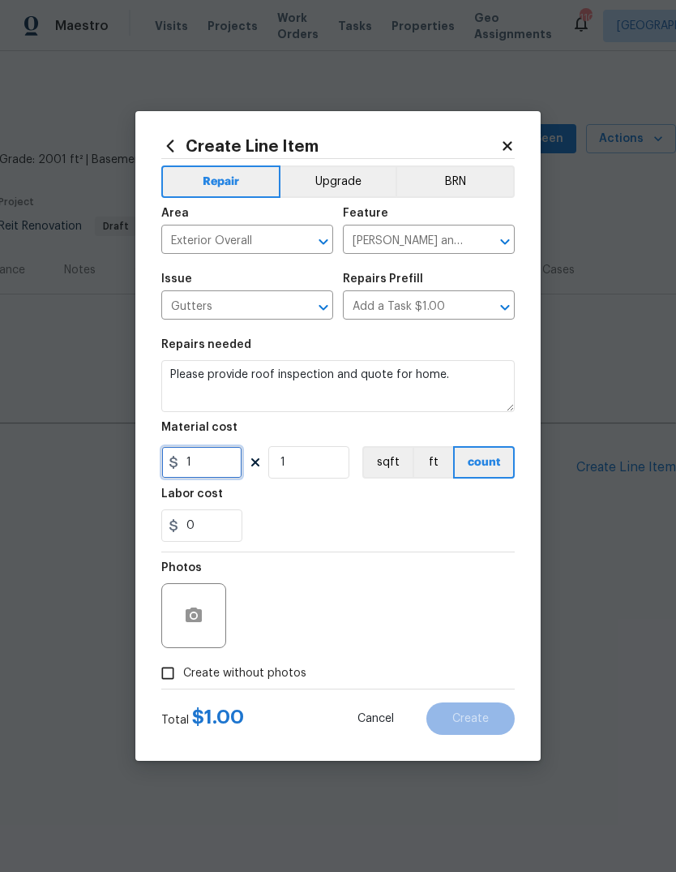
click at [204, 465] on input "1" at bounding box center [201, 462] width 81 height 32
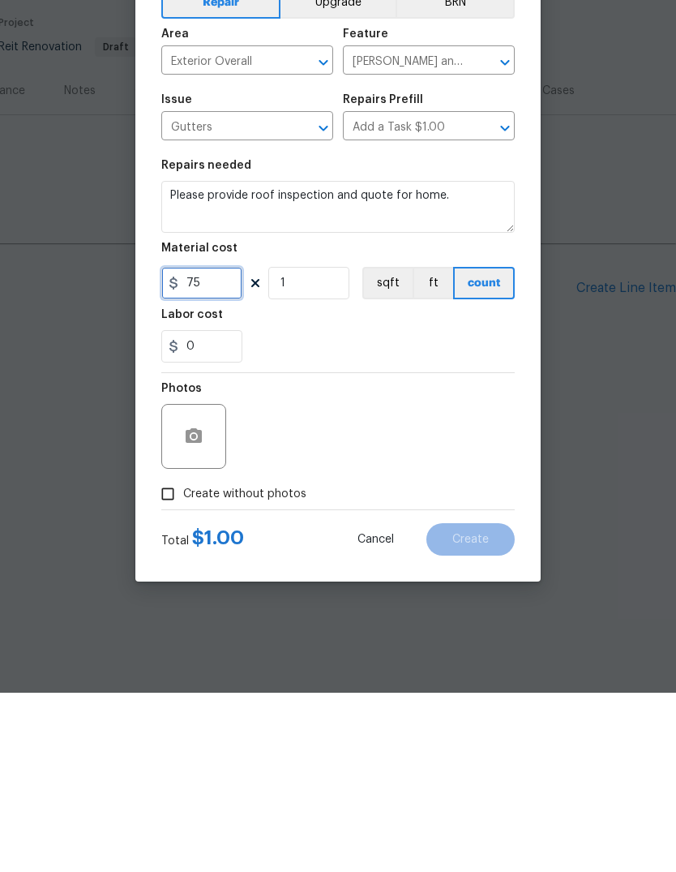
type input "75"
click at [171, 657] on input "Create without photos" at bounding box center [167, 672] width 31 height 31
checkbox input "true"
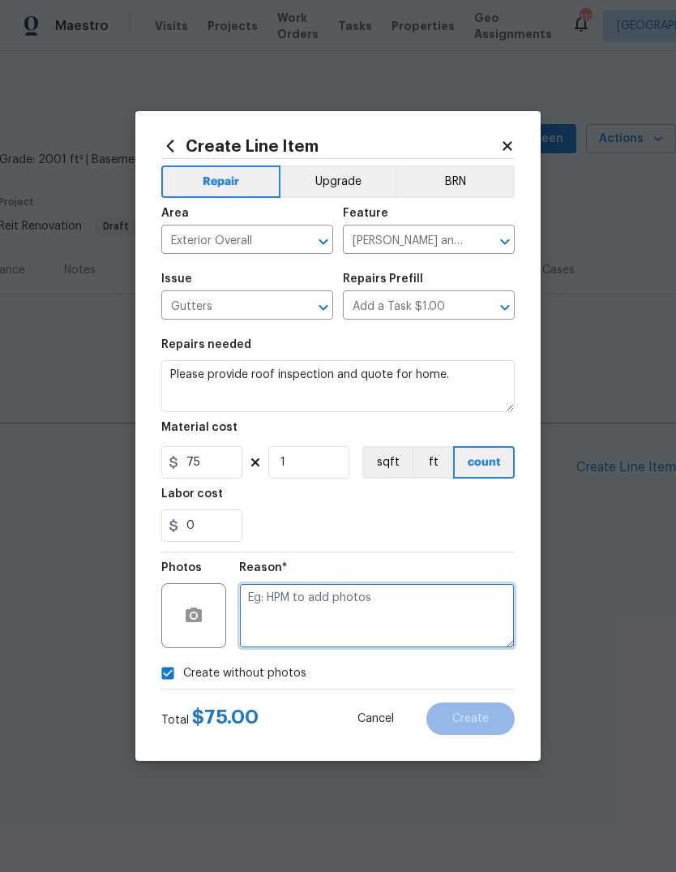
click at [430, 645] on textarea at bounding box center [377, 615] width 276 height 65
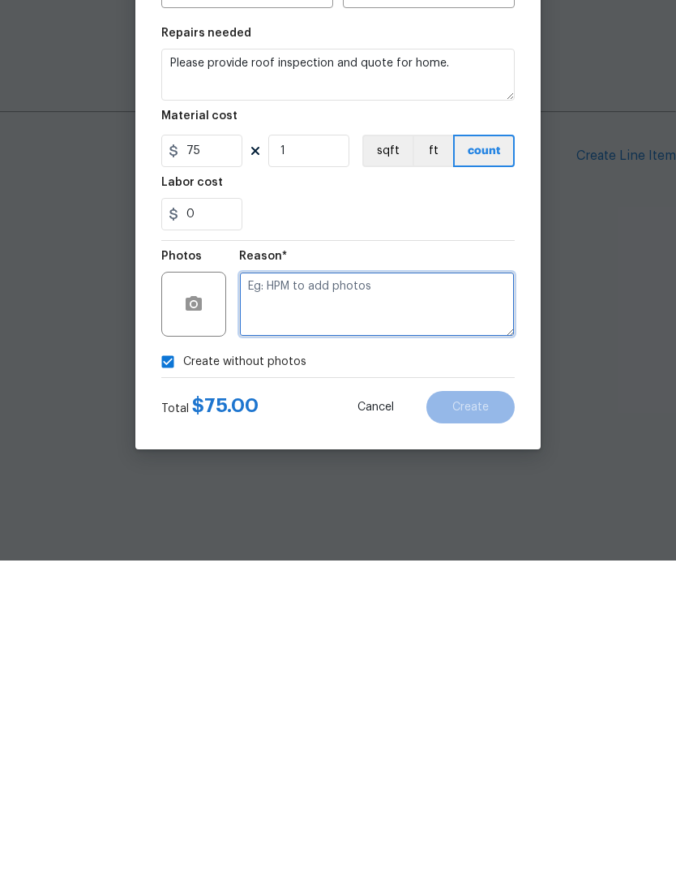
type textarea "H"
type textarea "P"
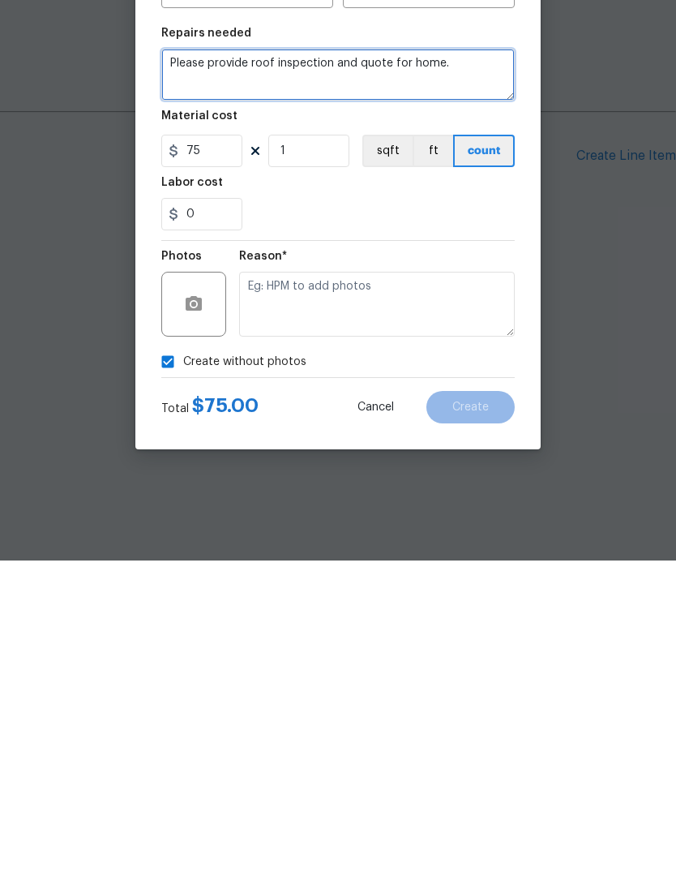
click at [486, 360] on textarea "Please provide roof inspection and quote for home." at bounding box center [337, 386] width 353 height 52
type textarea "Please"
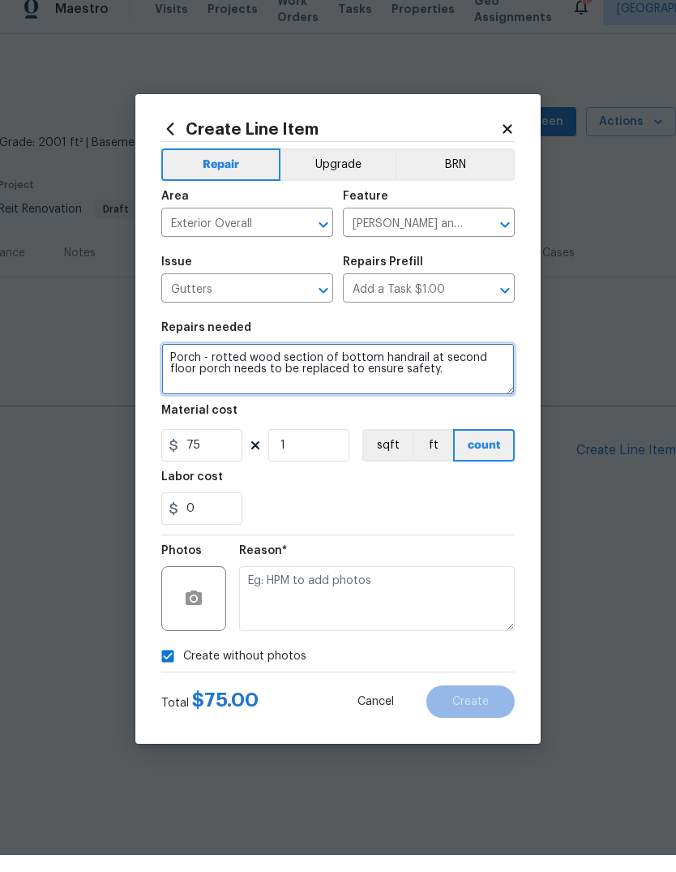
type textarea "Porch - rotted wood section of bottom handrail at second floor porch needs to b…"
click at [216, 229] on input "Exterior Overall" at bounding box center [224, 241] width 126 height 25
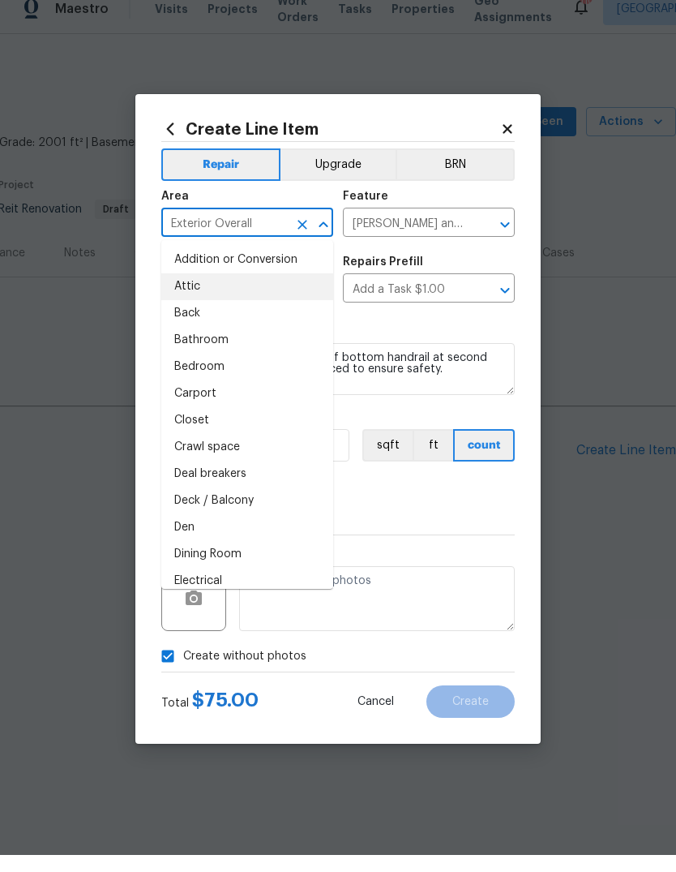
click at [465, 229] on input "[PERSON_NAME] and Trim" at bounding box center [406, 241] width 126 height 25
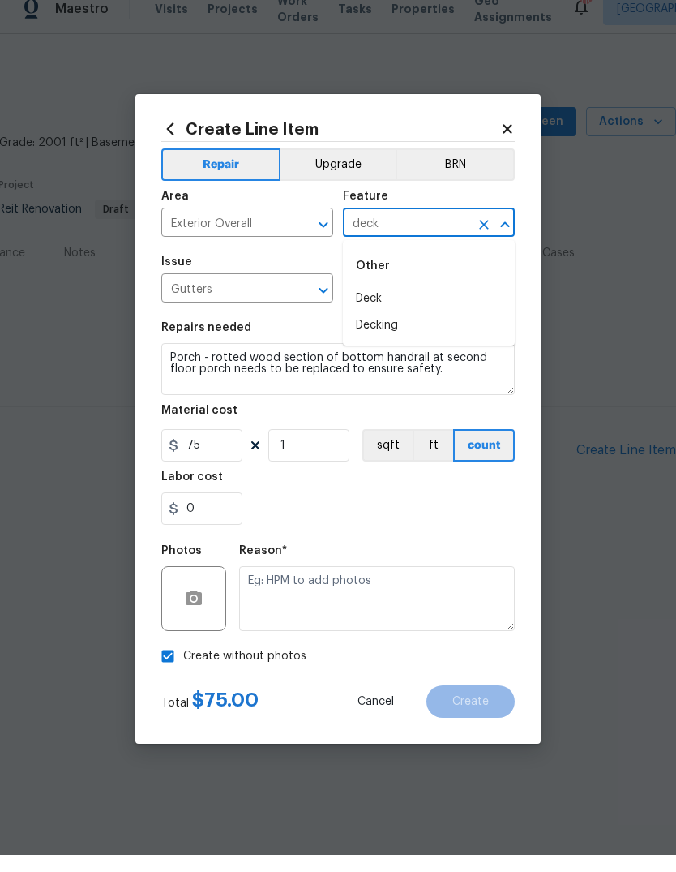
click at [415, 302] on li "Deck" at bounding box center [429, 315] width 172 height 27
type input "Deck"
click at [222, 294] on input "Gutters" at bounding box center [224, 306] width 126 height 25
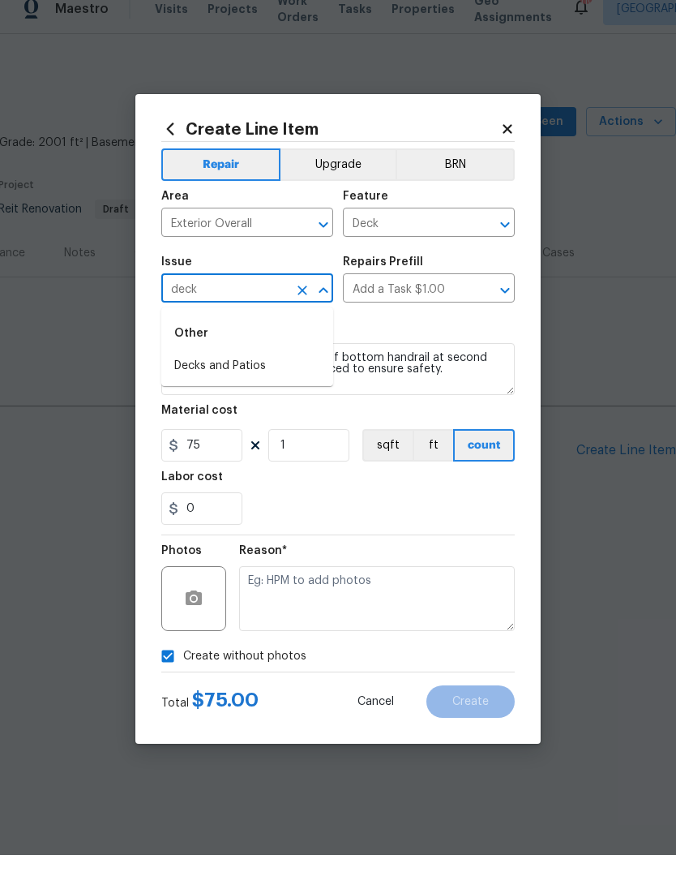
click at [197, 370] on li "Decks and Patios" at bounding box center [247, 383] width 172 height 27
type input "Decks and Patios"
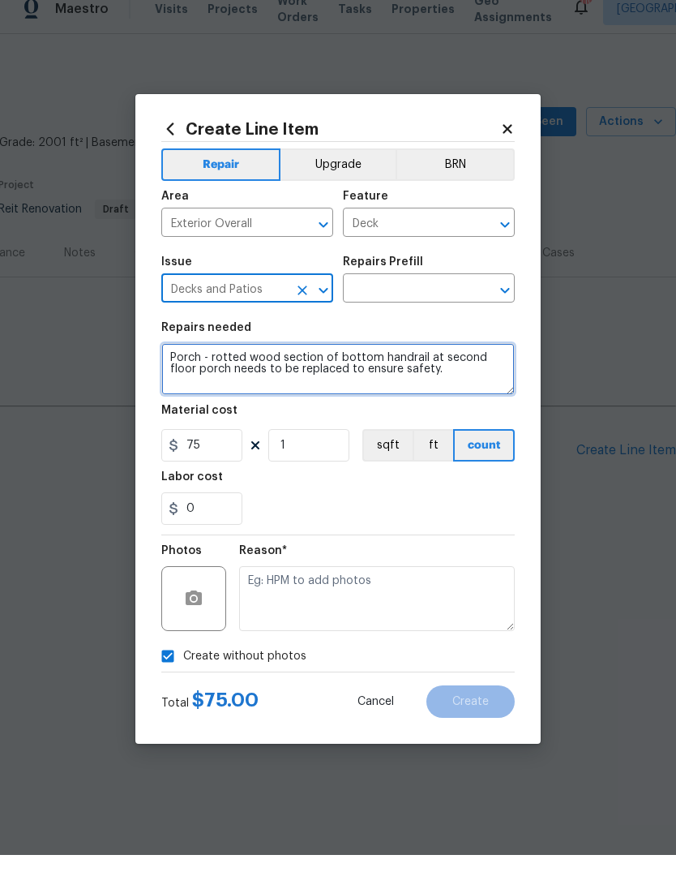
click at [462, 378] on textarea "Porch - rotted wood section of bottom handrail at second floor porch needs to b…" at bounding box center [337, 386] width 353 height 52
click at [468, 377] on textarea "Porch - rotted wood section of bottom handrail at second floor porch needs to b…" at bounding box center [337, 386] width 353 height 52
click at [507, 298] on icon "Open" at bounding box center [504, 307] width 19 height 19
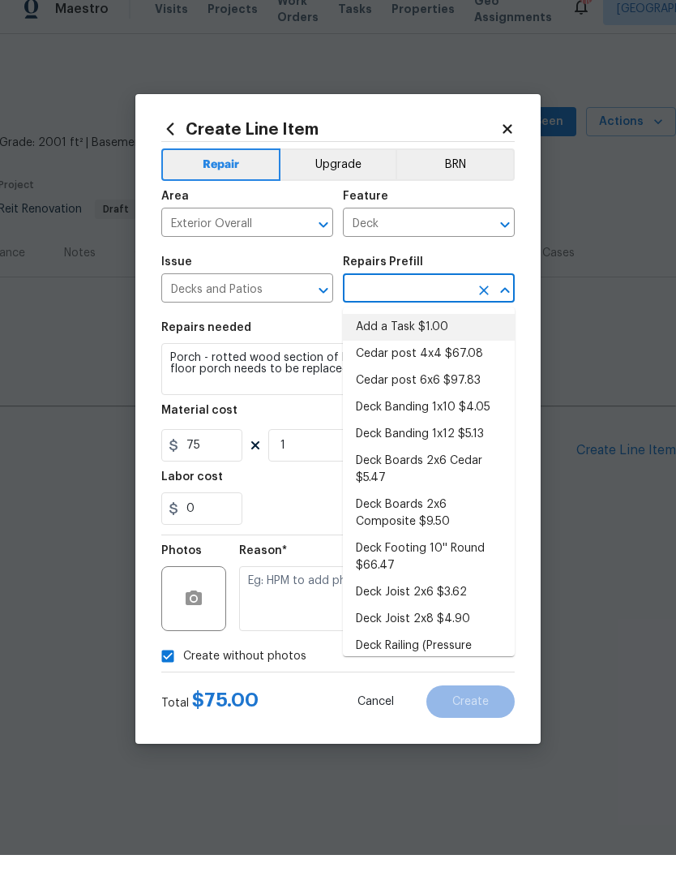
click at [442, 331] on li "Add a Task $1.00" at bounding box center [429, 344] width 172 height 27
type input "Add a Task $1.00"
type textarea "HPM to detail"
type input "Add a Task $1.00"
type input "1"
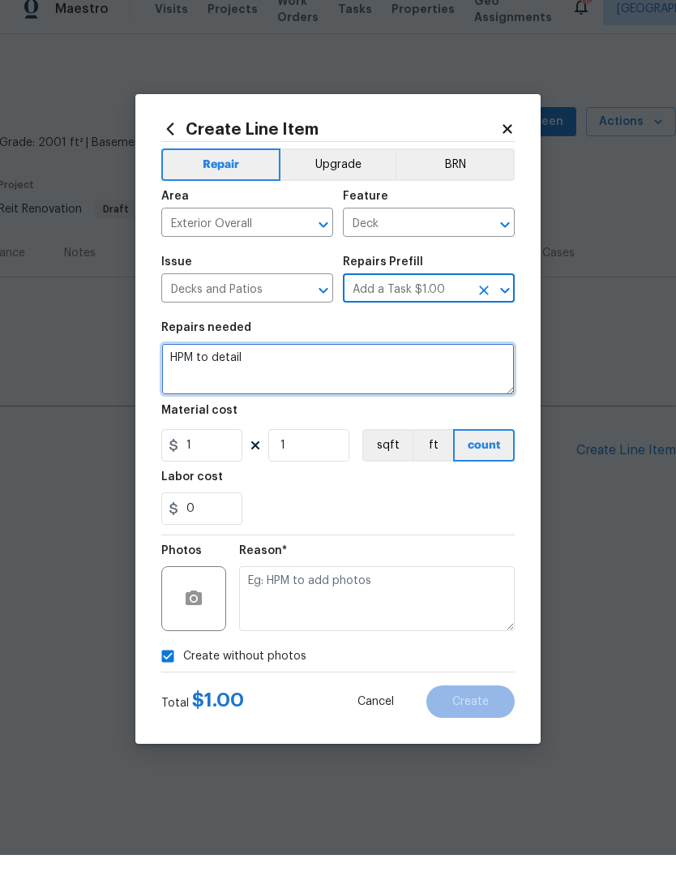
click at [465, 363] on textarea "HPM to detail" at bounding box center [337, 386] width 353 height 52
type textarea "H"
paste textarea "Porch - rotted wood section of bottom handrail at second floor porch needs to b…"
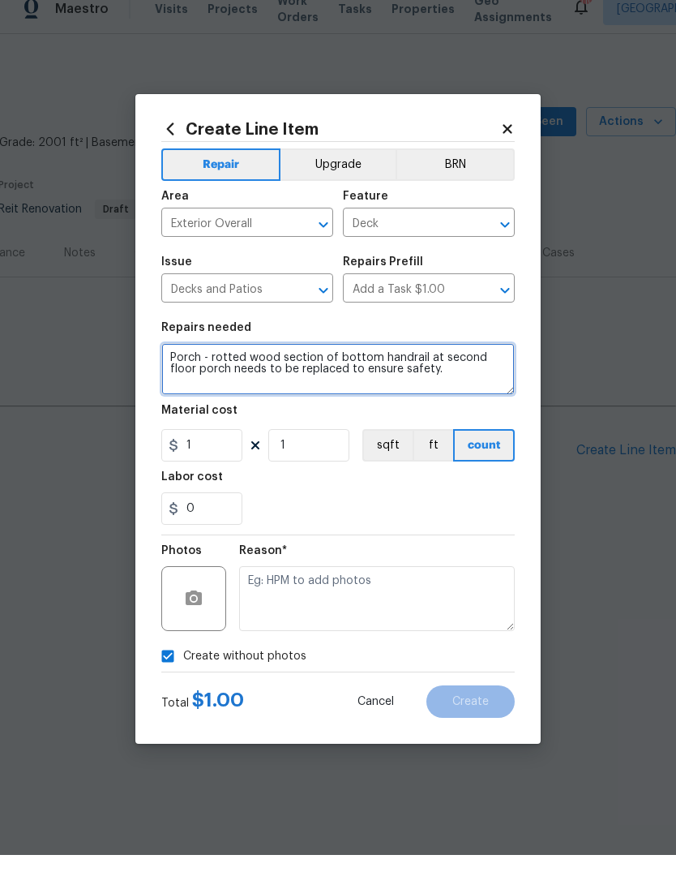
type textarea "Porch - rotted wood section of bottom handrail at second floor porch needs to b…"
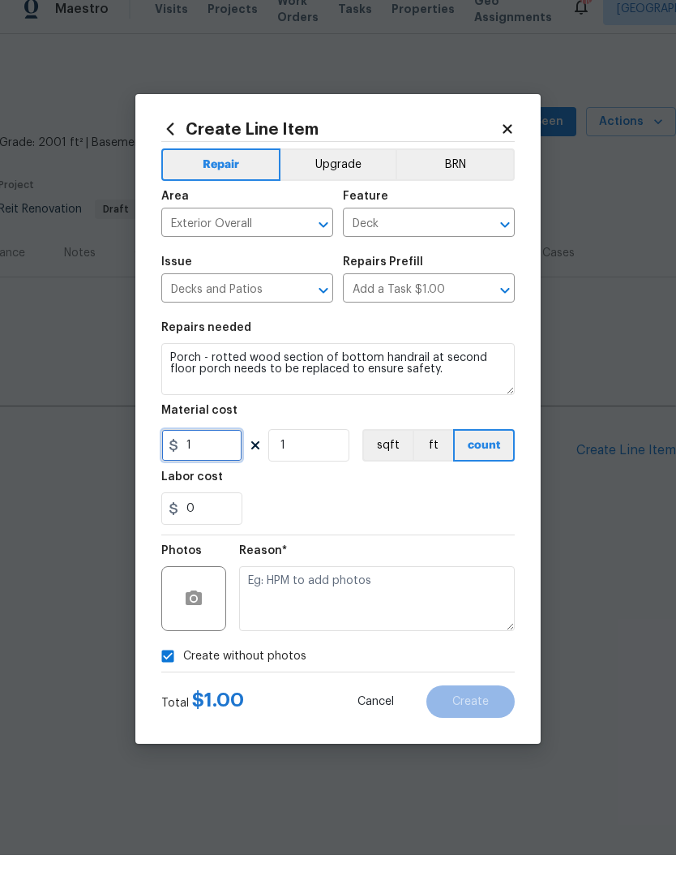
click at [202, 446] on input "1" at bounding box center [201, 462] width 81 height 32
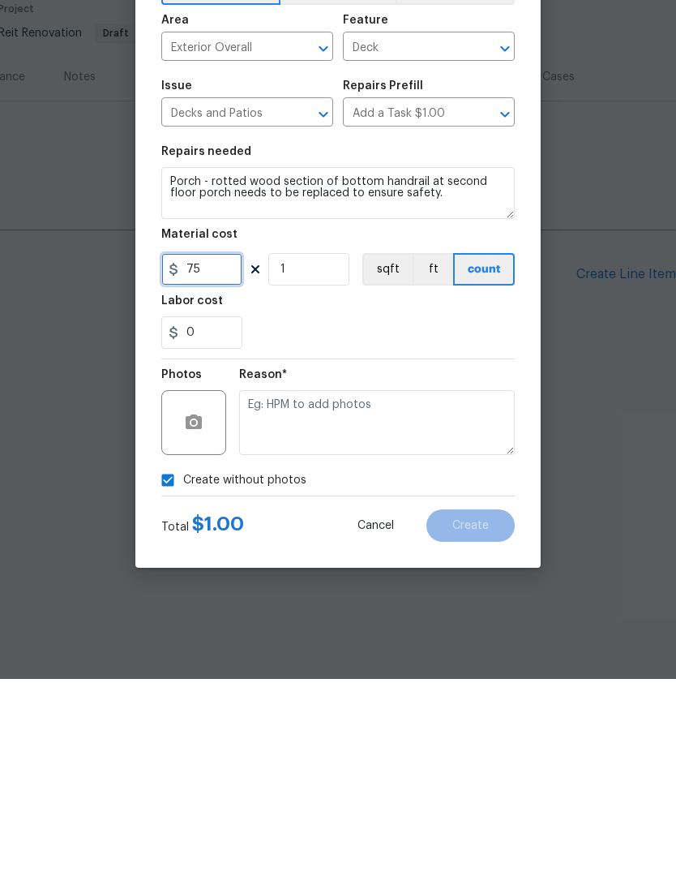
type input "75"
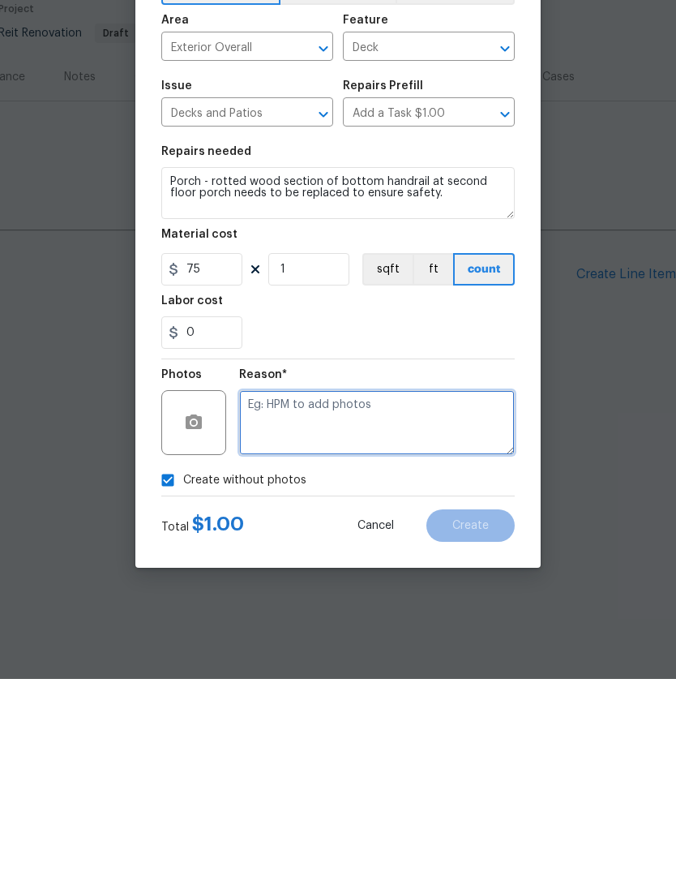
click at [473, 583] on textarea at bounding box center [377, 615] width 276 height 65
type textarea "GC to upload"
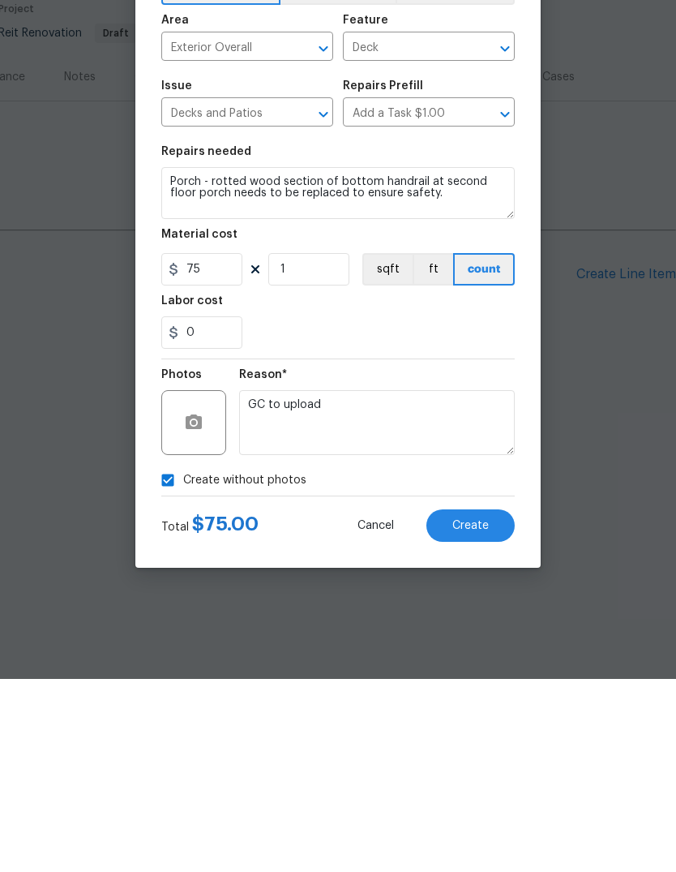
click at [487, 702] on button "Create" at bounding box center [470, 718] width 88 height 32
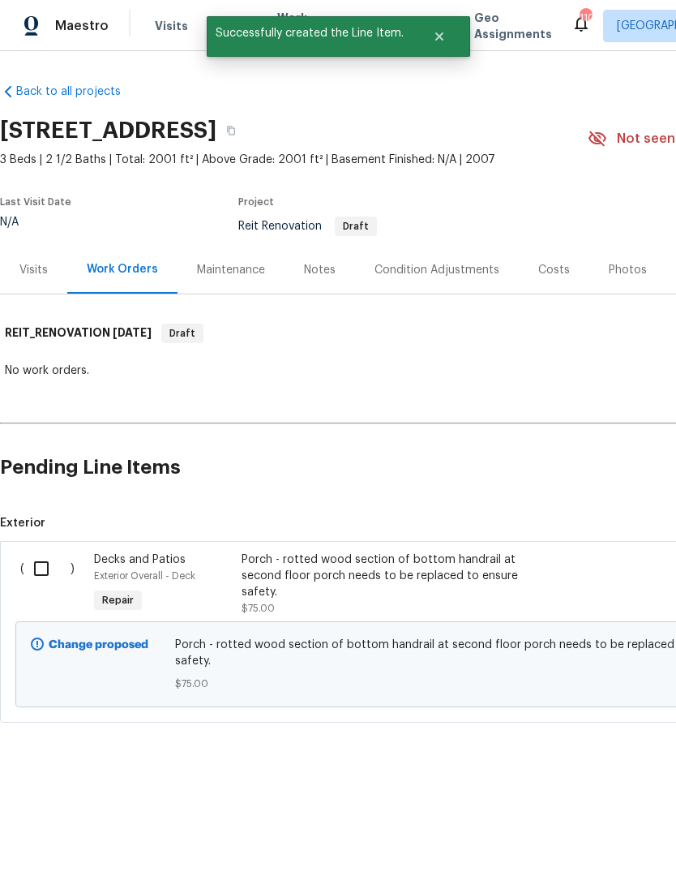
scroll to position [0, 0]
click at [42, 572] on input "checkbox" at bounding box center [47, 568] width 46 height 34
checkbox input "true"
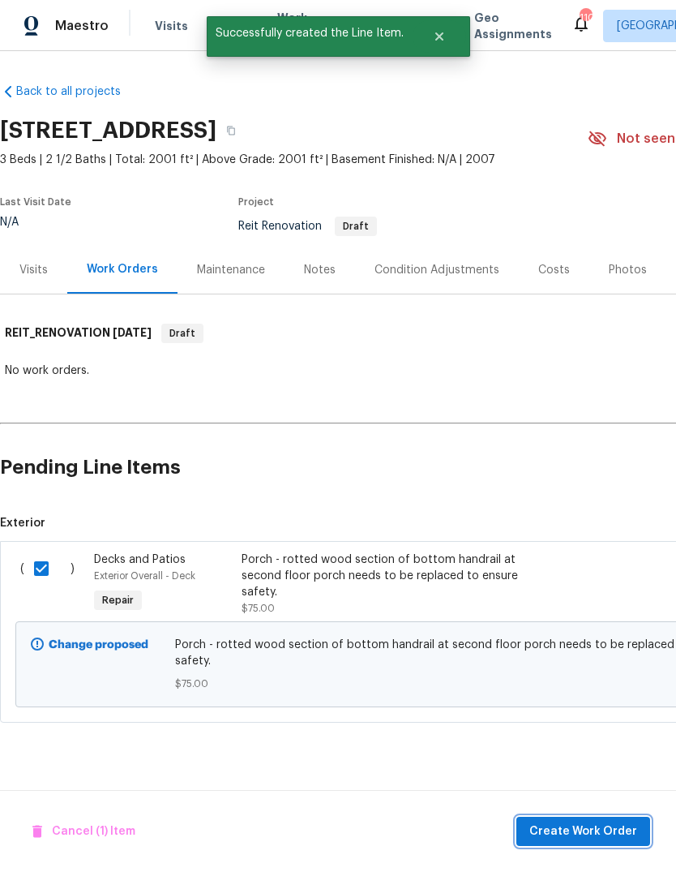
click at [610, 822] on span "Create Work Order" at bounding box center [583, 831] width 108 height 20
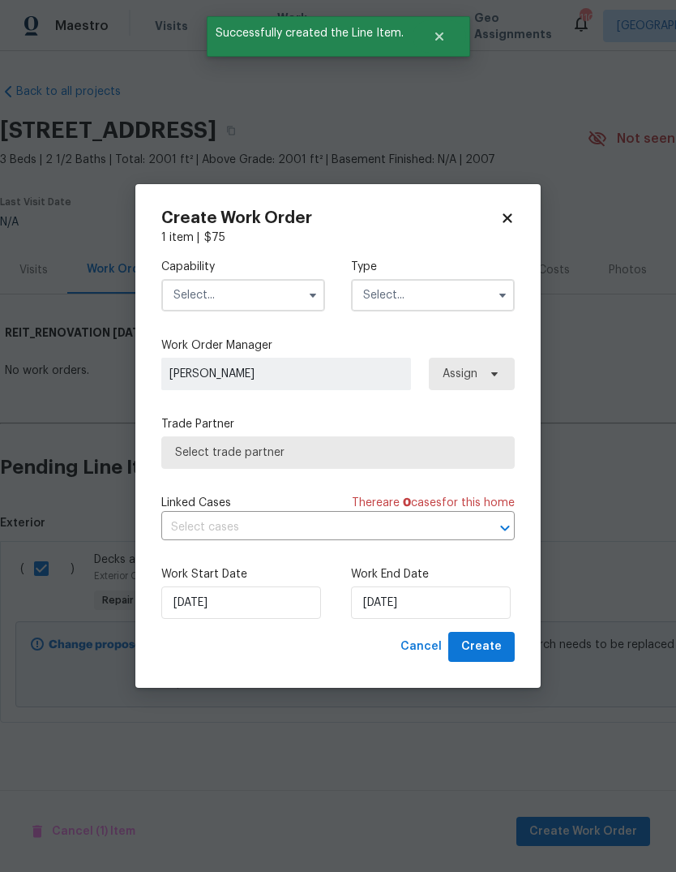
click at [206, 296] on input "text" at bounding box center [243, 295] width 164 height 32
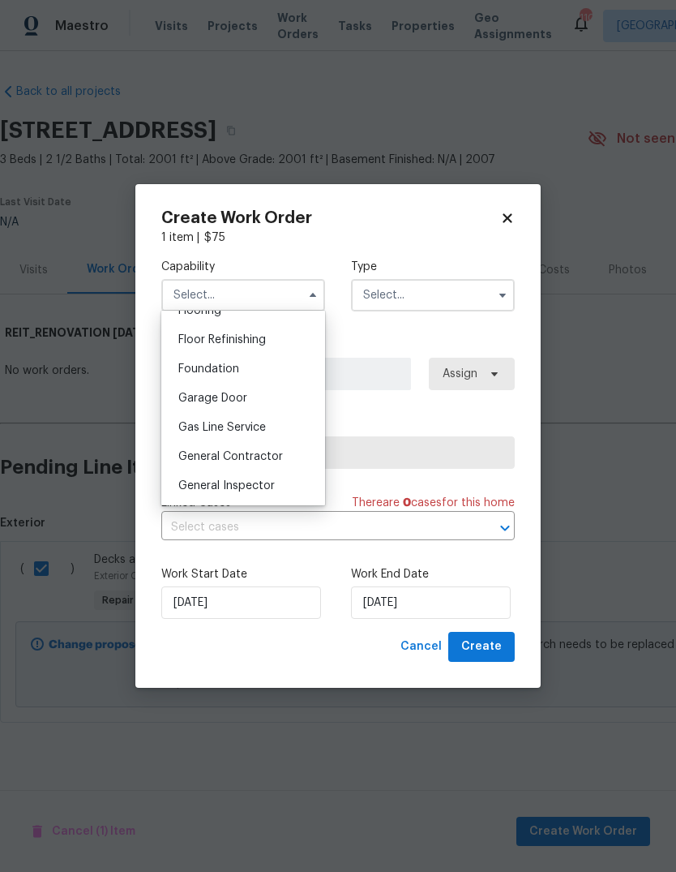
scroll to position [656, 0]
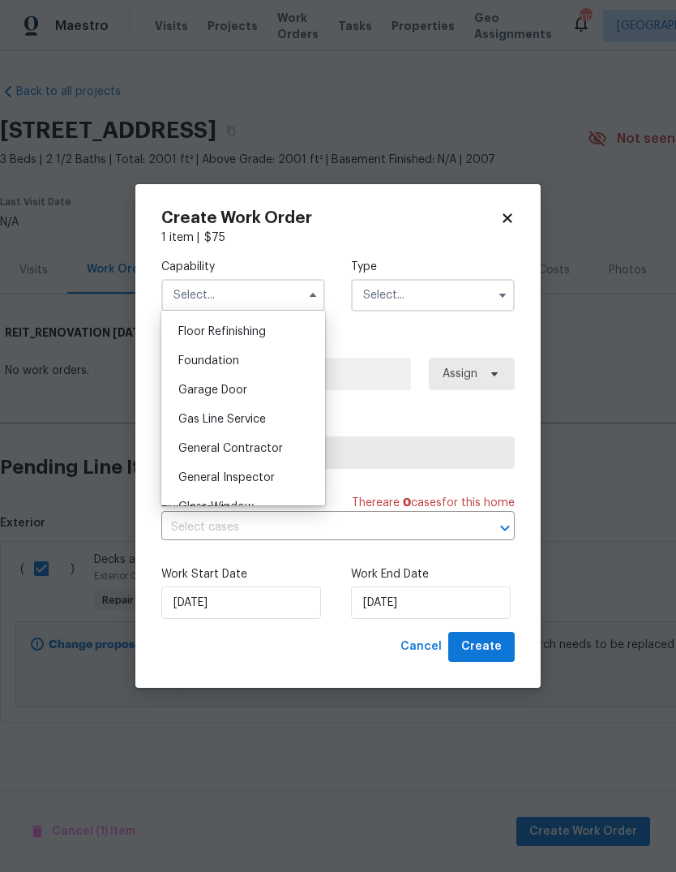
click at [198, 447] on span "General Contractor" at bounding box center [230, 448] width 105 height 11
type input "General Contractor"
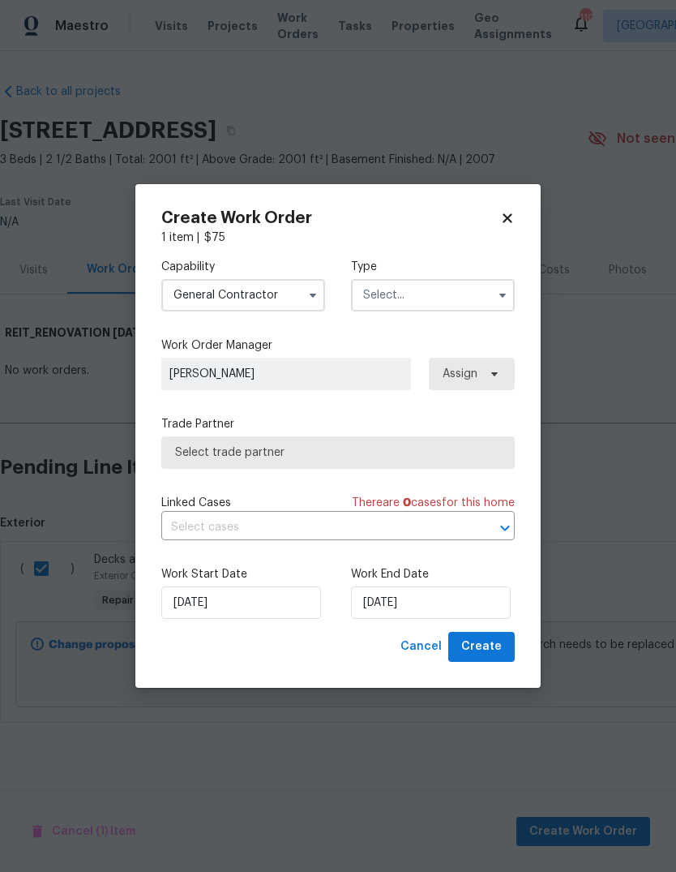
click at [488, 302] on input "text" at bounding box center [433, 295] width 164 height 32
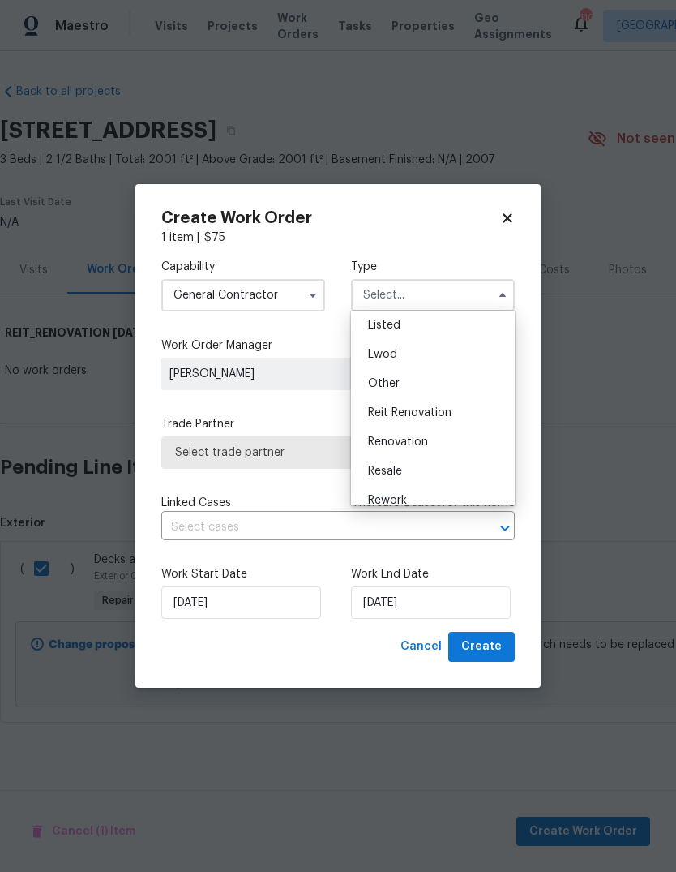
scroll to position [152, 0]
click at [463, 408] on div "Reit Renovation" at bounding box center [433, 410] width 156 height 29
type input "Reit Renovation"
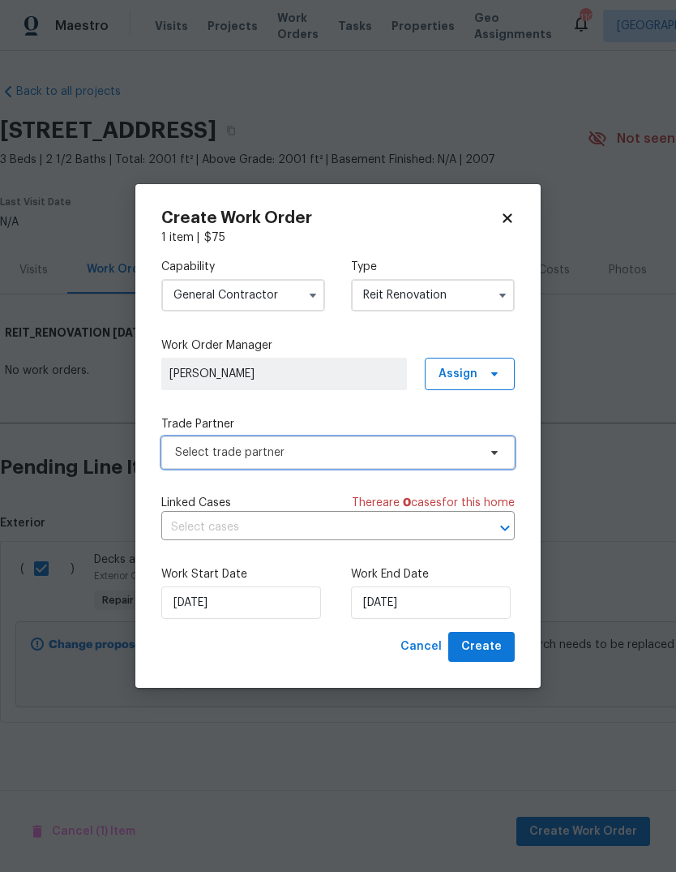
click at [475, 452] on span "Select trade partner" at bounding box center [326, 452] width 302 height 16
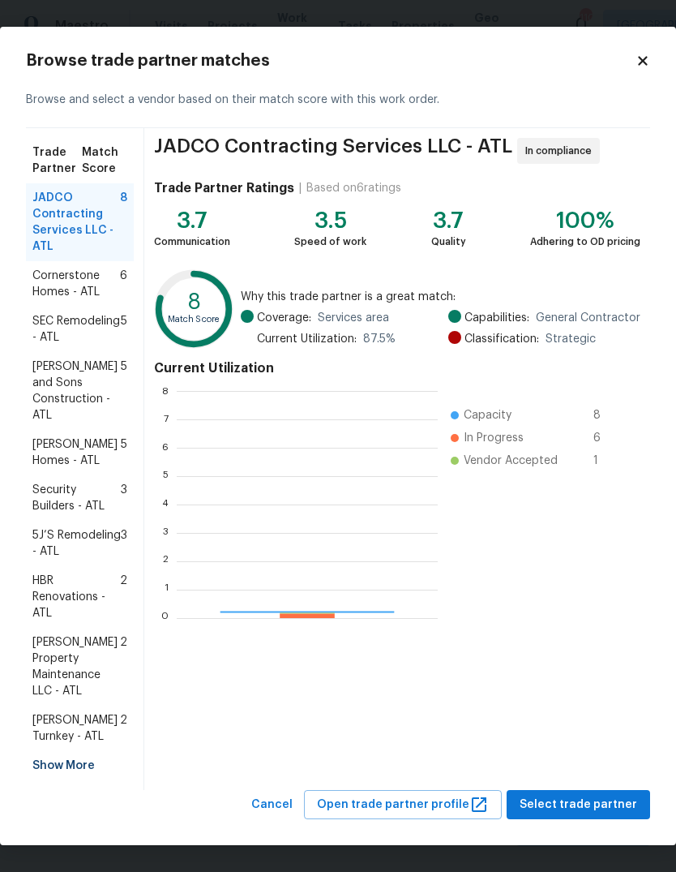
scroll to position [227, 261]
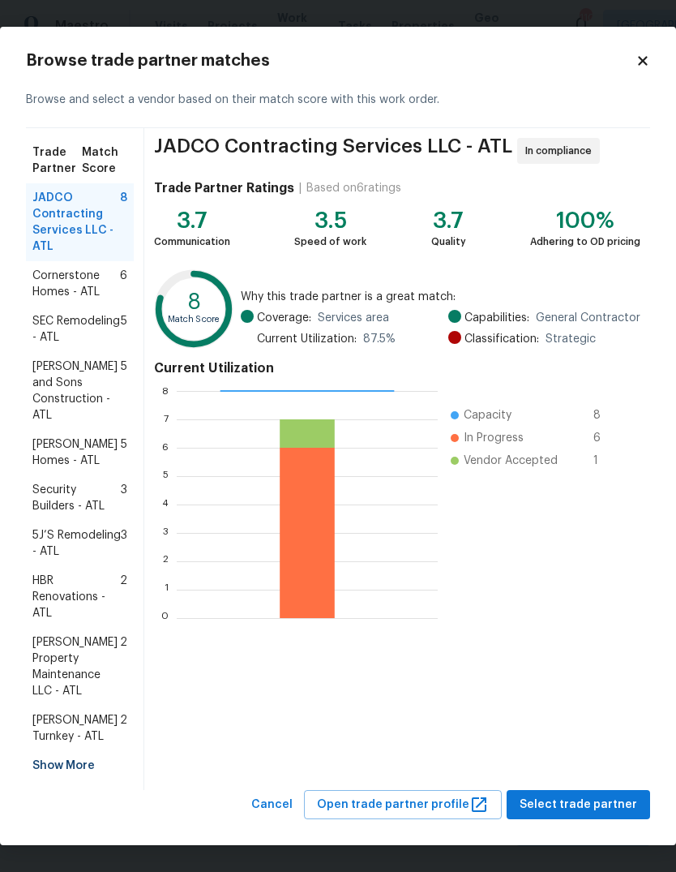
click at [62, 757] on div "Show More" at bounding box center [80, 765] width 108 height 29
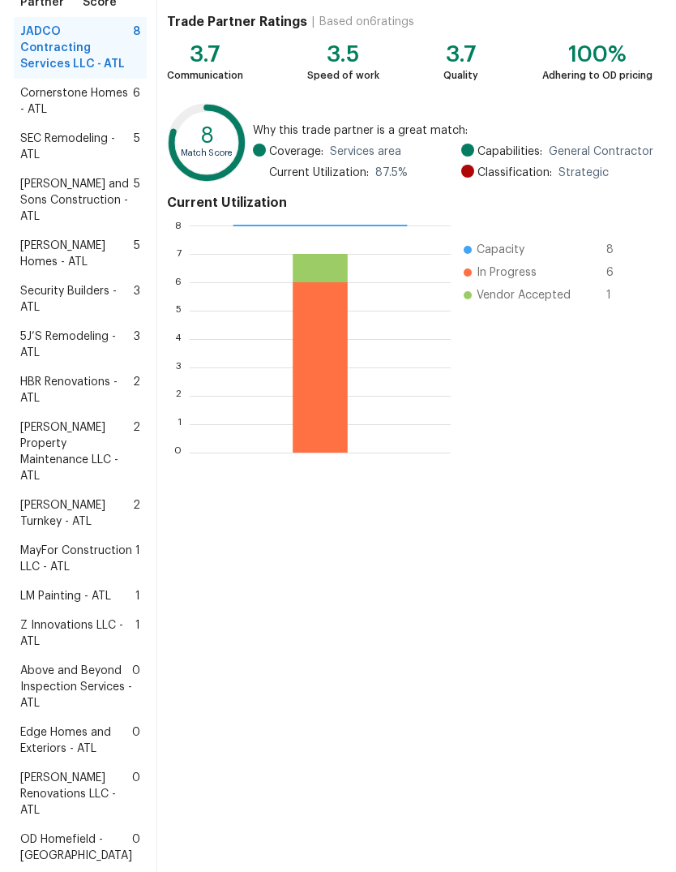
scroll to position [182, 0]
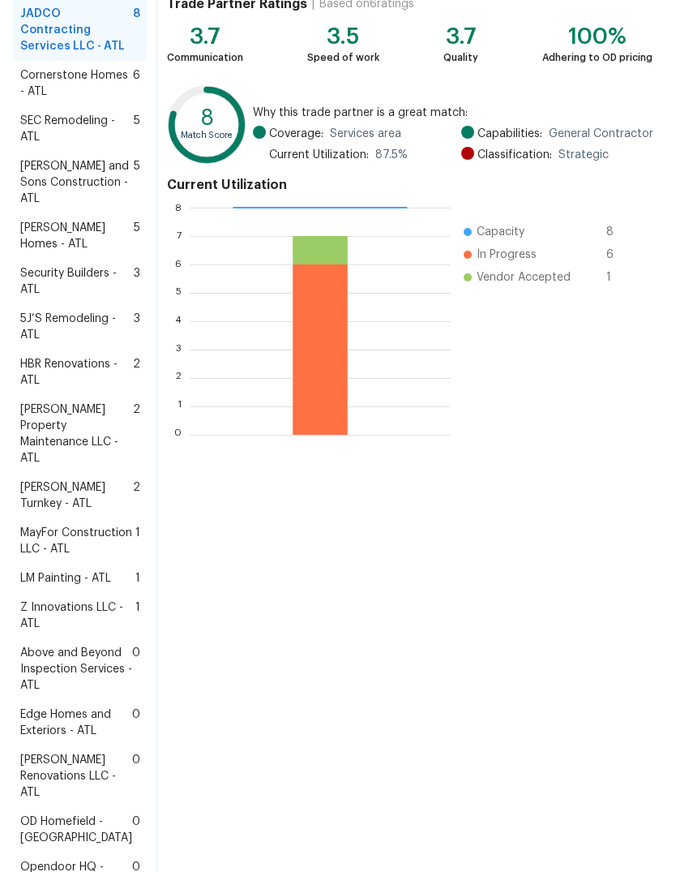
click at [62, 586] on span "LM Painting - ATL" at bounding box center [65, 578] width 91 height 16
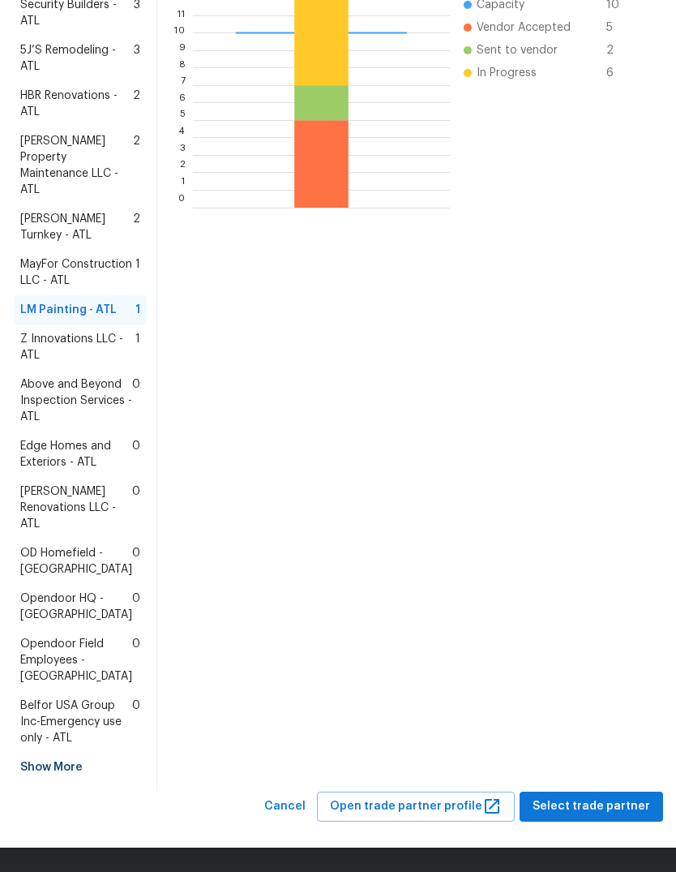
scroll to position [563, 0]
click at [604, 800] on span "Select trade partner" at bounding box center [592, 806] width 118 height 20
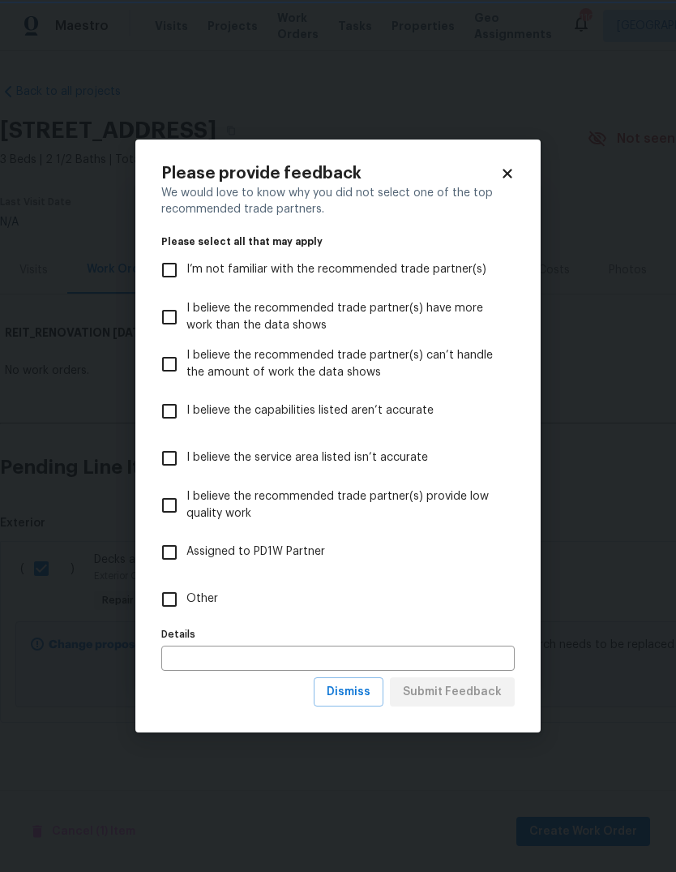
scroll to position [0, 0]
click at [174, 603] on input "Other" at bounding box center [169, 599] width 34 height 34
checkbox input "true"
click at [491, 687] on span "Submit Feedback" at bounding box center [452, 692] width 99 height 20
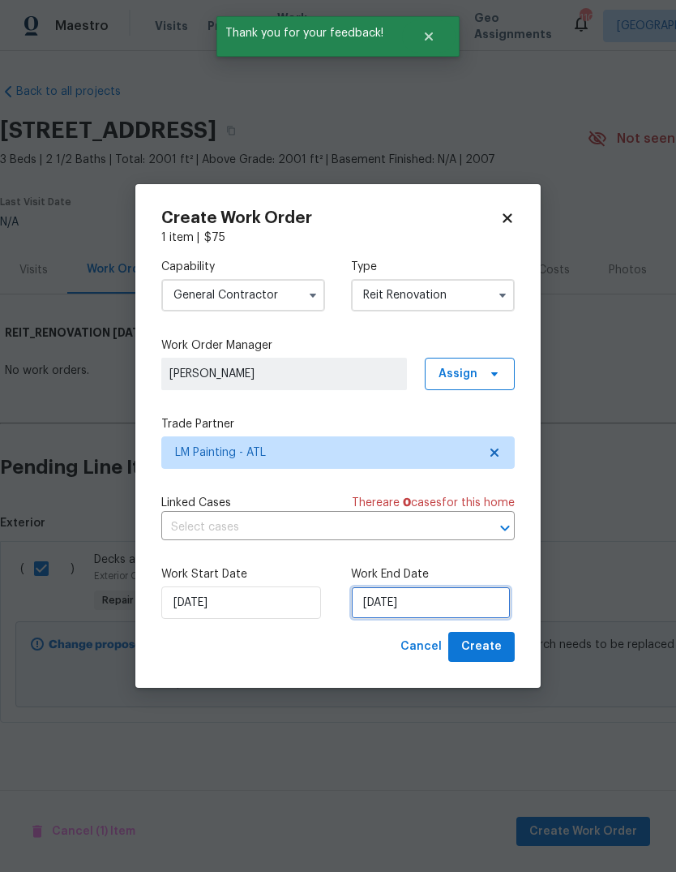
click at [475, 609] on input "[DATE]" at bounding box center [431, 602] width 160 height 32
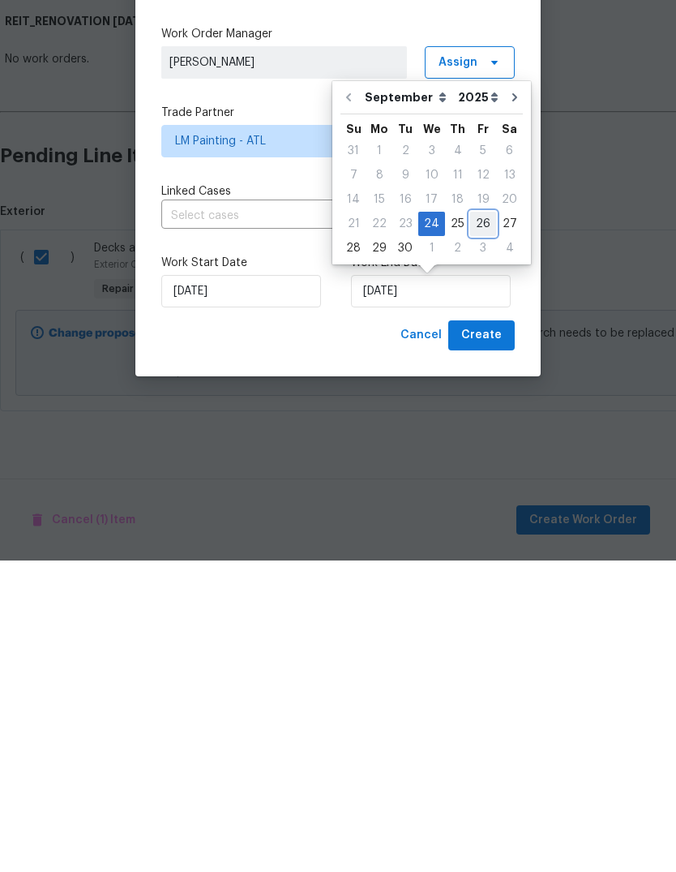
click at [486, 524] on div "26" at bounding box center [483, 535] width 26 height 23
type input "[DATE]"
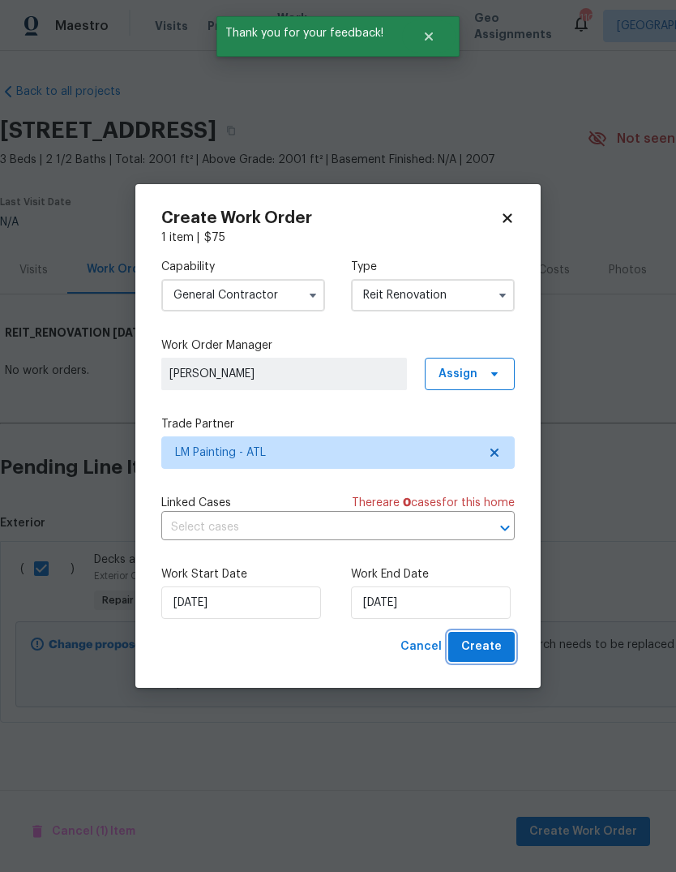
click at [494, 638] on span "Create" at bounding box center [481, 646] width 41 height 20
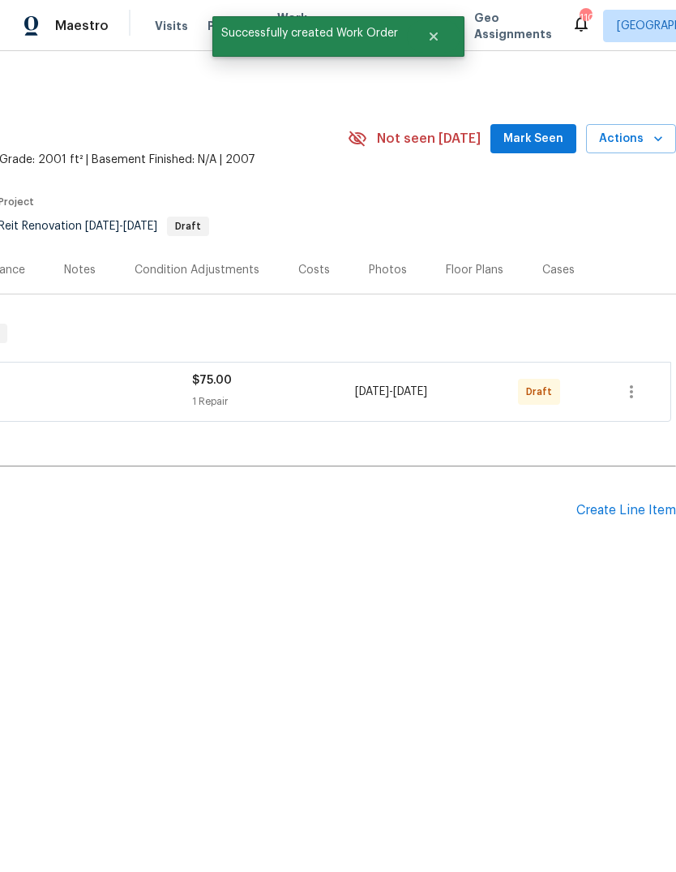
scroll to position [0, 240]
click at [637, 395] on icon "button" at bounding box center [631, 391] width 19 height 19
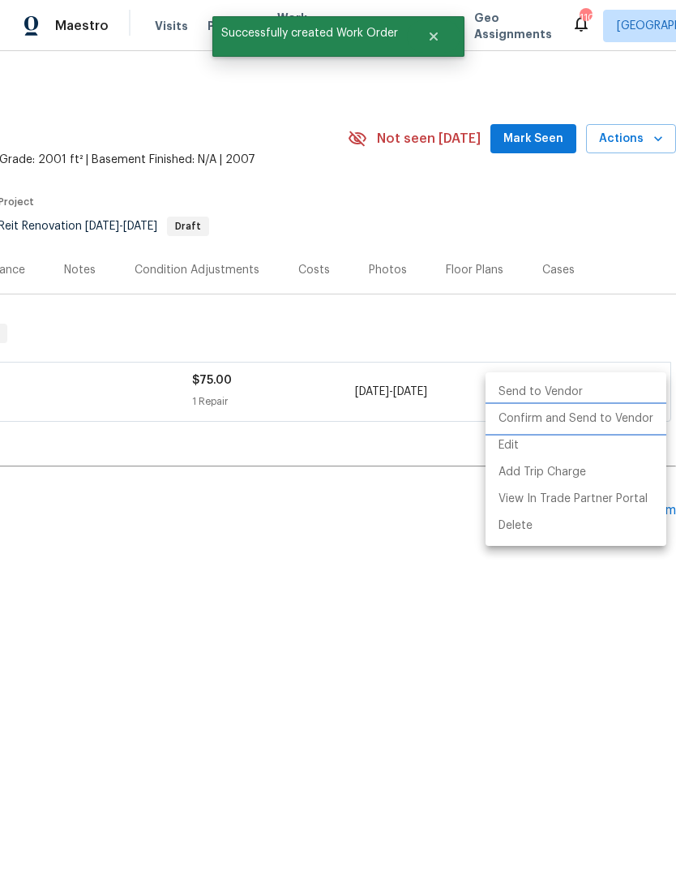
click at [604, 419] on li "Confirm and Send to Vendor" at bounding box center [576, 418] width 181 height 27
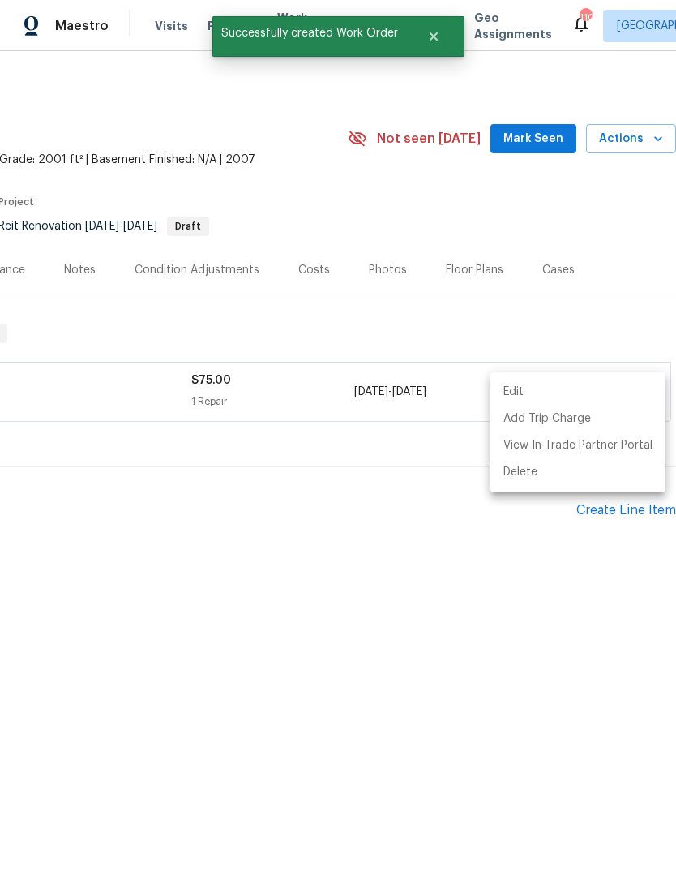
click at [468, 554] on div at bounding box center [338, 436] width 676 height 872
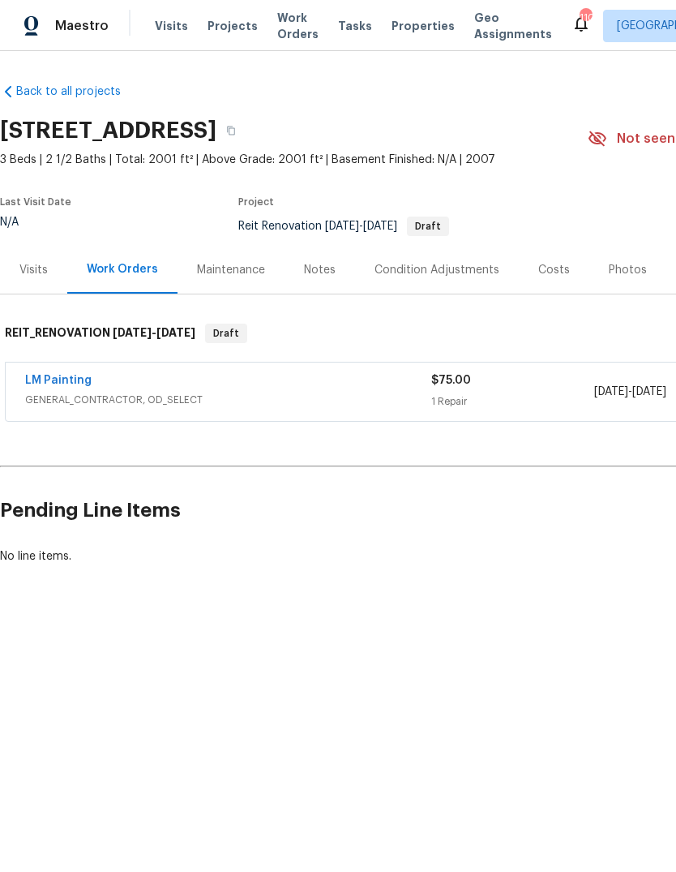
scroll to position [0, 0]
click at [60, 376] on link "LM Painting" at bounding box center [58, 380] width 66 height 11
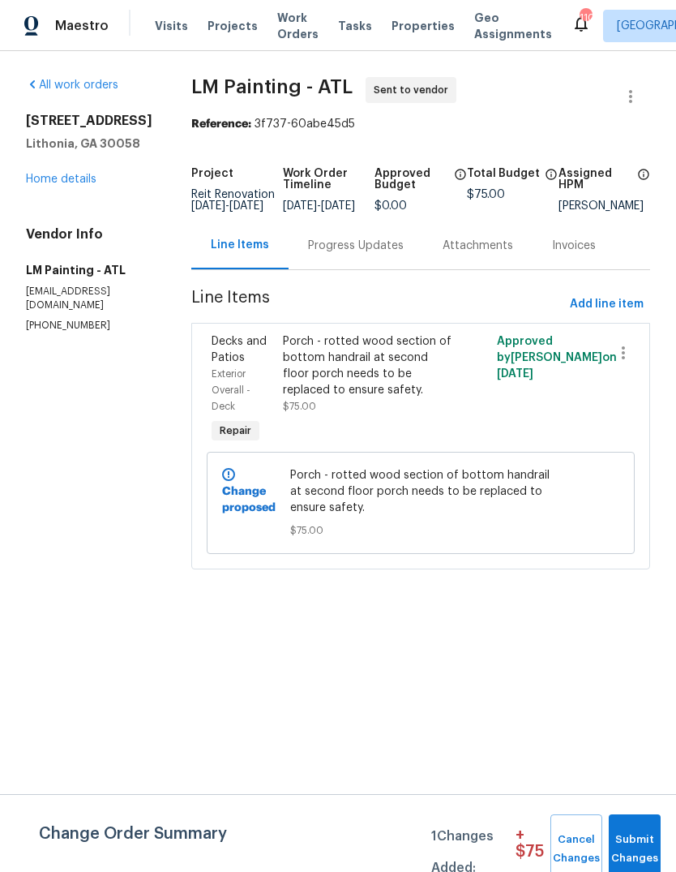
click at [375, 212] on figure "Work Order Timeline [DATE] - [DATE]" at bounding box center [329, 190] width 92 height 44
click at [398, 254] on div "Progress Updates" at bounding box center [356, 246] width 96 height 16
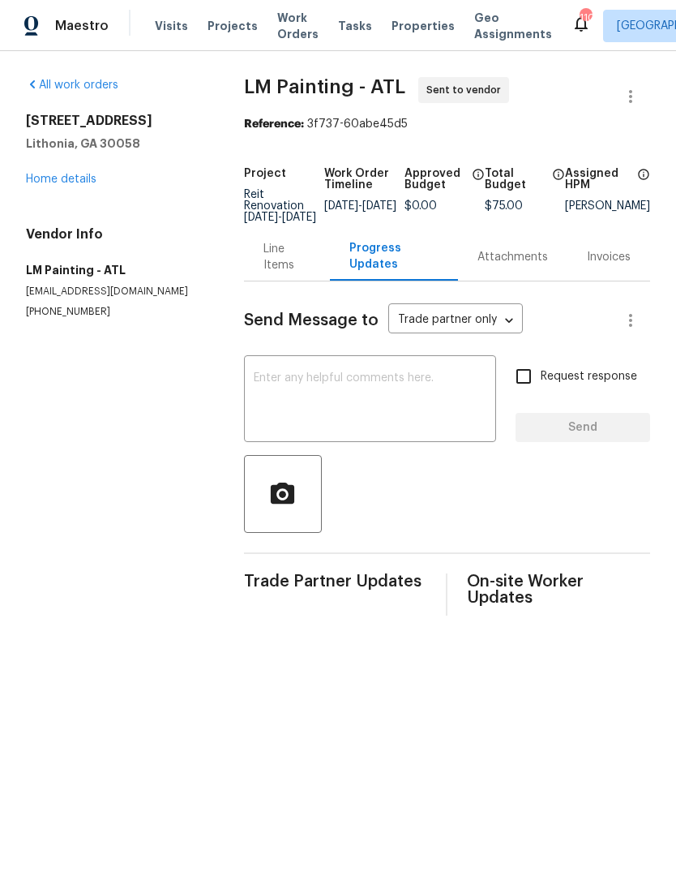
click at [451, 395] on textarea at bounding box center [370, 400] width 233 height 57
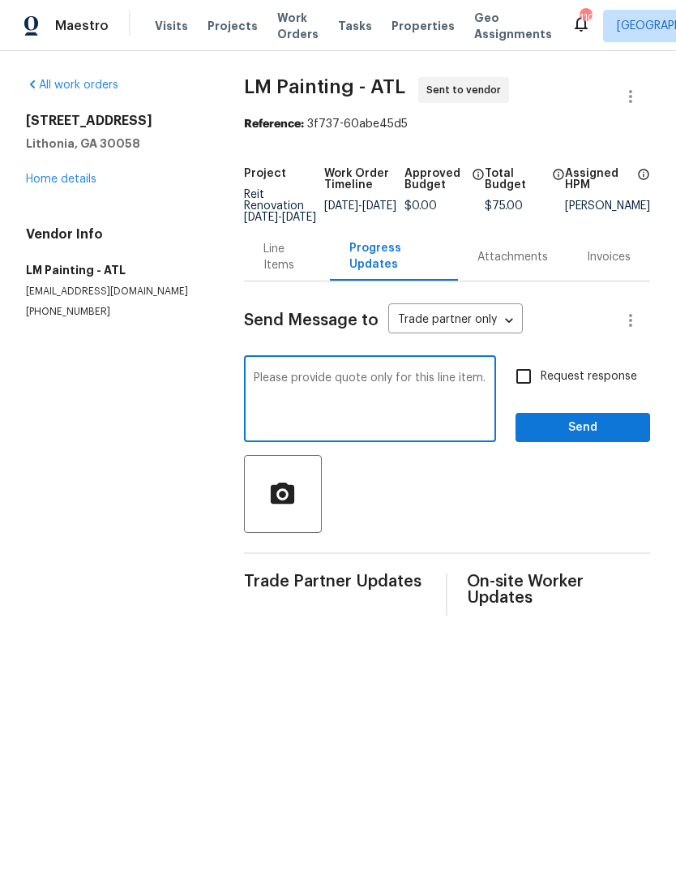
type textarea "Please provide quote only for this line item."
click at [612, 438] on span "Send" at bounding box center [583, 428] width 109 height 20
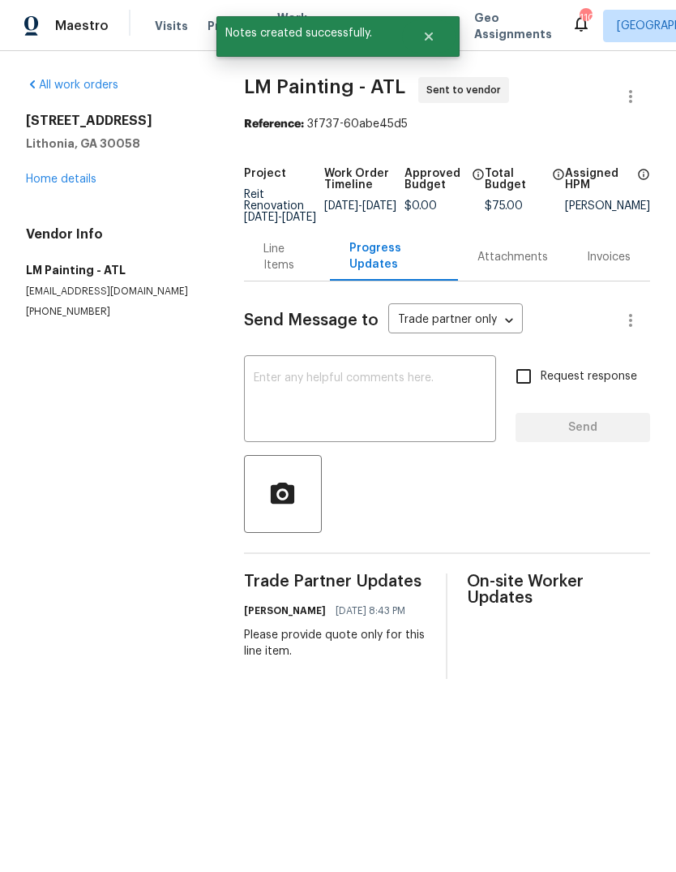
click at [461, 413] on textarea at bounding box center [370, 400] width 233 height 57
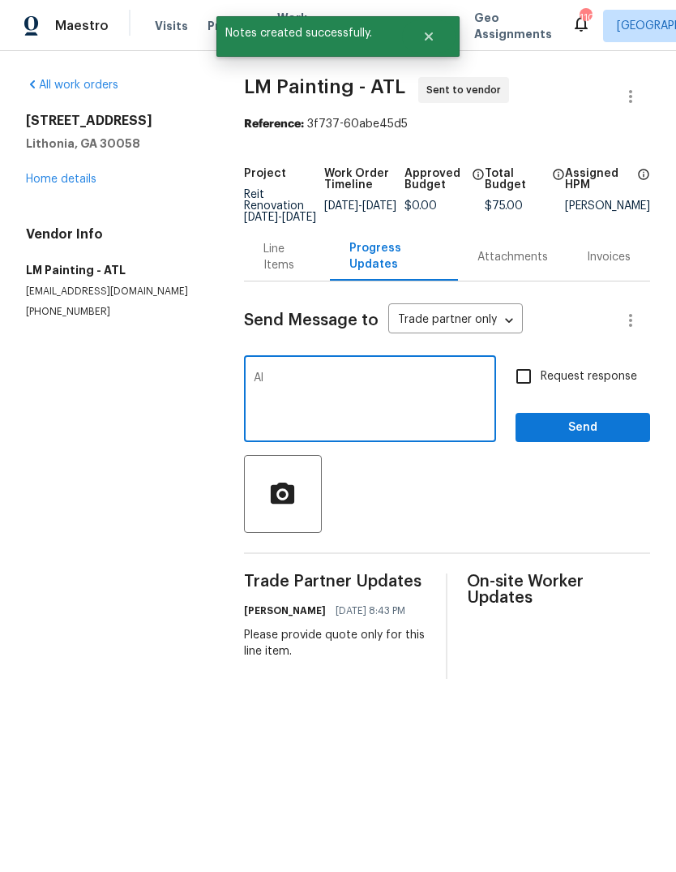
type textarea "A"
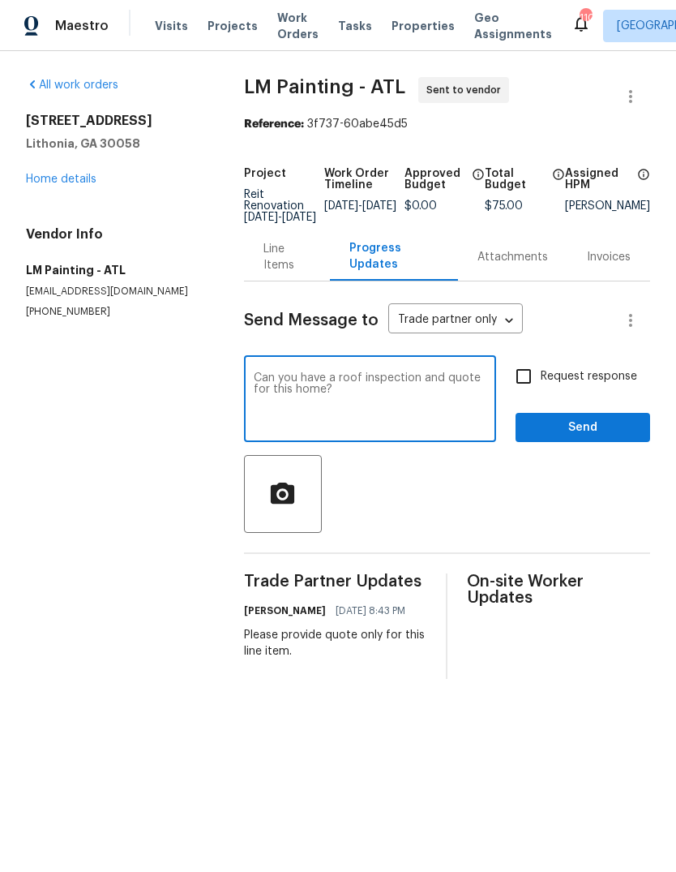
type textarea "Can you have a roof inspection and quote for this home?"
click at [602, 438] on span "Send" at bounding box center [583, 428] width 109 height 20
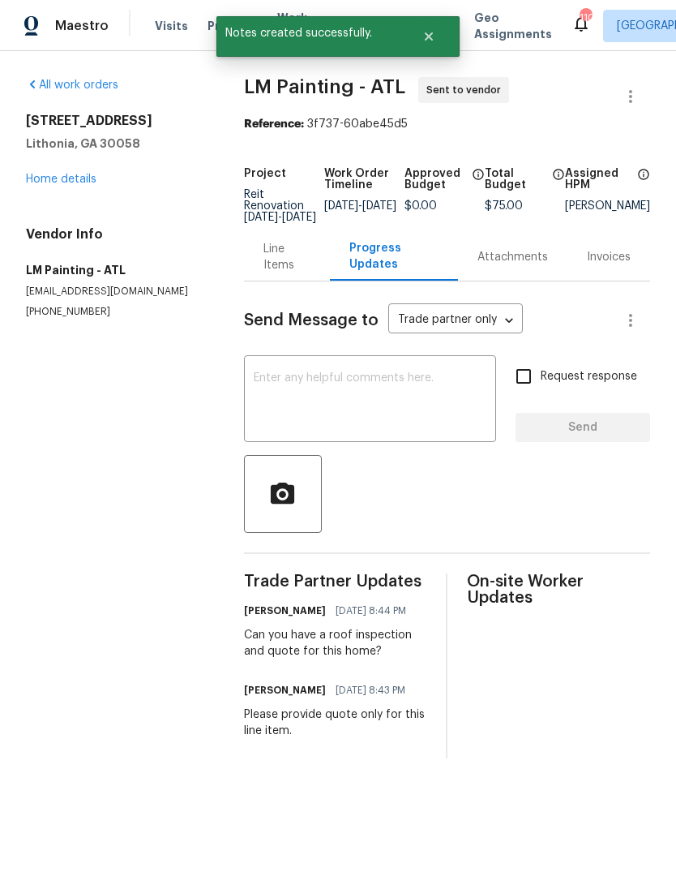
click at [59, 180] on link "Home details" at bounding box center [61, 178] width 71 height 11
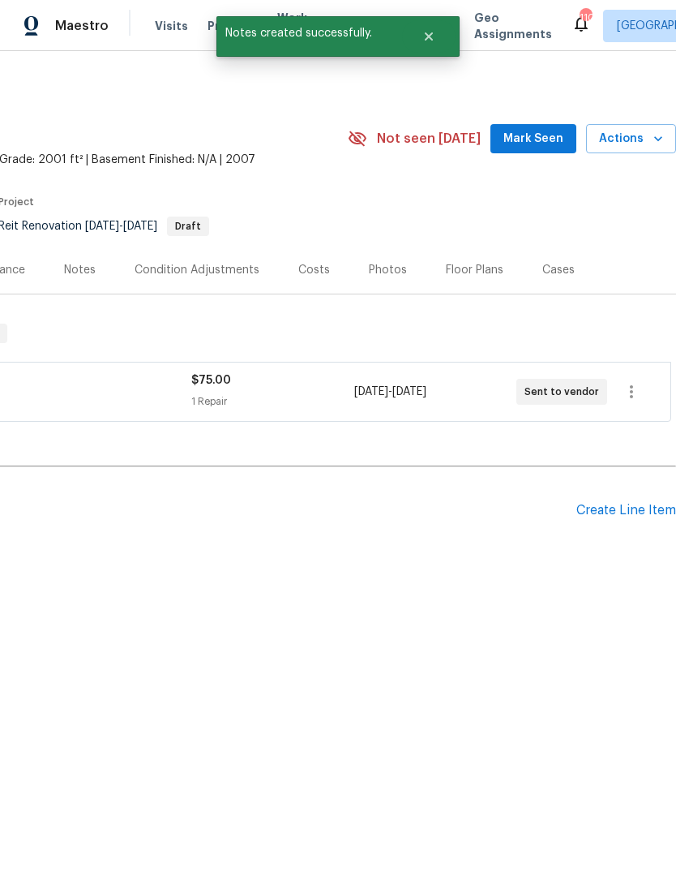
scroll to position [0, 240]
click at [543, 145] on span "Mark Seen" at bounding box center [533, 139] width 60 height 20
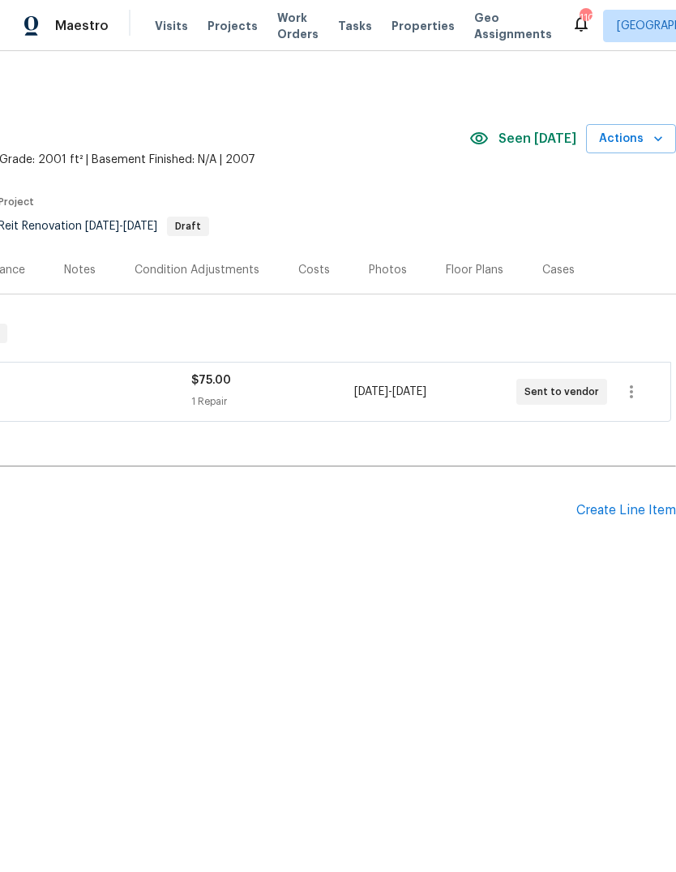
click at [622, 498] on div "Pending Line Items Create Line Item" at bounding box center [218, 510] width 916 height 75
click at [629, 512] on div "Create Line Item" at bounding box center [626, 510] width 100 height 15
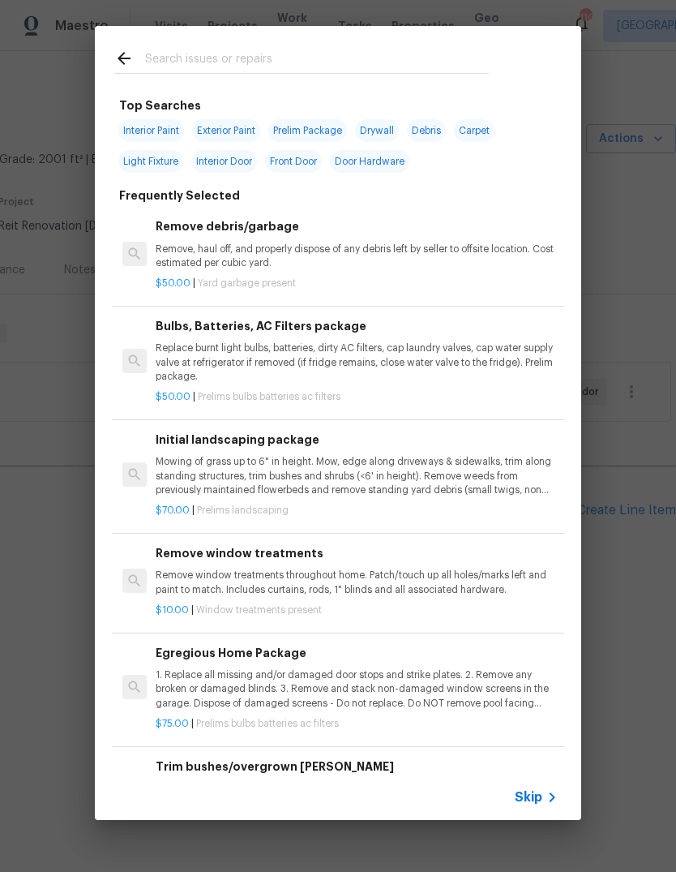
click at [460, 62] on input "text" at bounding box center [317, 61] width 344 height 24
type input "Hvac"
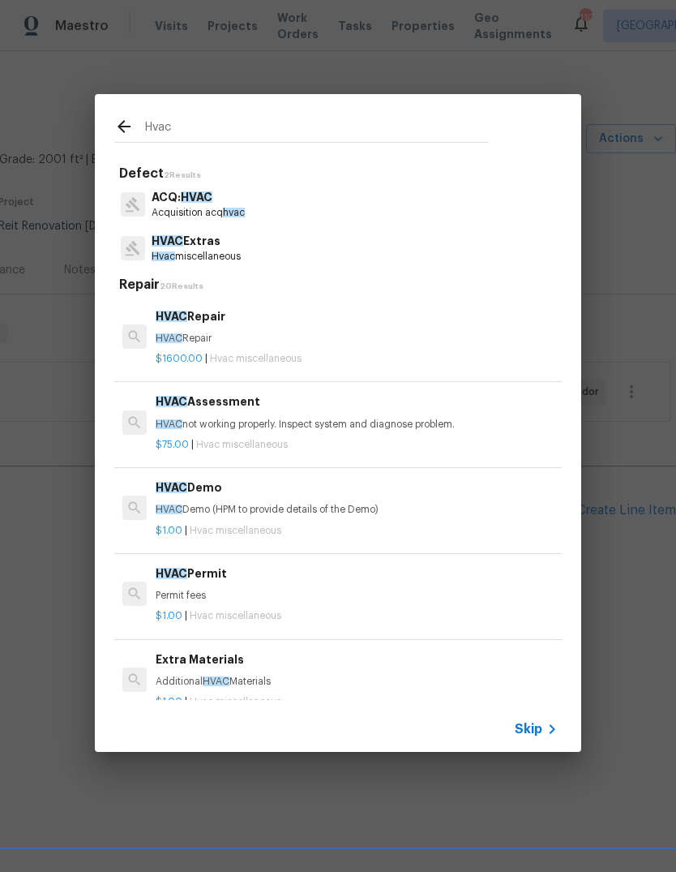
click at [233, 251] on p "Hvac miscellaneous" at bounding box center [196, 257] width 89 height 14
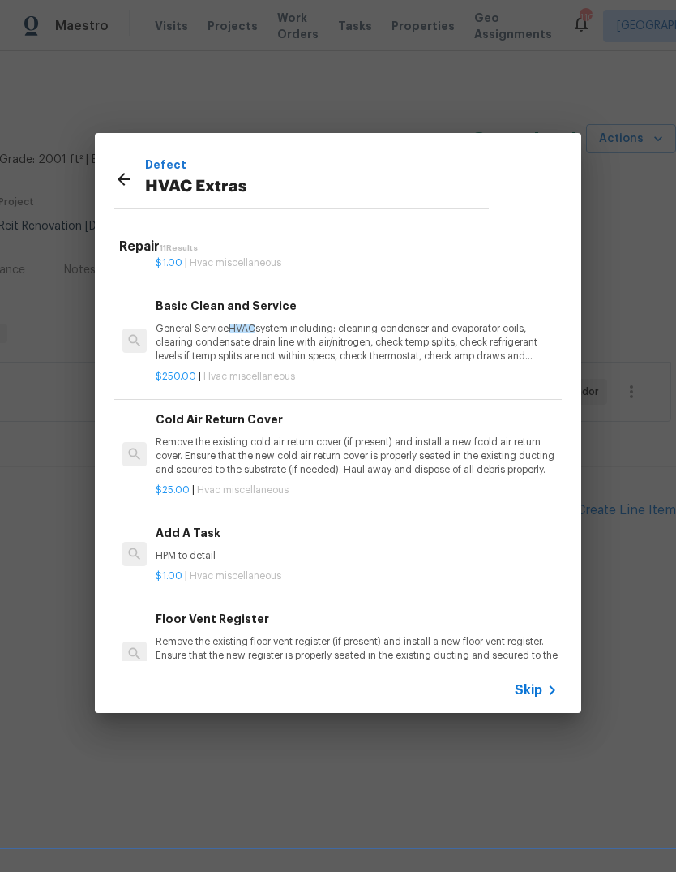
scroll to position [403, 0]
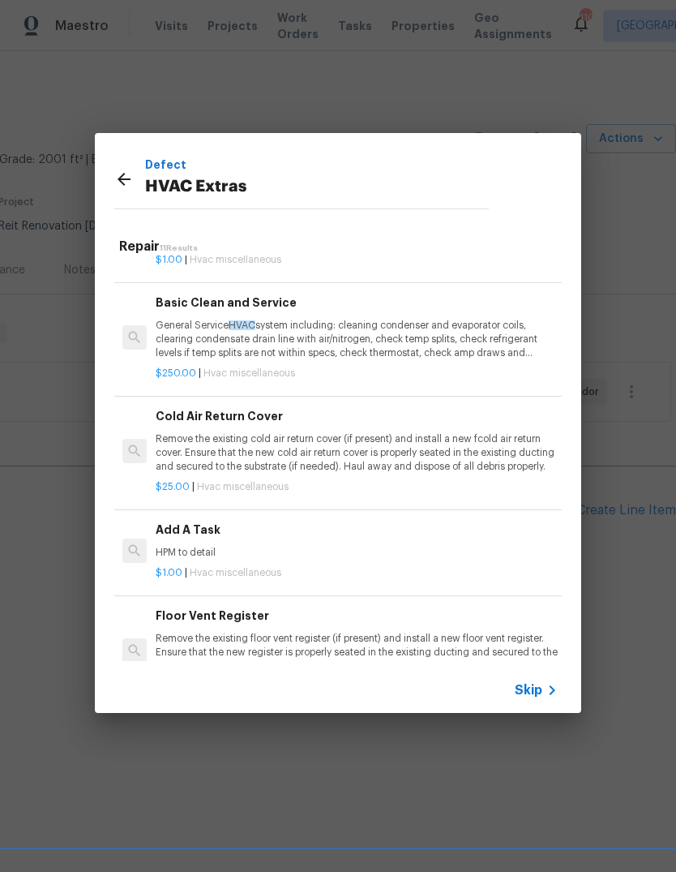
click at [177, 549] on p "HPM to detail" at bounding box center [357, 553] width 402 height 14
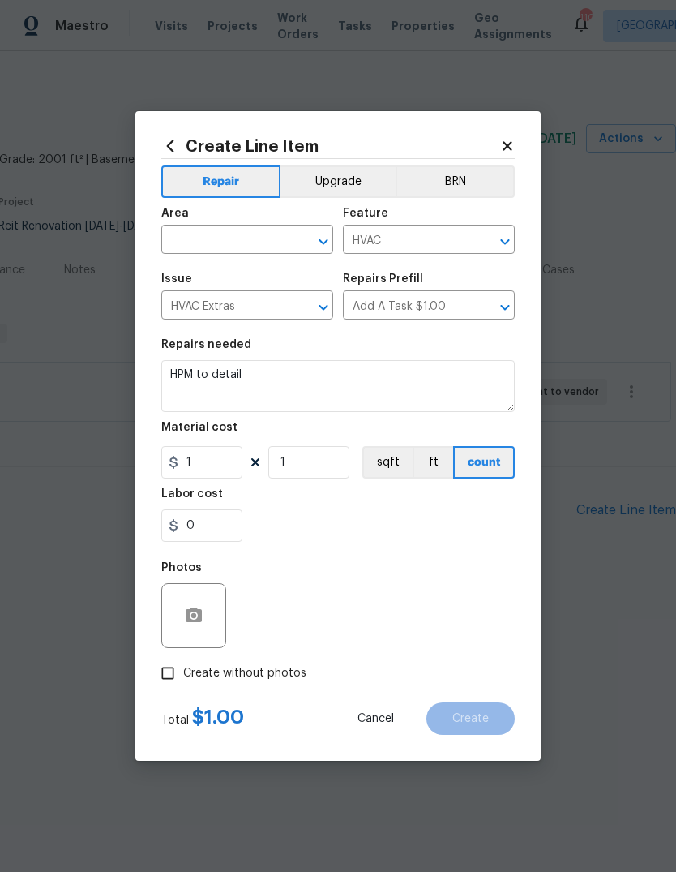
click at [203, 238] on input "text" at bounding box center [224, 241] width 126 height 25
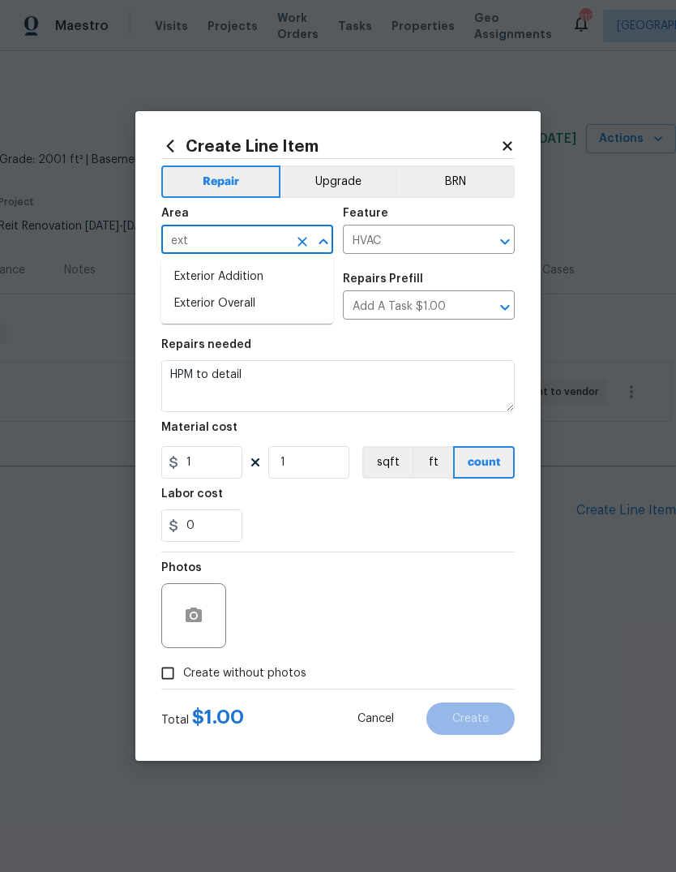
click at [207, 305] on li "Exterior Overall" at bounding box center [247, 303] width 172 height 27
type input "Exterior Overall"
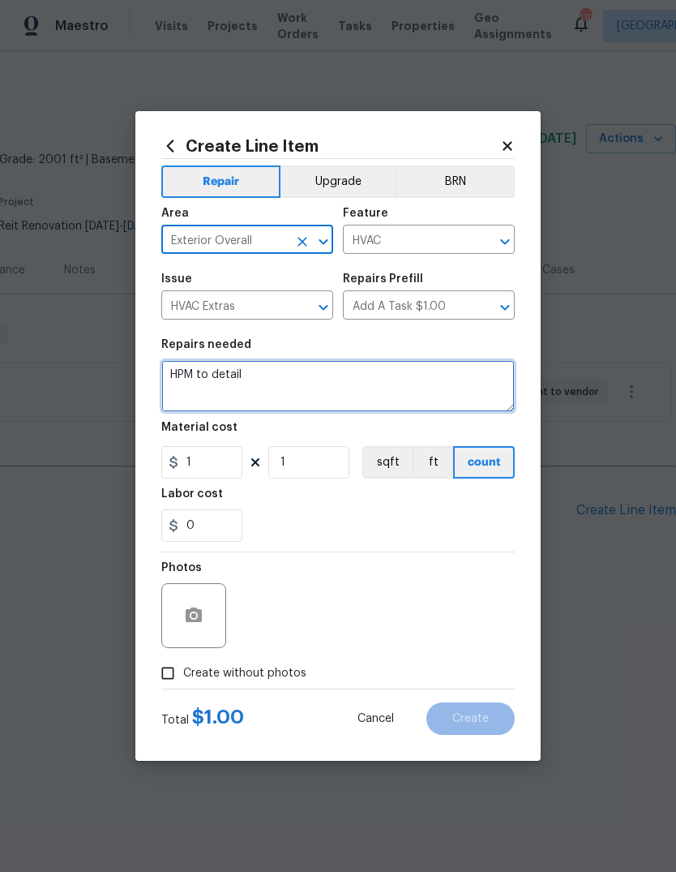
click at [261, 395] on textarea "HPM to detail" at bounding box center [337, 386] width 353 height 52
type textarea "H"
click at [192, 378] on textarea at bounding box center [337, 386] width 353 height 52
paste textarea "Main AC System A/C System Operation: Inoperative - Exterior unit is inoperative…"
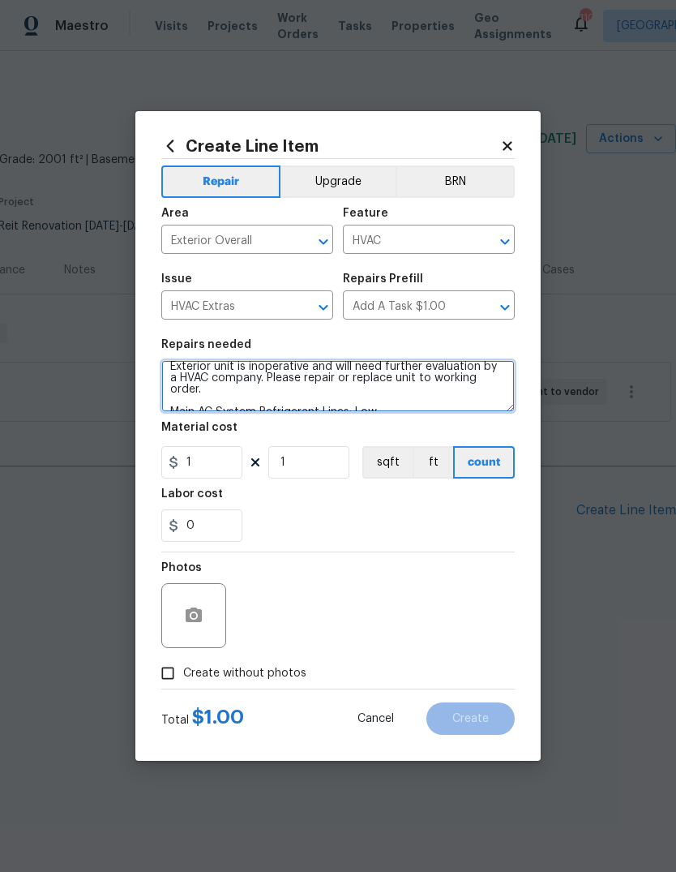
scroll to position [29, 0]
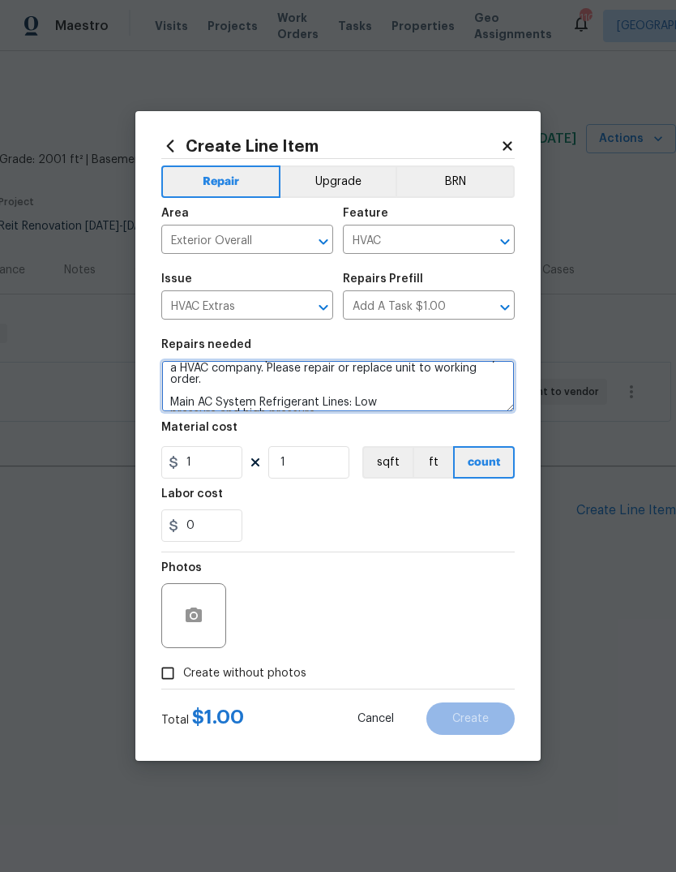
type textarea "Main AC System A/C System Operation: Inoperative - Exterior unit is inoperative…"
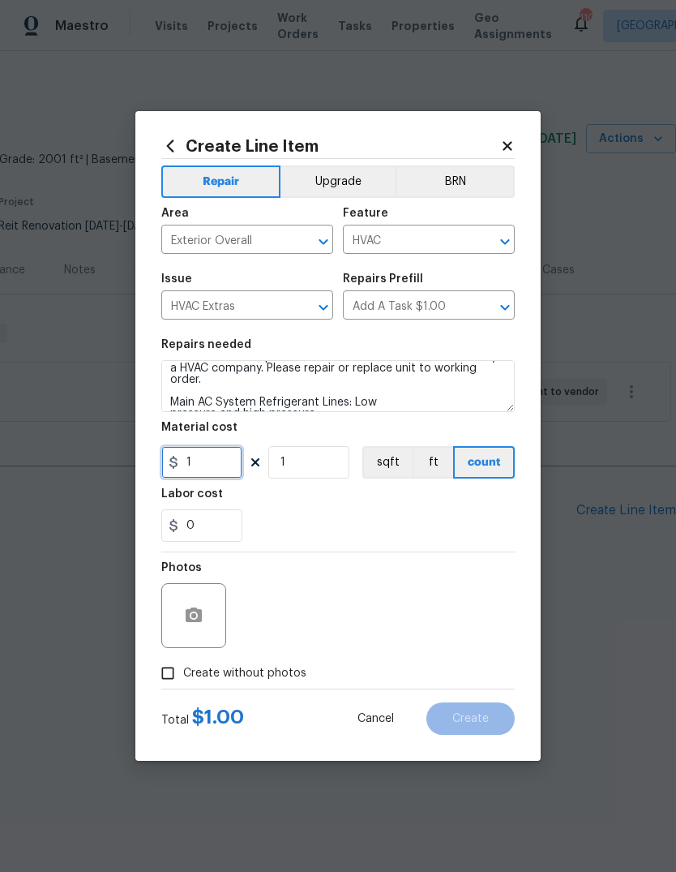
click at [205, 464] on input "1" at bounding box center [201, 462] width 81 height 32
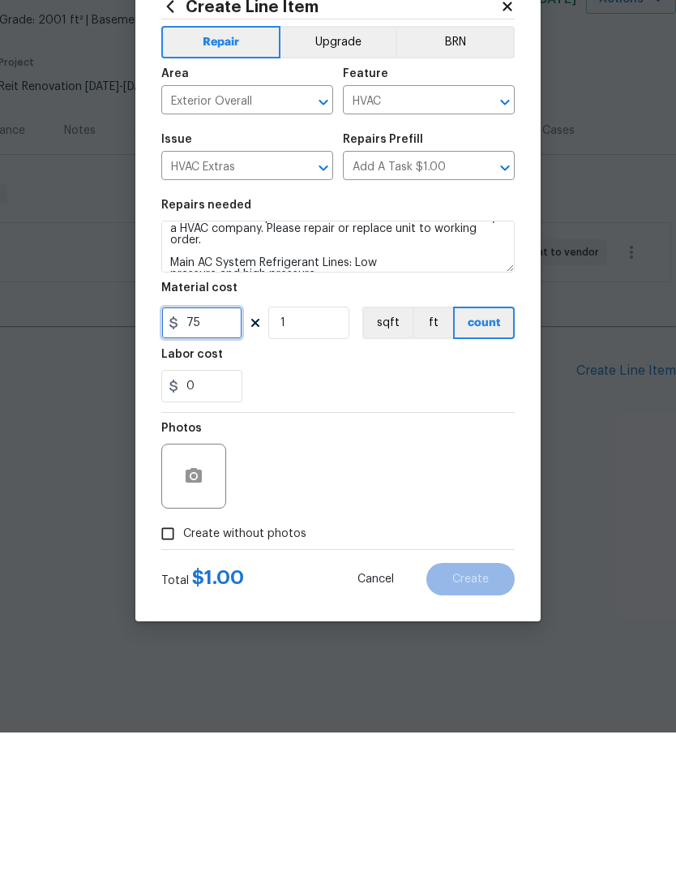
type input "75"
click at [174, 657] on input "Create without photos" at bounding box center [167, 672] width 31 height 31
checkbox input "true"
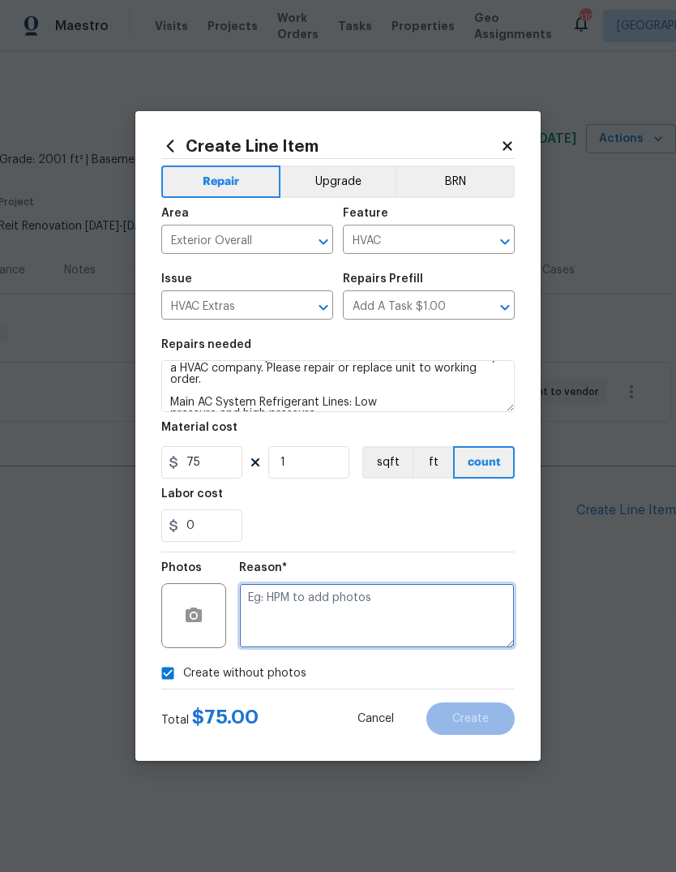
click at [450, 606] on textarea at bounding box center [377, 615] width 276 height 65
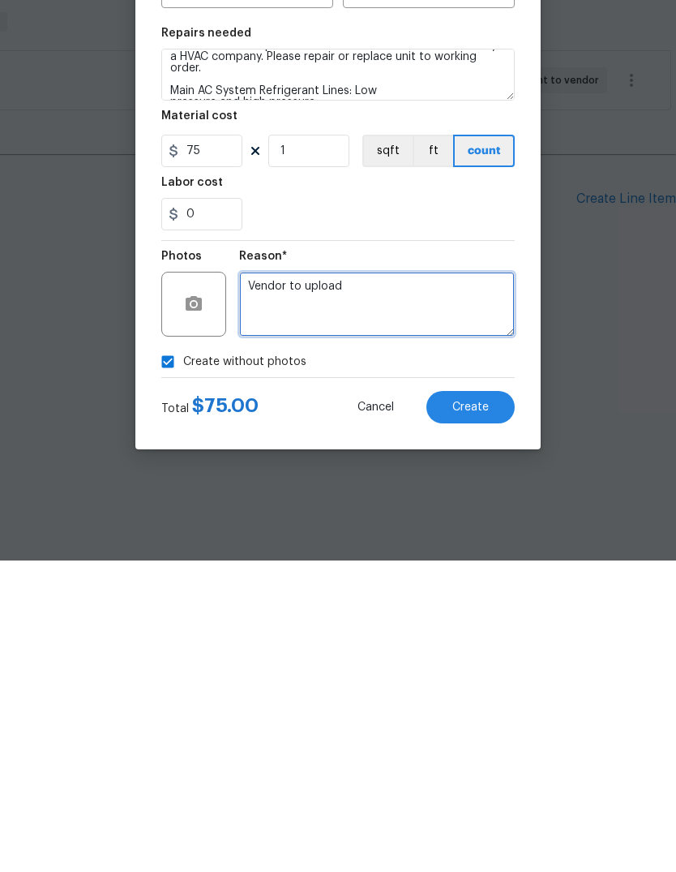
type textarea "Vendor to upload"
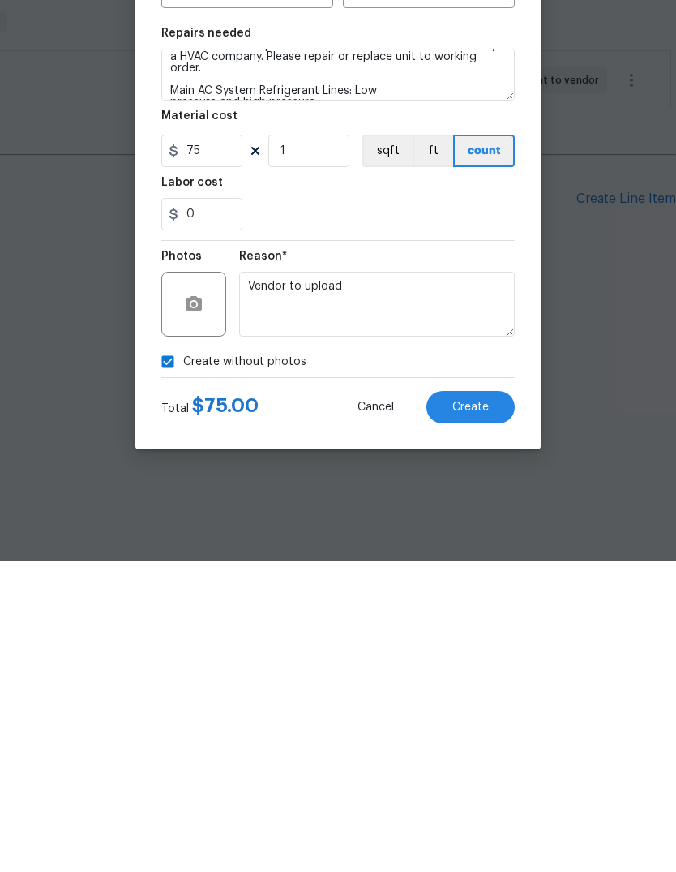
click at [497, 702] on button "Create" at bounding box center [470, 718] width 88 height 32
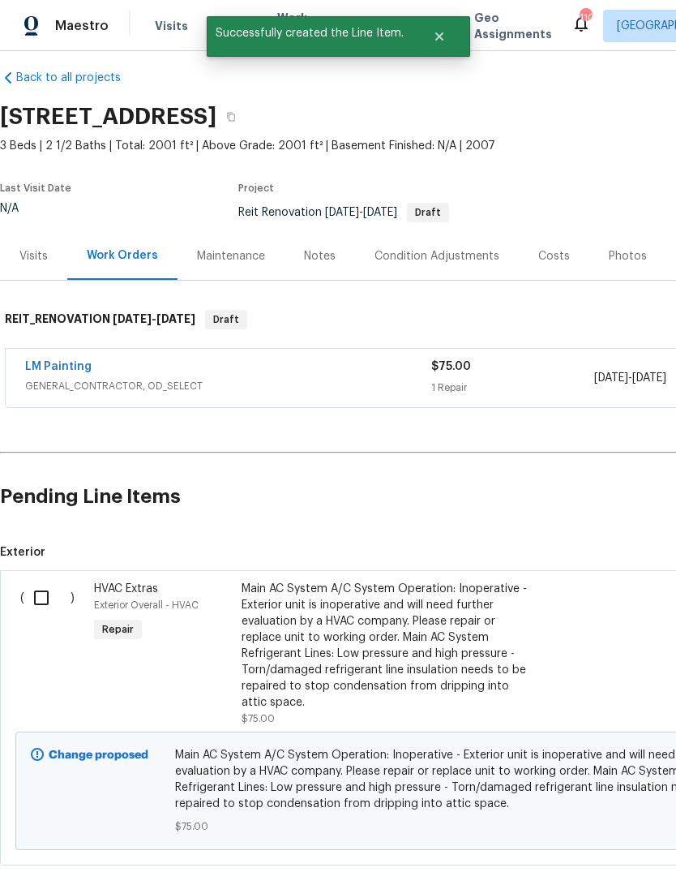
scroll to position [15, 0]
click at [38, 593] on input "checkbox" at bounding box center [47, 597] width 46 height 34
checkbox input "true"
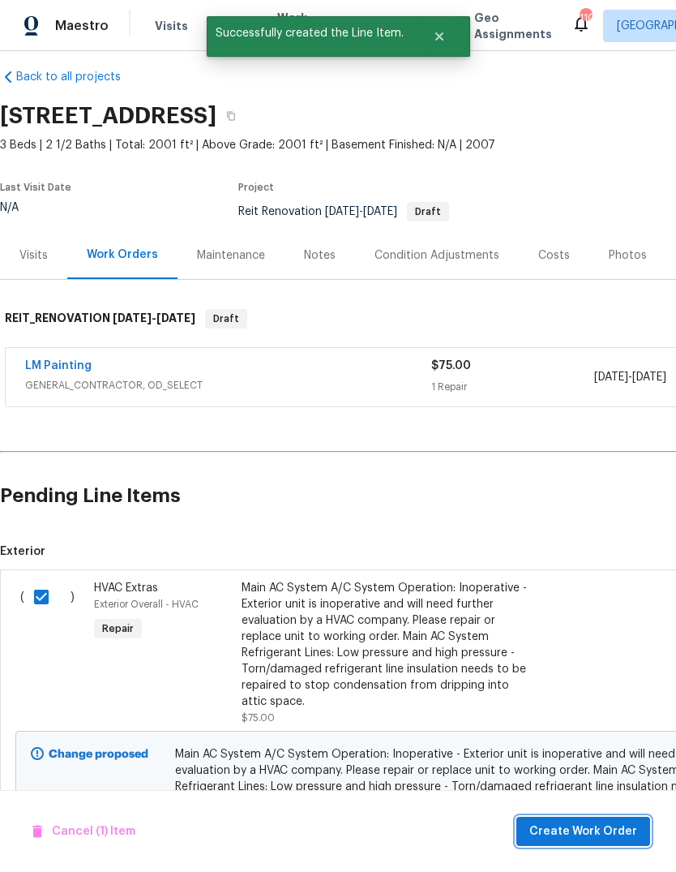
click at [615, 816] on button "Create Work Order" at bounding box center [583, 831] width 134 height 30
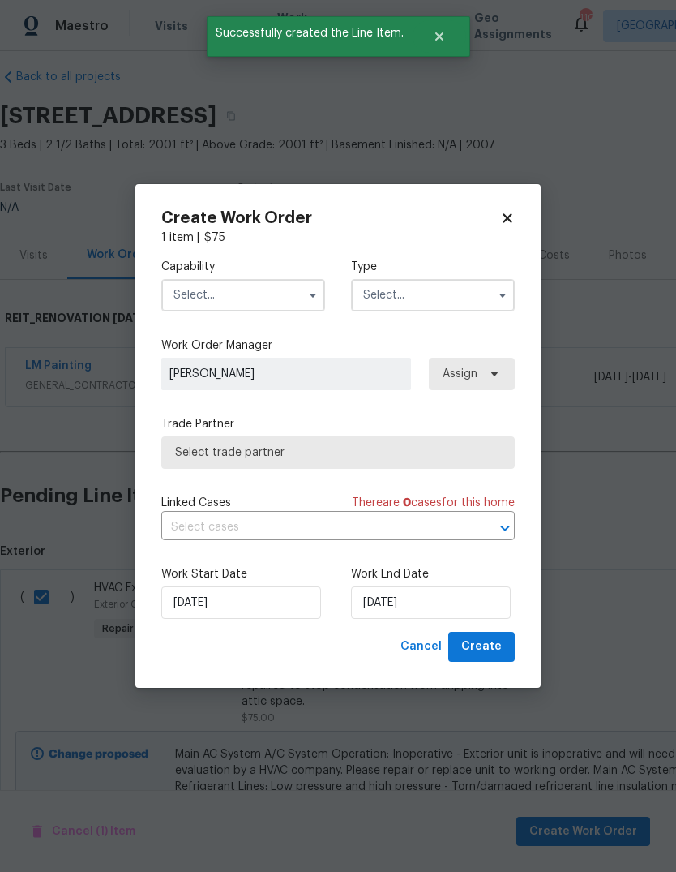
click at [298, 298] on input "text" at bounding box center [243, 295] width 164 height 32
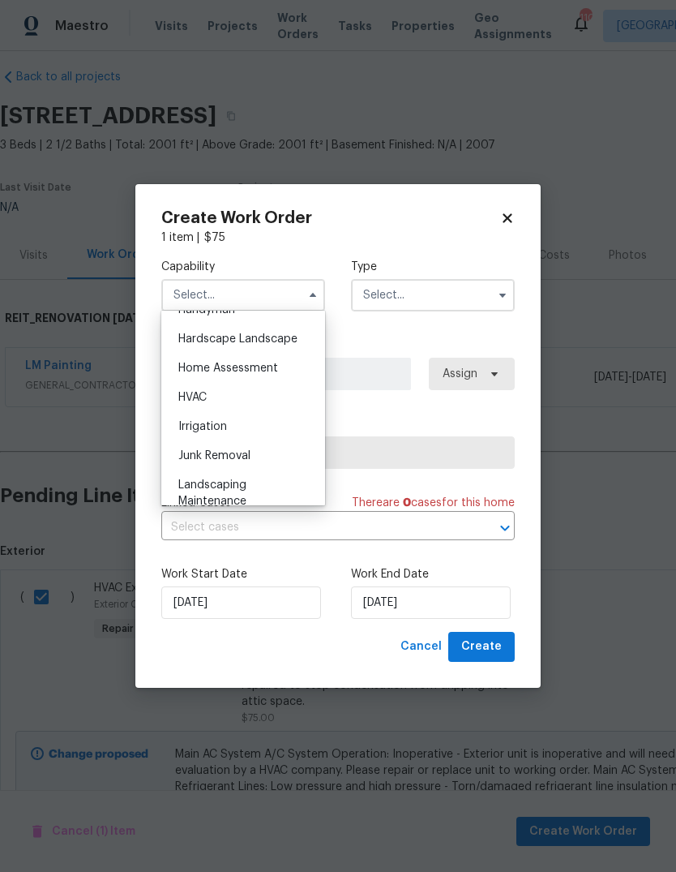
scroll to position [914, 0]
click at [277, 392] on div "HVAC" at bounding box center [243, 393] width 156 height 29
type input "HVAC"
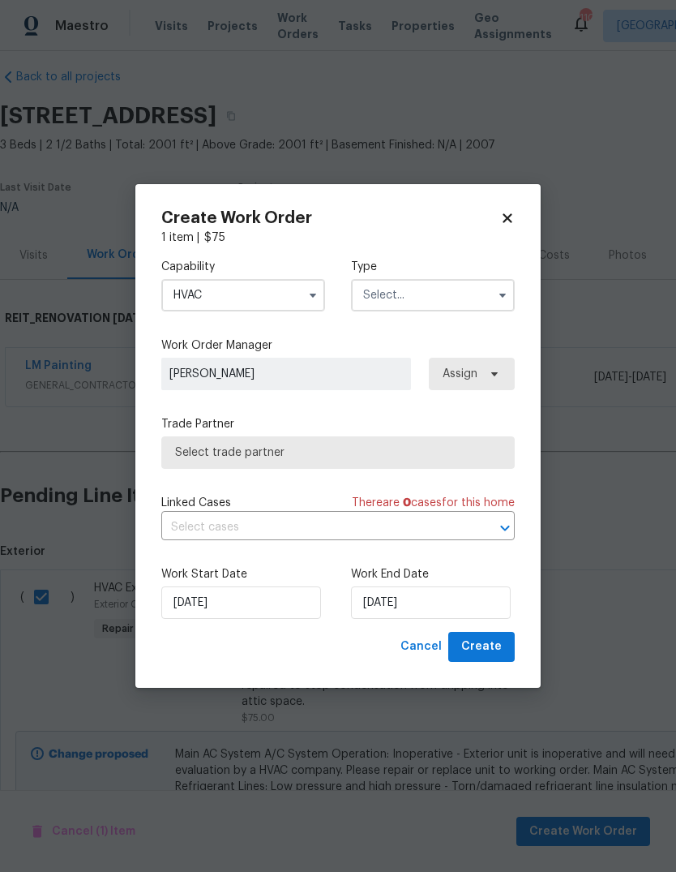
click at [476, 302] on input "text" at bounding box center [433, 295] width 164 height 32
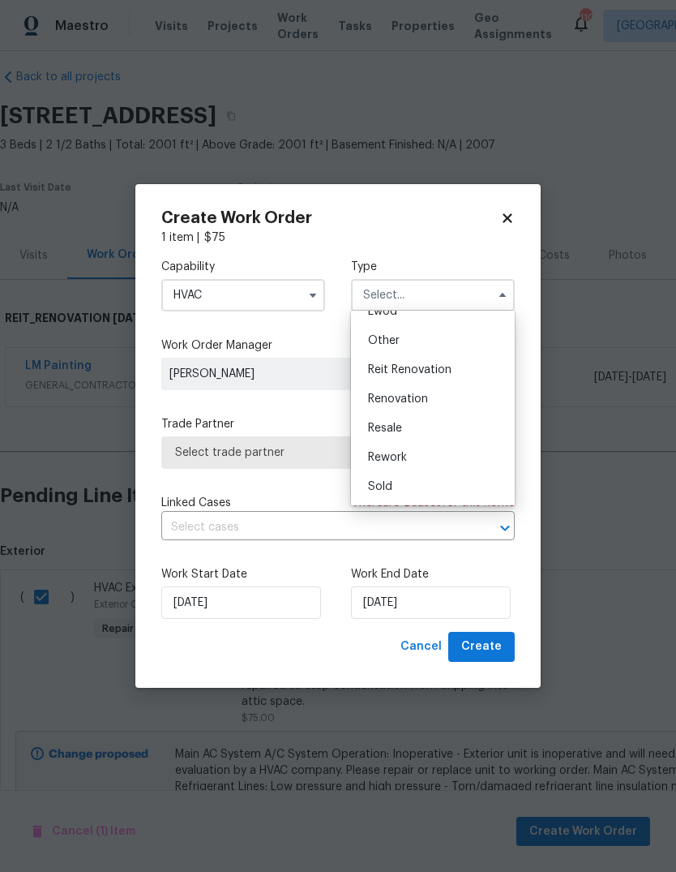
scroll to position [193, 0]
click at [443, 366] on span "Reit Renovation" at bounding box center [410, 369] width 84 height 11
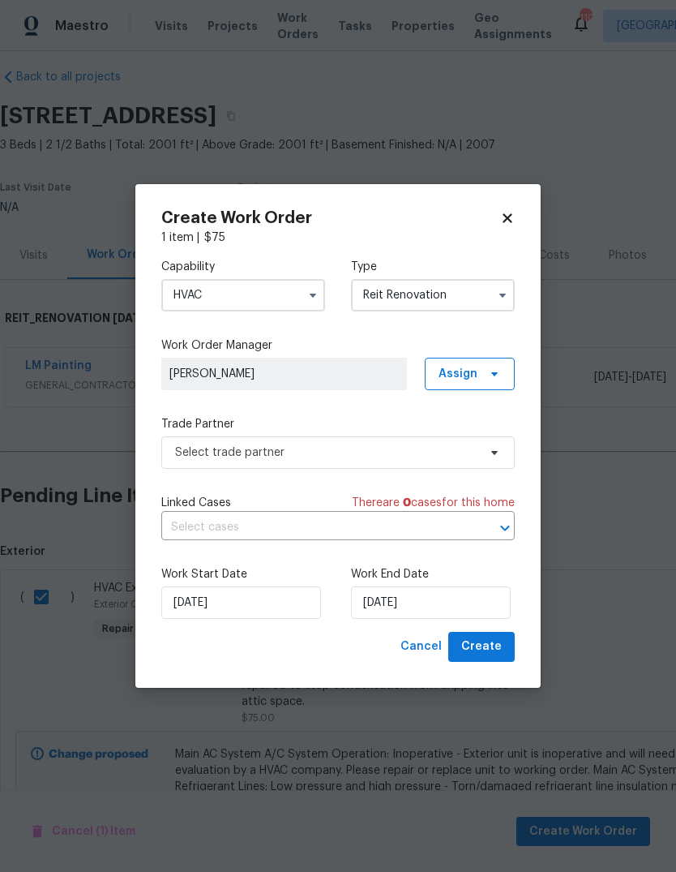
type input "Reit Renovation"
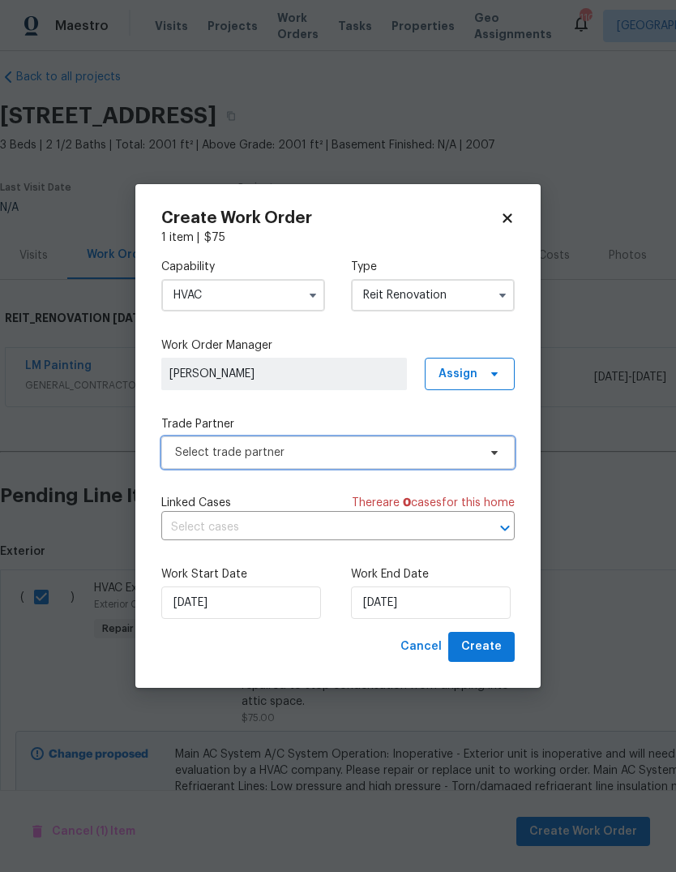
click at [462, 452] on span "Select trade partner" at bounding box center [326, 452] width 302 height 16
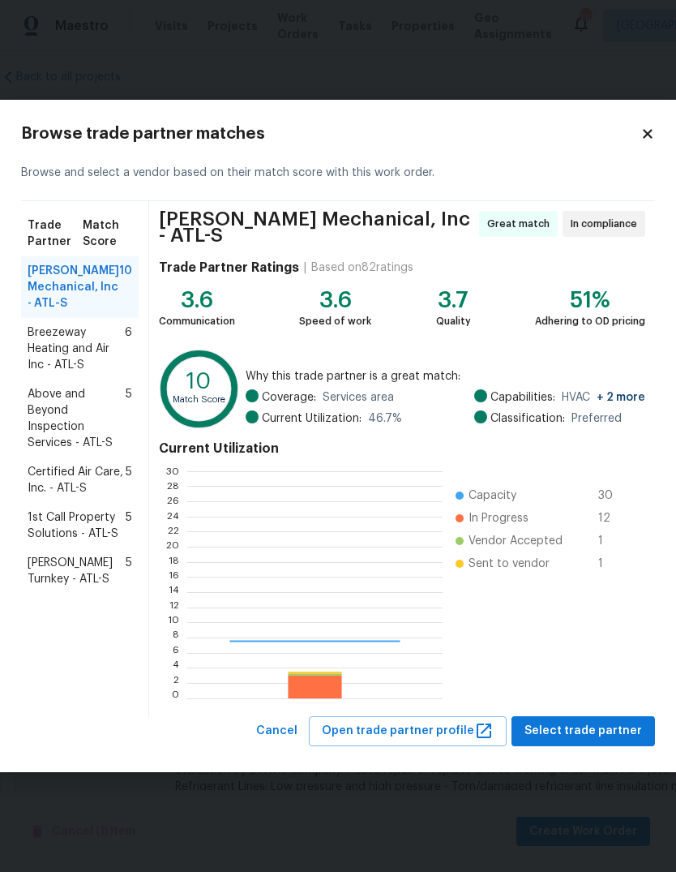
scroll to position [227, 255]
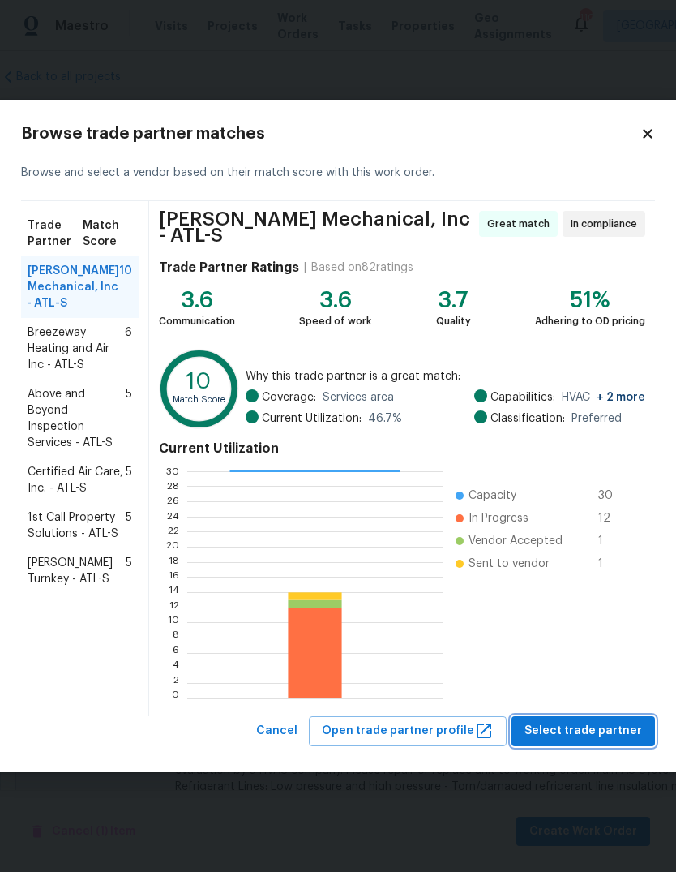
click at [611, 721] on span "Select trade partner" at bounding box center [584, 731] width 118 height 20
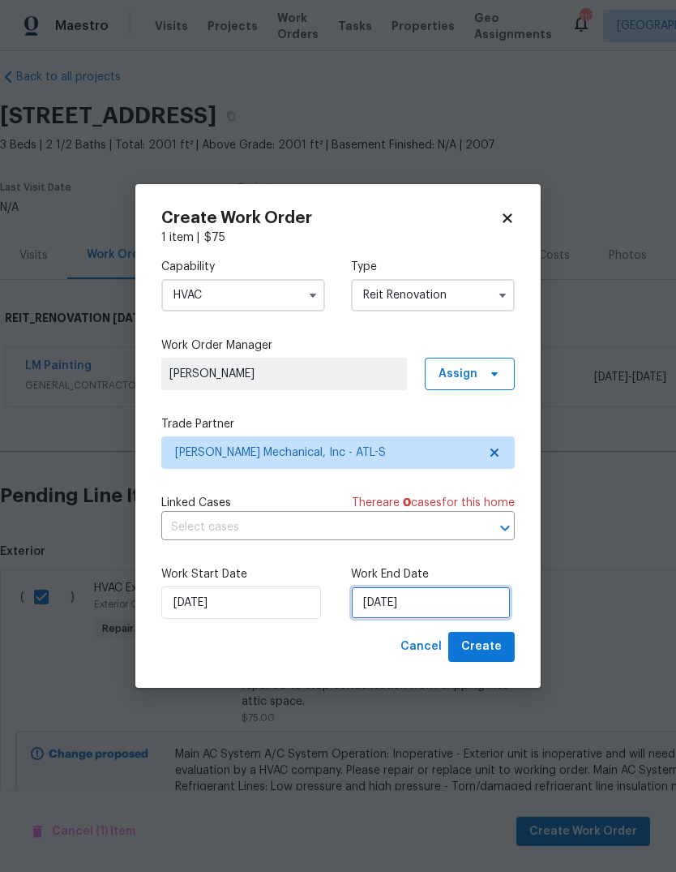
click at [469, 604] on input "[DATE]" at bounding box center [431, 602] width 160 height 32
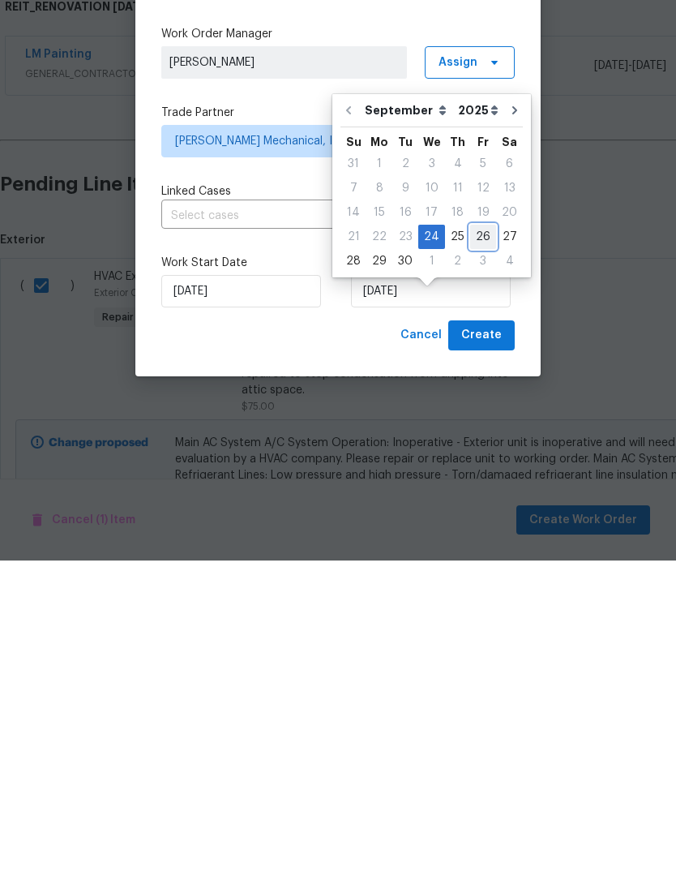
click at [478, 537] on div "26" at bounding box center [483, 548] width 26 height 23
type input "[DATE]"
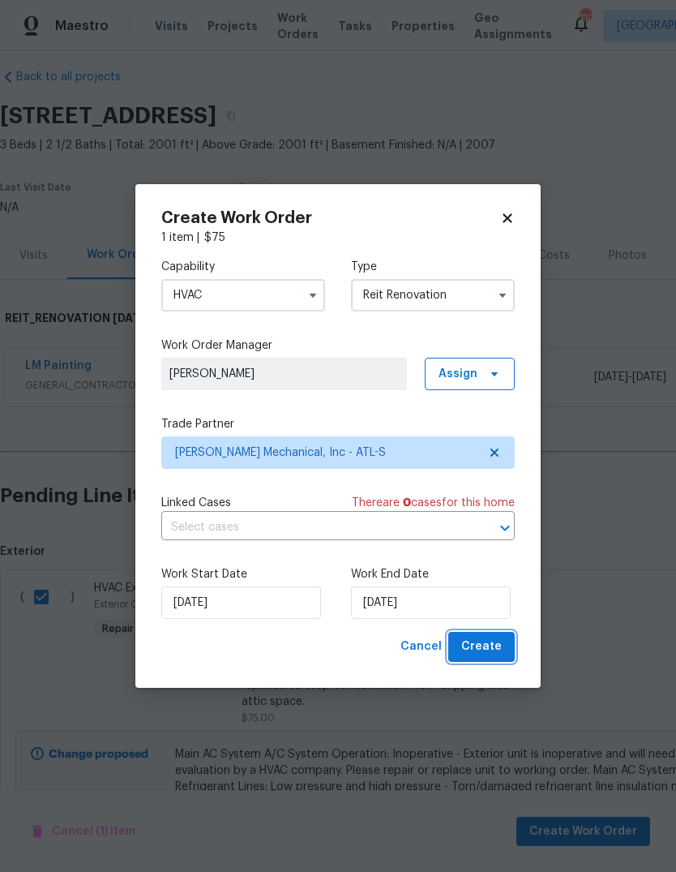
click at [501, 640] on span "Create" at bounding box center [481, 646] width 41 height 20
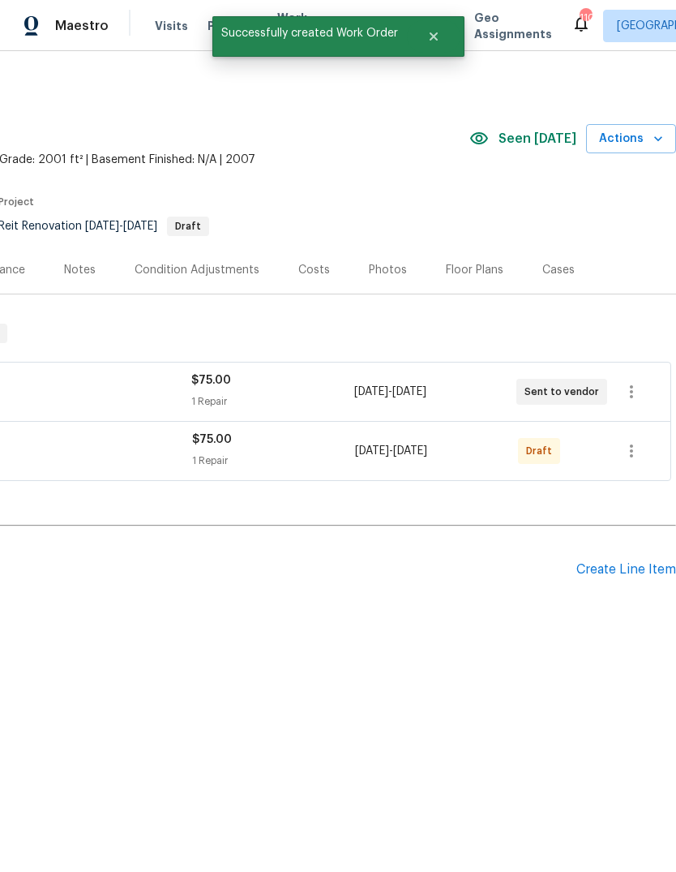
scroll to position [0, 240]
click at [633, 458] on icon "button" at bounding box center [631, 450] width 19 height 19
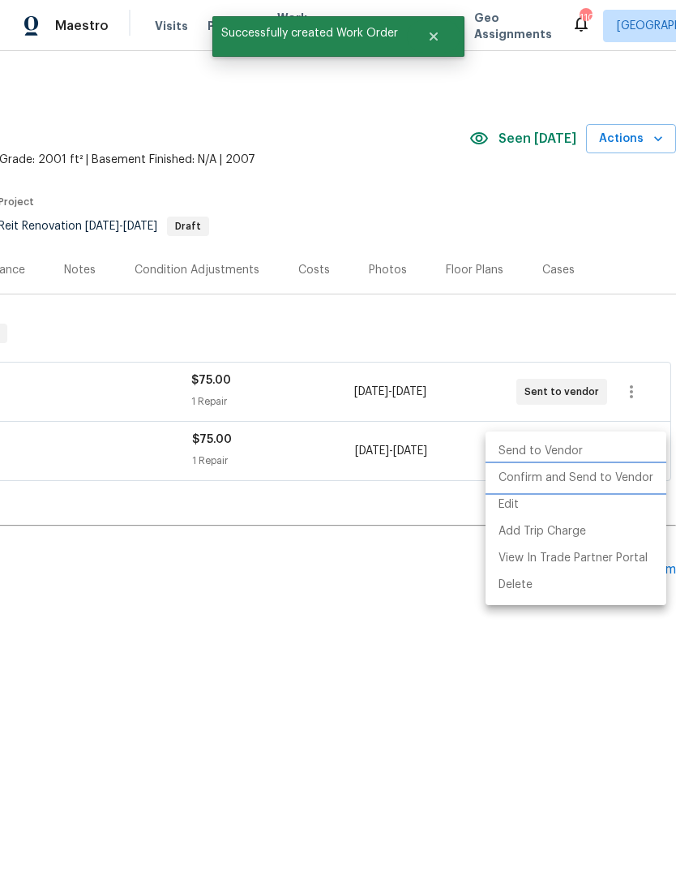
click at [604, 481] on li "Confirm and Send to Vendor" at bounding box center [576, 478] width 181 height 27
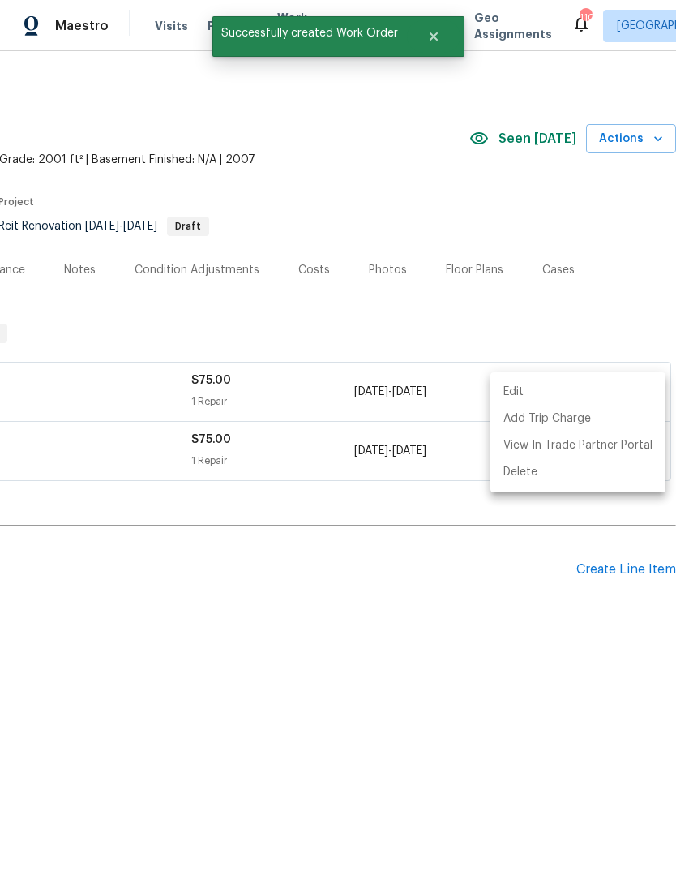
click at [452, 636] on div at bounding box center [338, 436] width 676 height 872
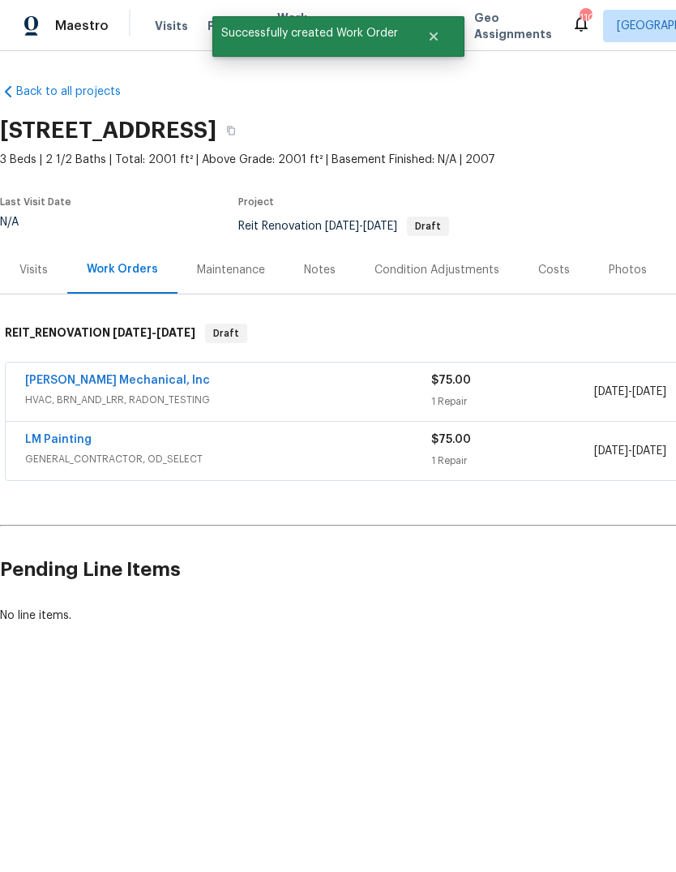
scroll to position [0, 0]
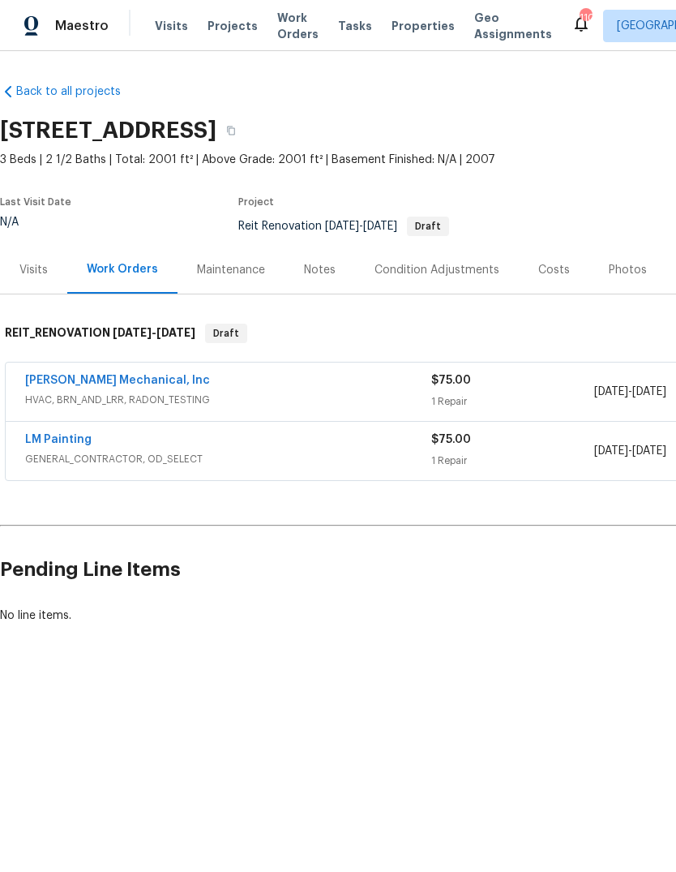
click at [70, 380] on link "[PERSON_NAME] Mechanical, Inc" at bounding box center [117, 380] width 185 height 11
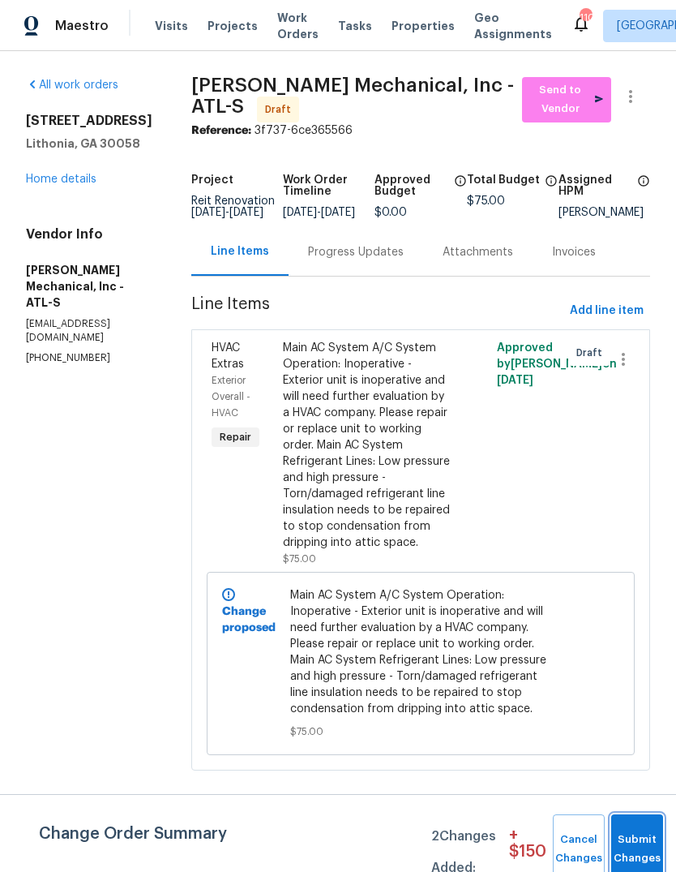
click at [640, 827] on button "Submit Changes" at bounding box center [637, 849] width 52 height 70
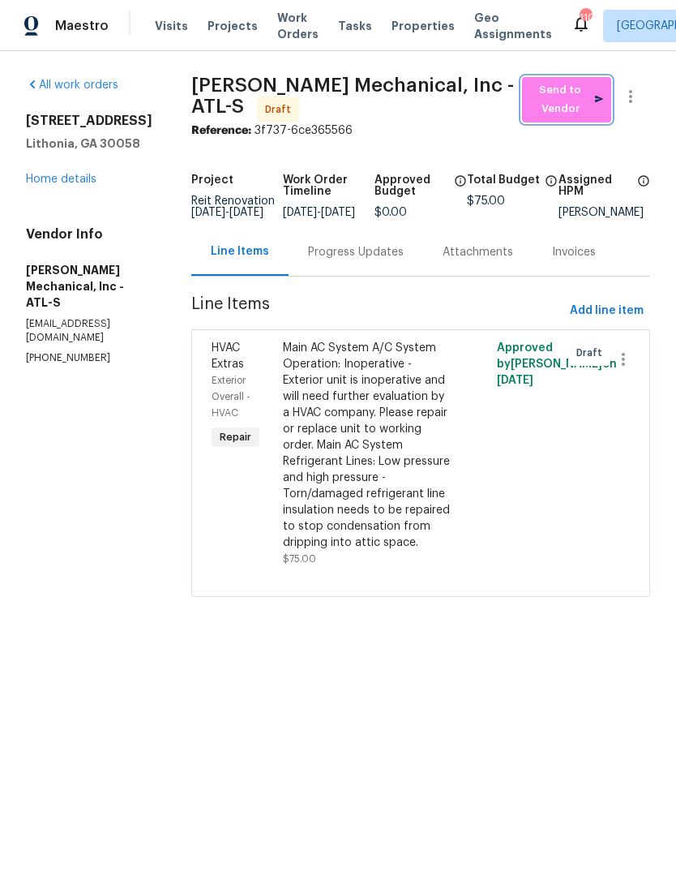
click at [563, 98] on span "Send to Vendor" at bounding box center [566, 99] width 73 height 37
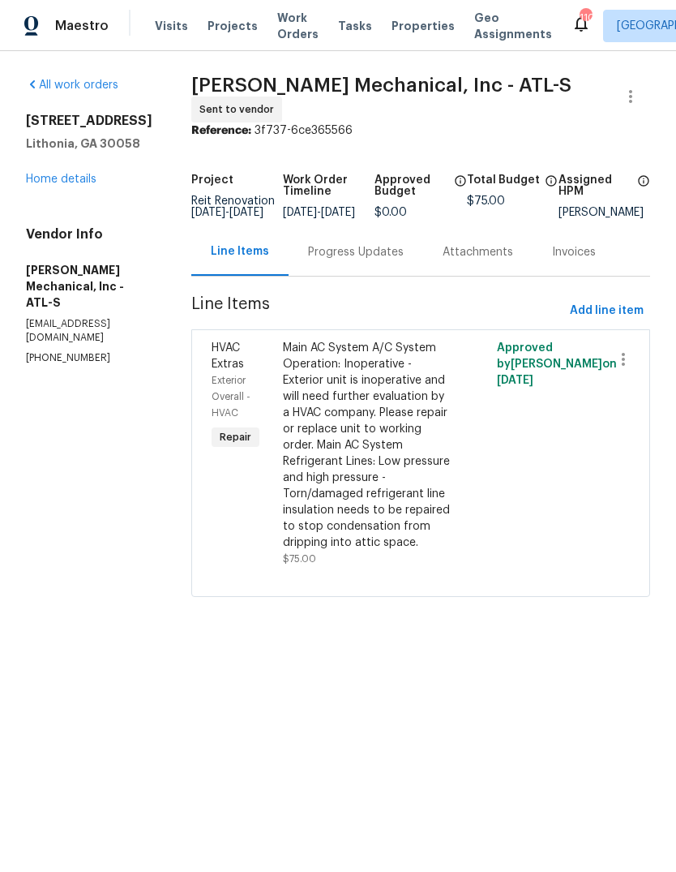
click at [402, 260] on div "Progress Updates" at bounding box center [356, 252] width 96 height 16
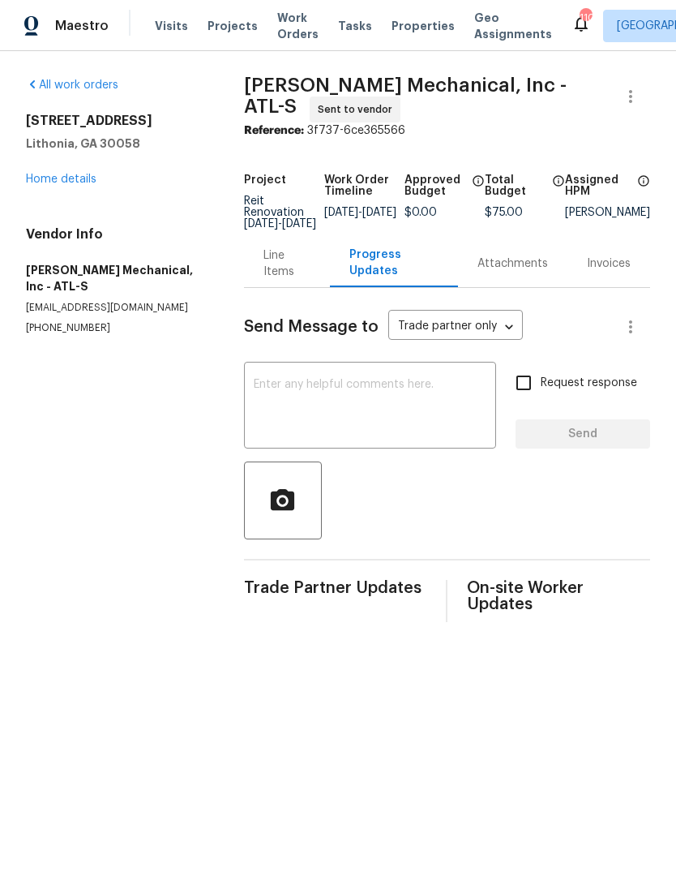
click at [423, 410] on textarea at bounding box center [370, 407] width 233 height 57
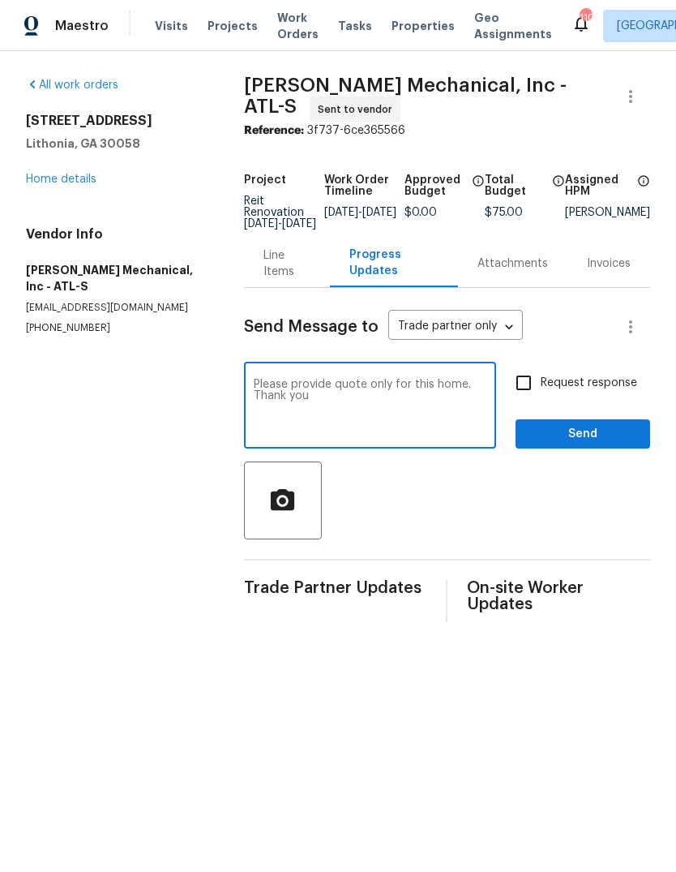
type textarea "Please provide quote only for this home. Thank you"
click at [607, 439] on span "Send" at bounding box center [583, 434] width 109 height 20
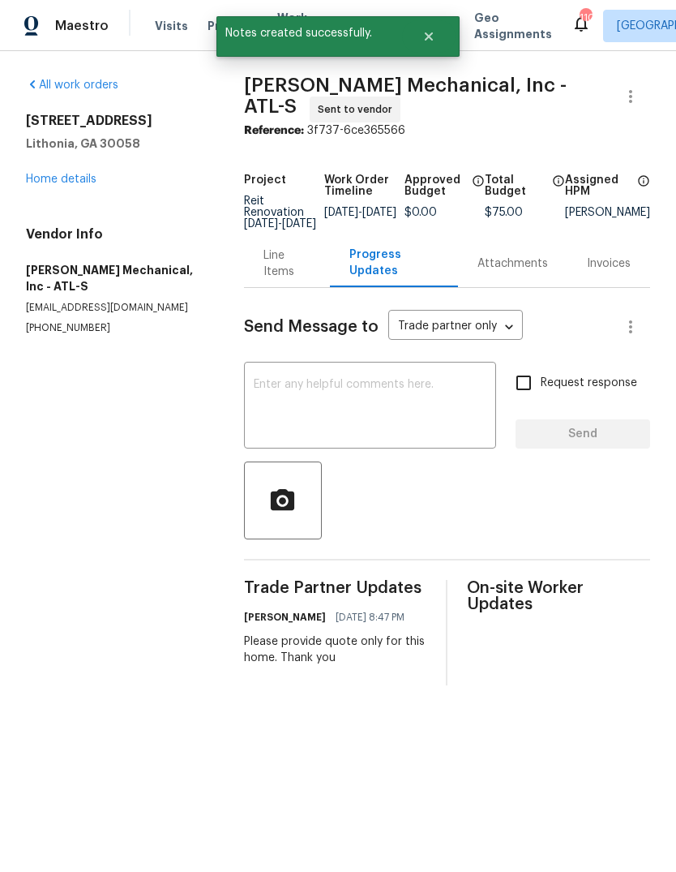
click at [62, 182] on link "Home details" at bounding box center [61, 178] width 71 height 11
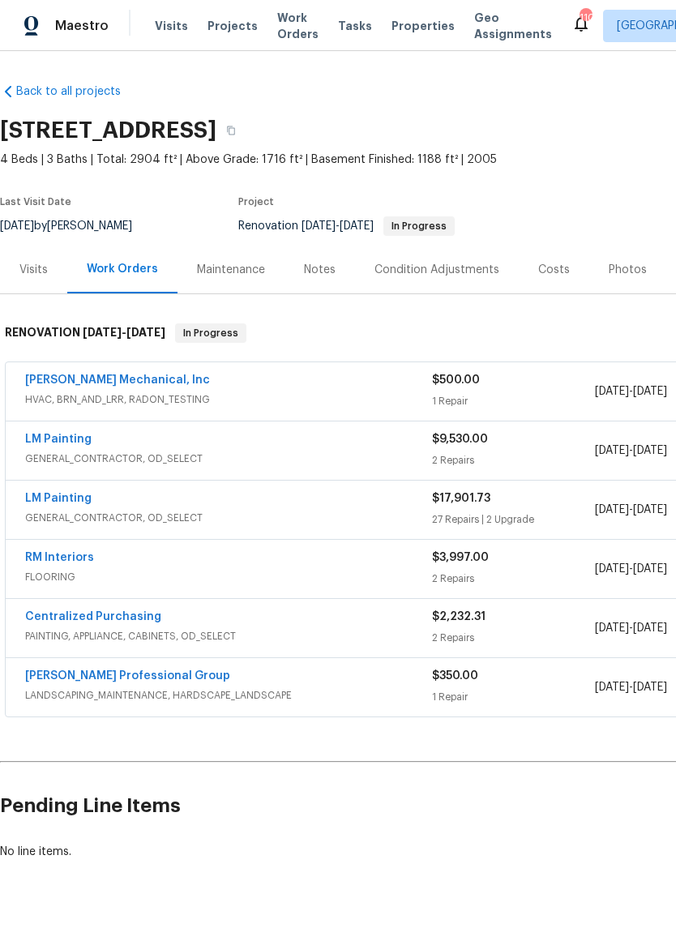
click at [58, 552] on link "RM Interiors" at bounding box center [59, 557] width 69 height 11
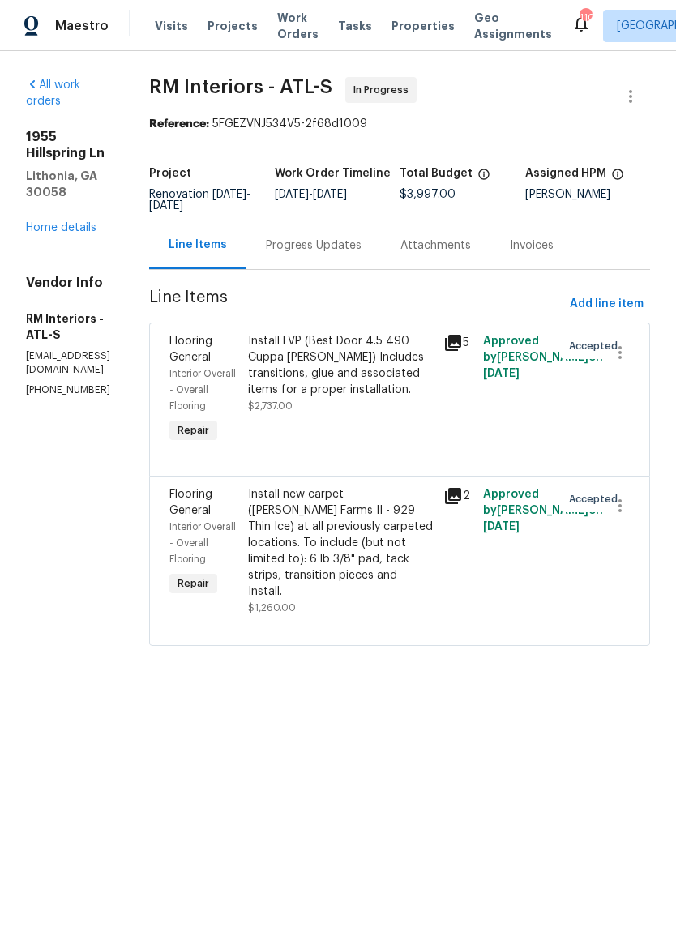
click at [381, 252] on div "Progress Updates" at bounding box center [313, 245] width 135 height 48
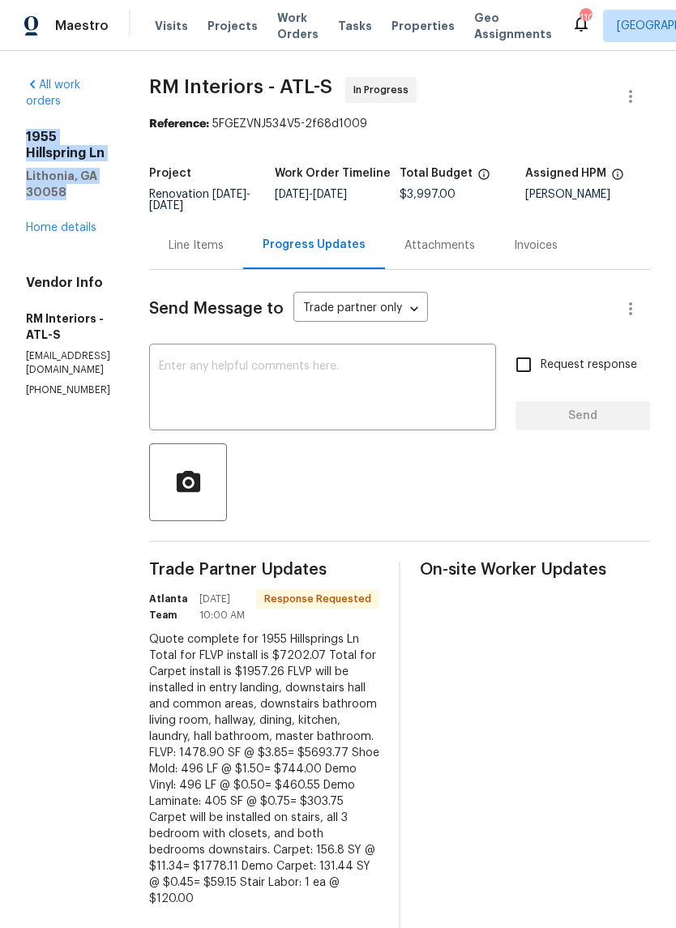
copy div "1955 Hillspring Ln Lithonia, GA 30058"
